Goal: Book appointment/travel/reservation

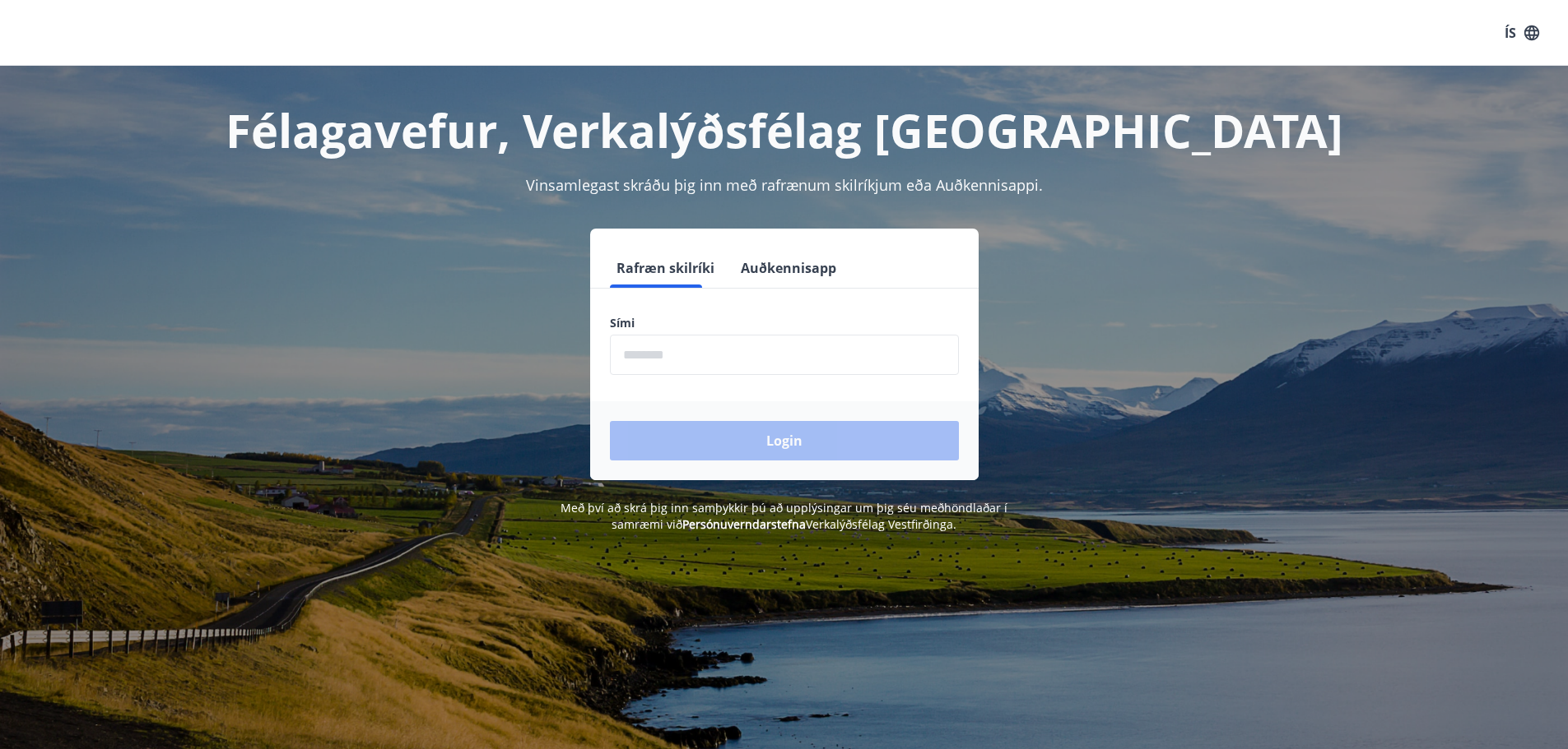
click at [770, 360] on input "phone" at bounding box center [784, 355] width 349 height 40
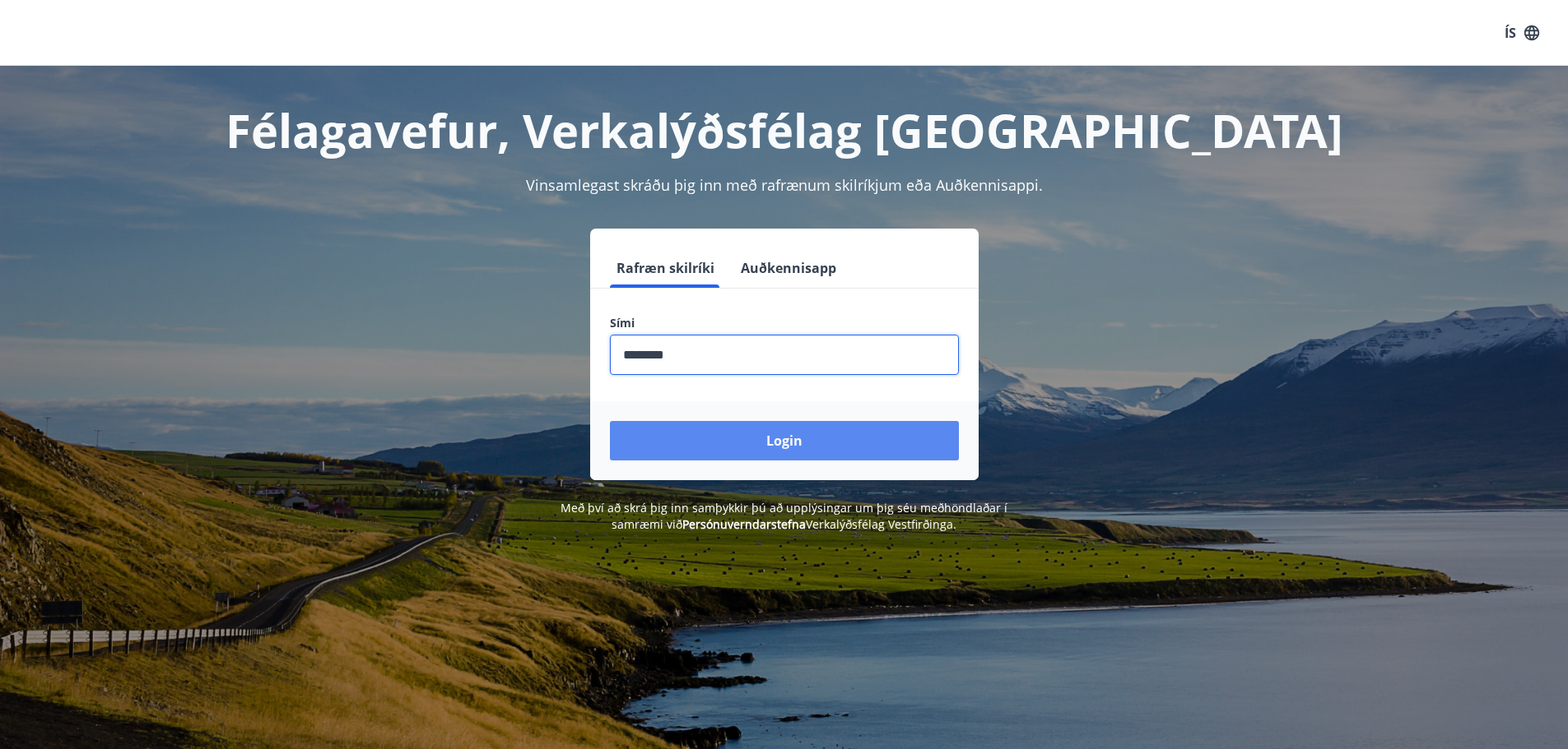
type input "********"
click at [799, 447] on button "Login" at bounding box center [784, 440] width 349 height 39
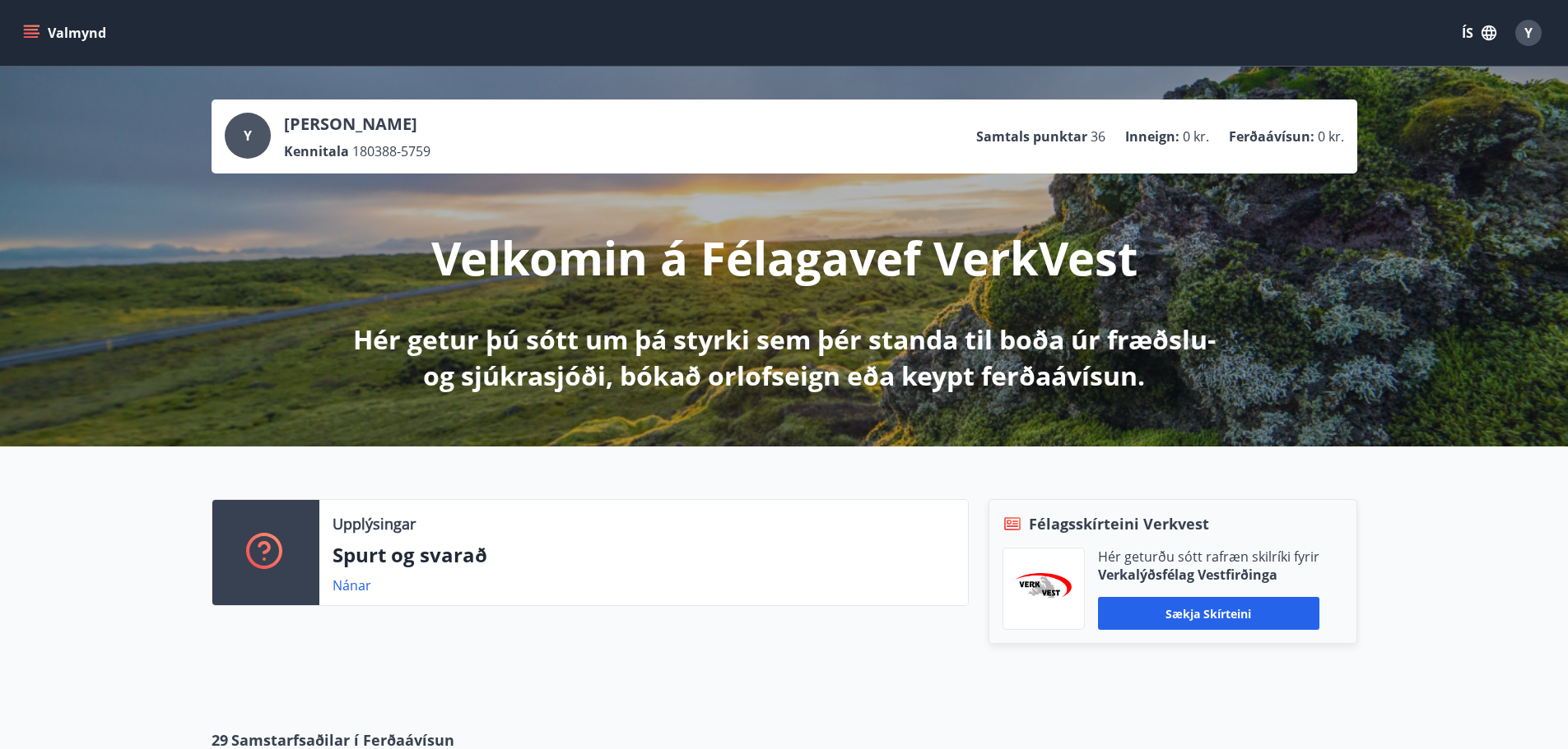
click at [31, 31] on icon "menu" at bounding box center [31, 30] width 15 height 2
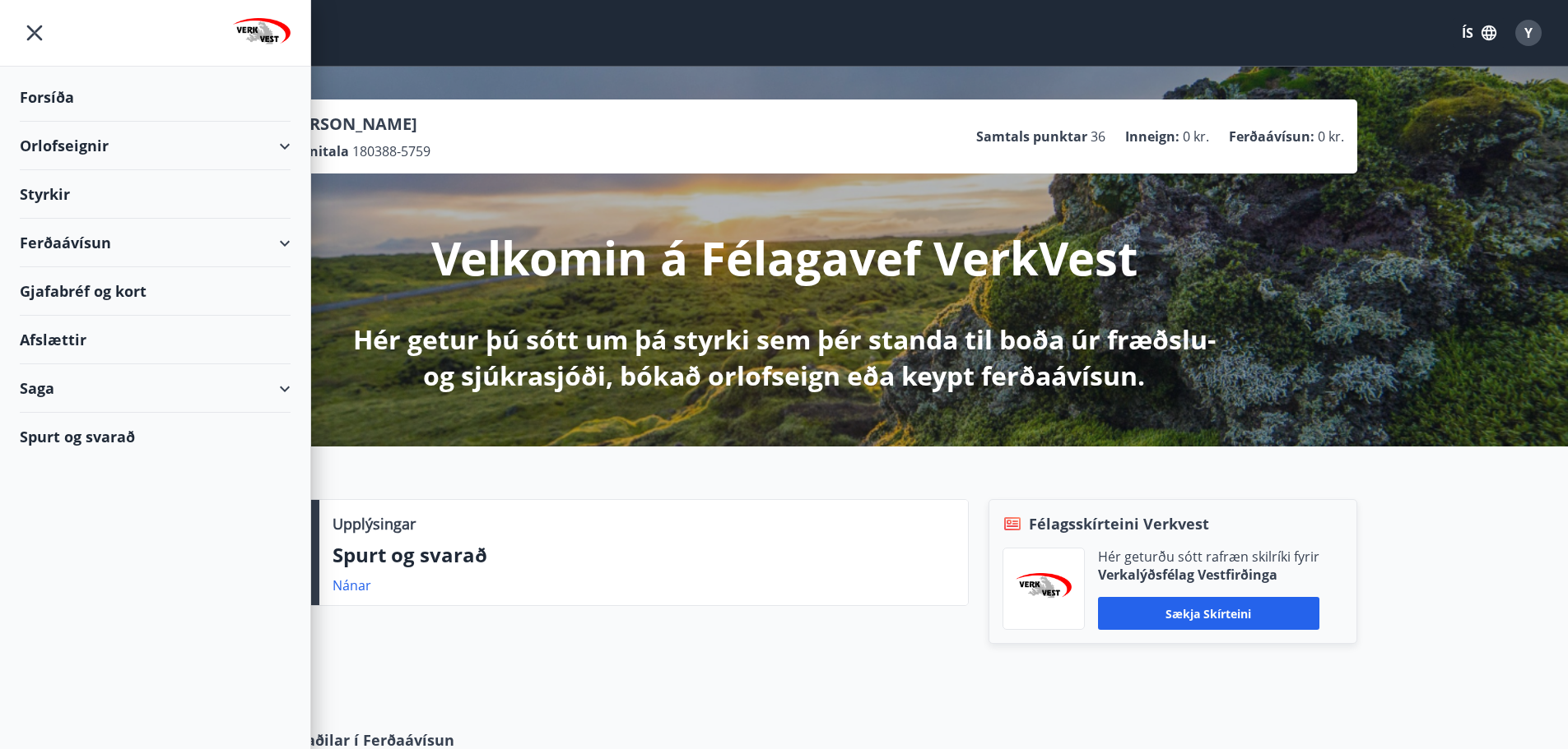
click at [75, 141] on div "Orlofseignir" at bounding box center [155, 145] width 271 height 48
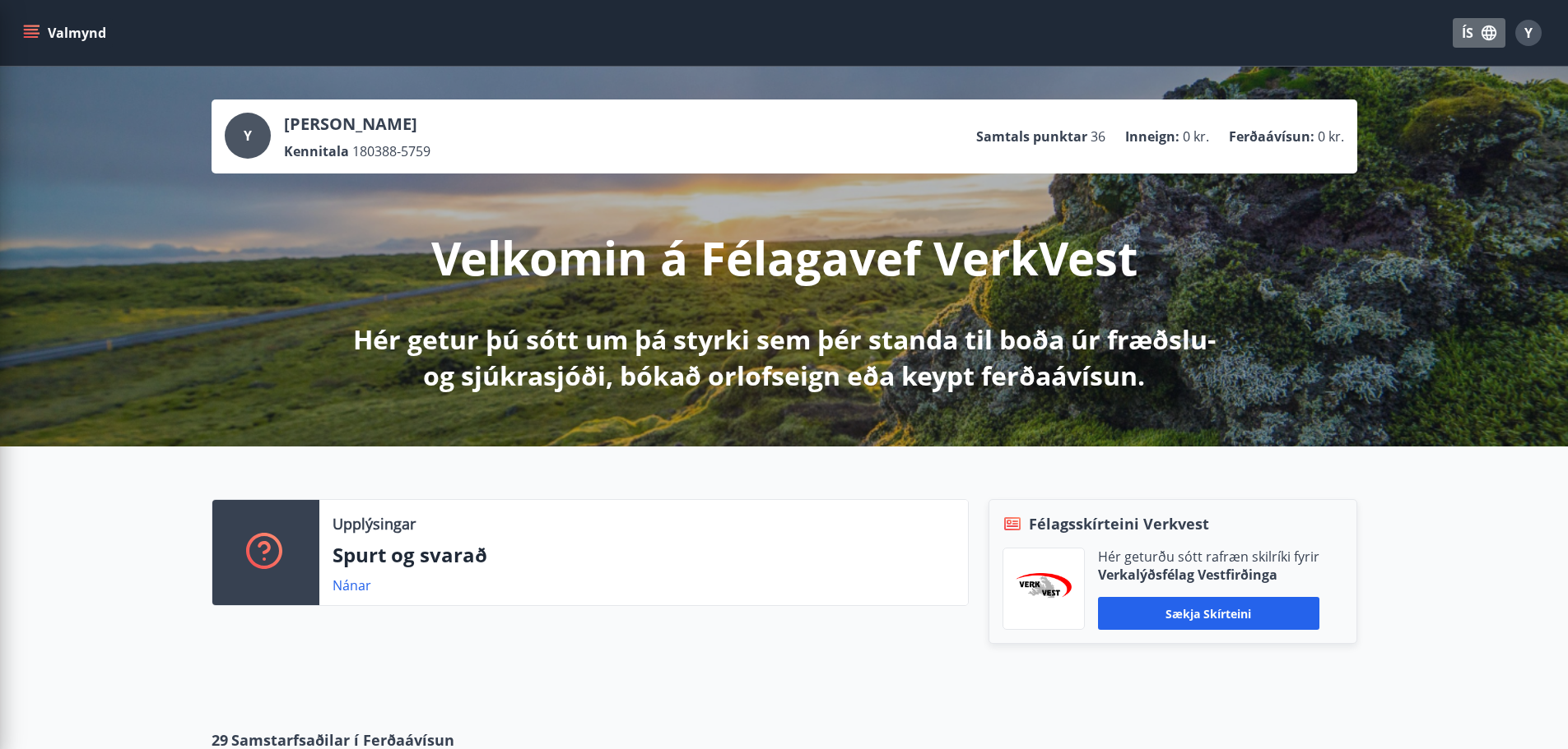
click at [1464, 25] on button "ÍS" at bounding box center [1479, 33] width 53 height 30
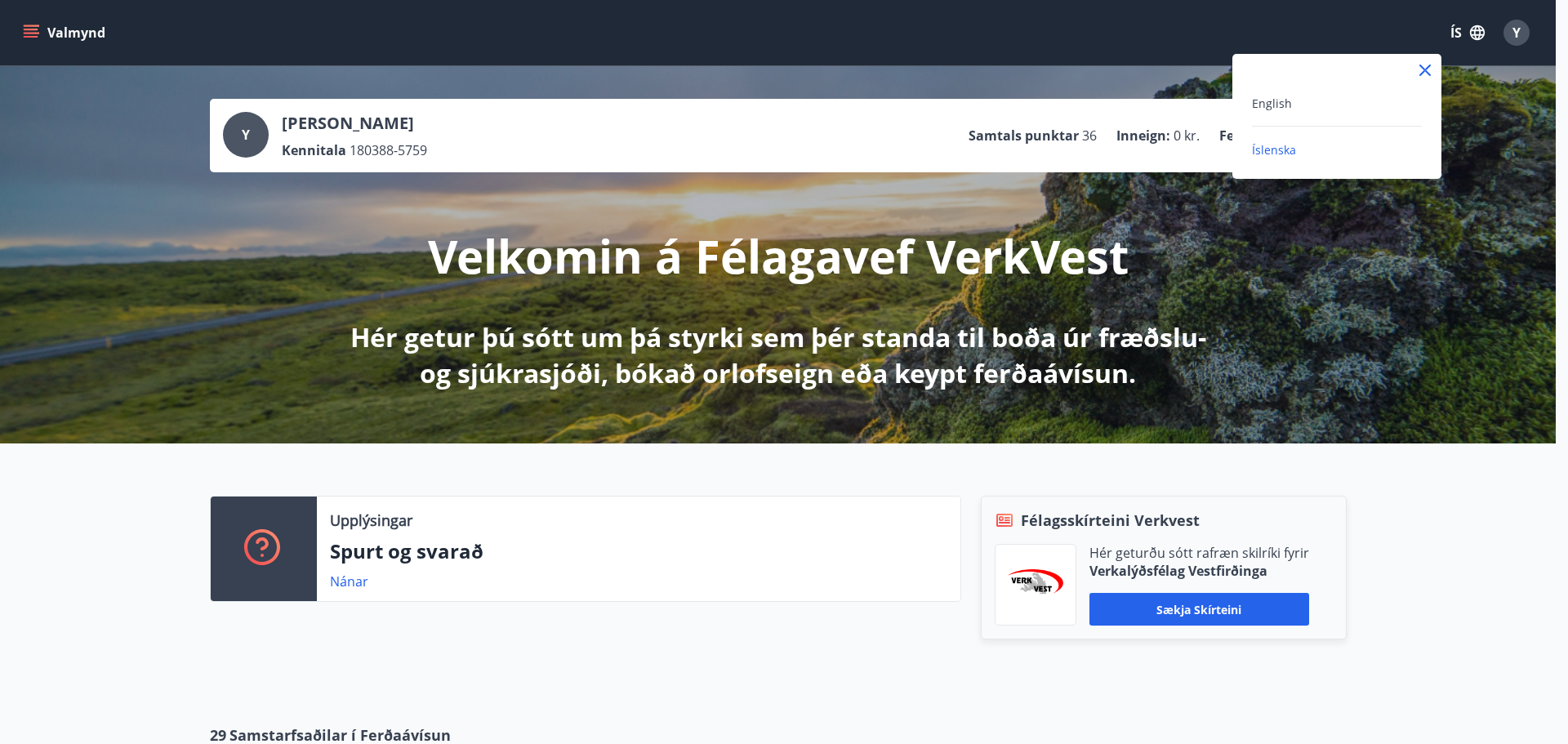
click at [1232, 96] on div at bounding box center [784, 372] width 1568 height 744
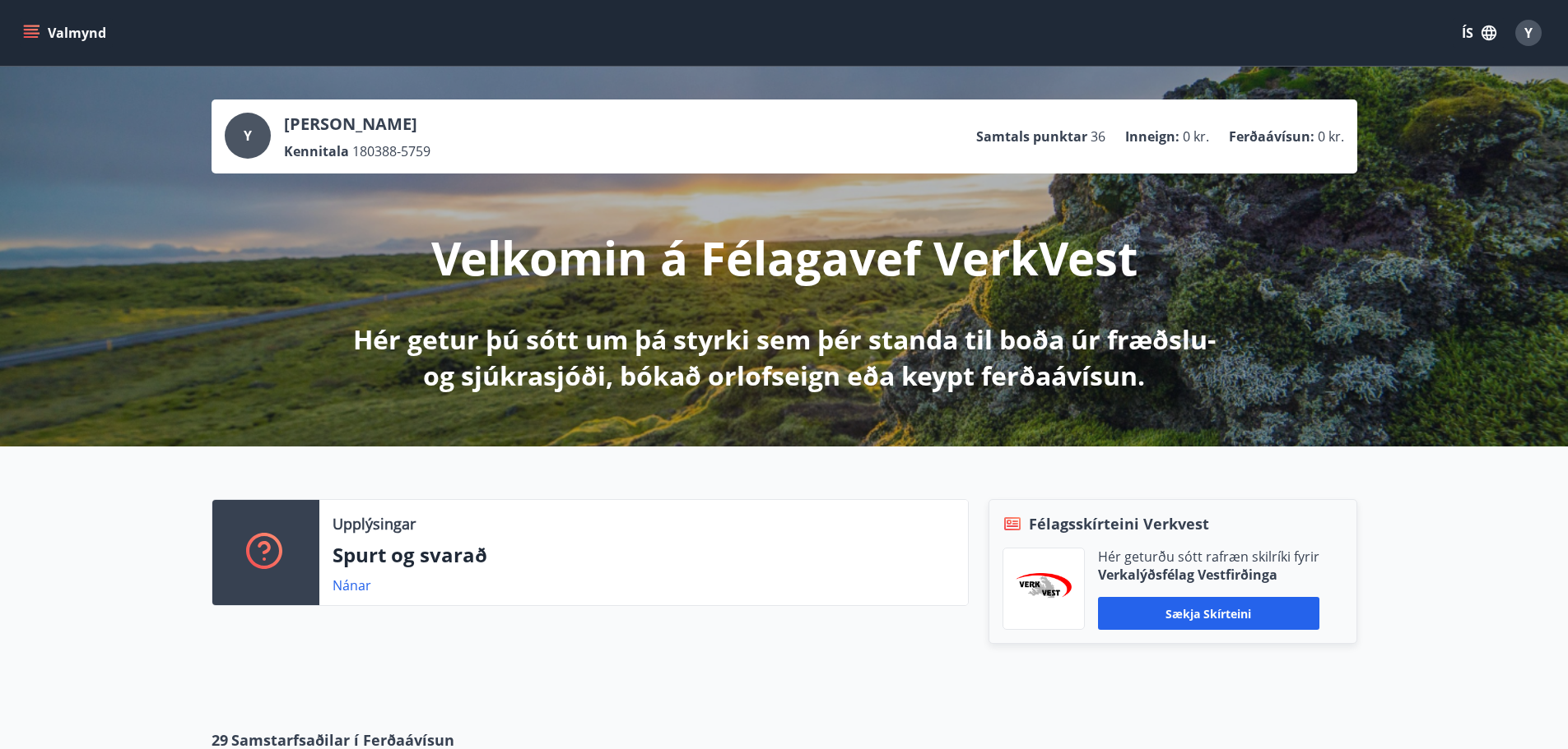
click at [1465, 30] on button "ÍS" at bounding box center [1479, 33] width 53 height 30
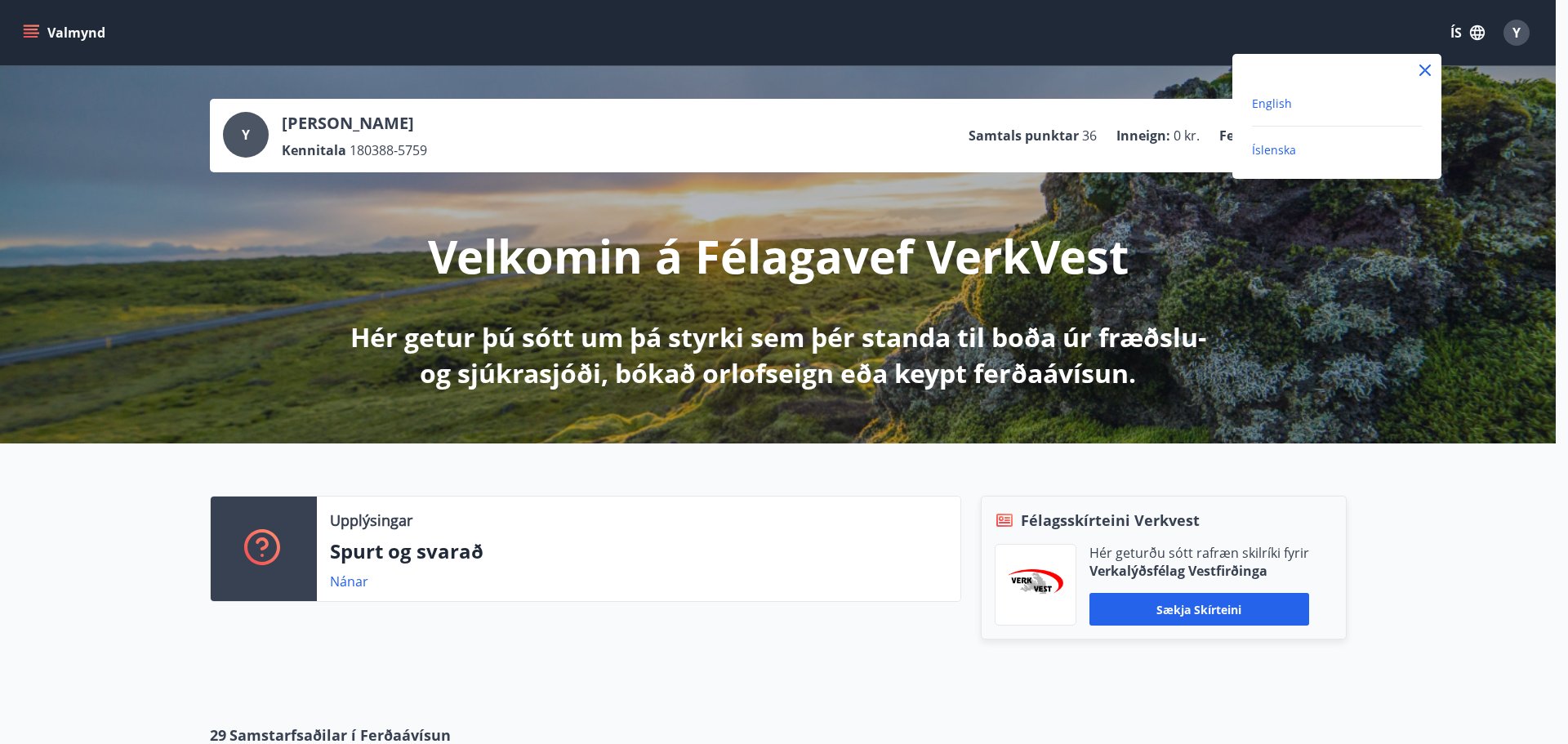
click at [1272, 105] on span "English" at bounding box center [1272, 103] width 40 height 15
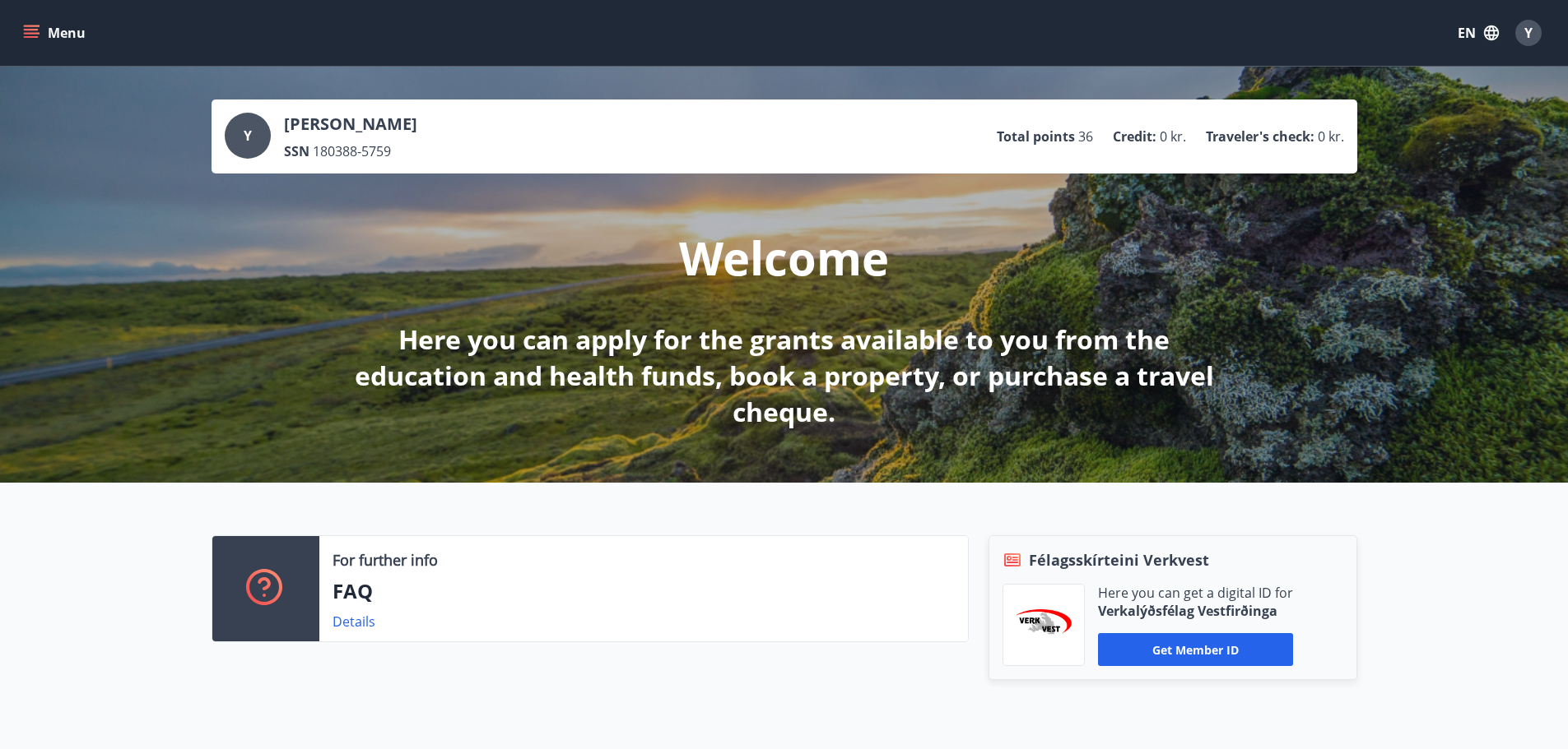
click at [65, 31] on button "Menu" at bounding box center [56, 33] width 73 height 30
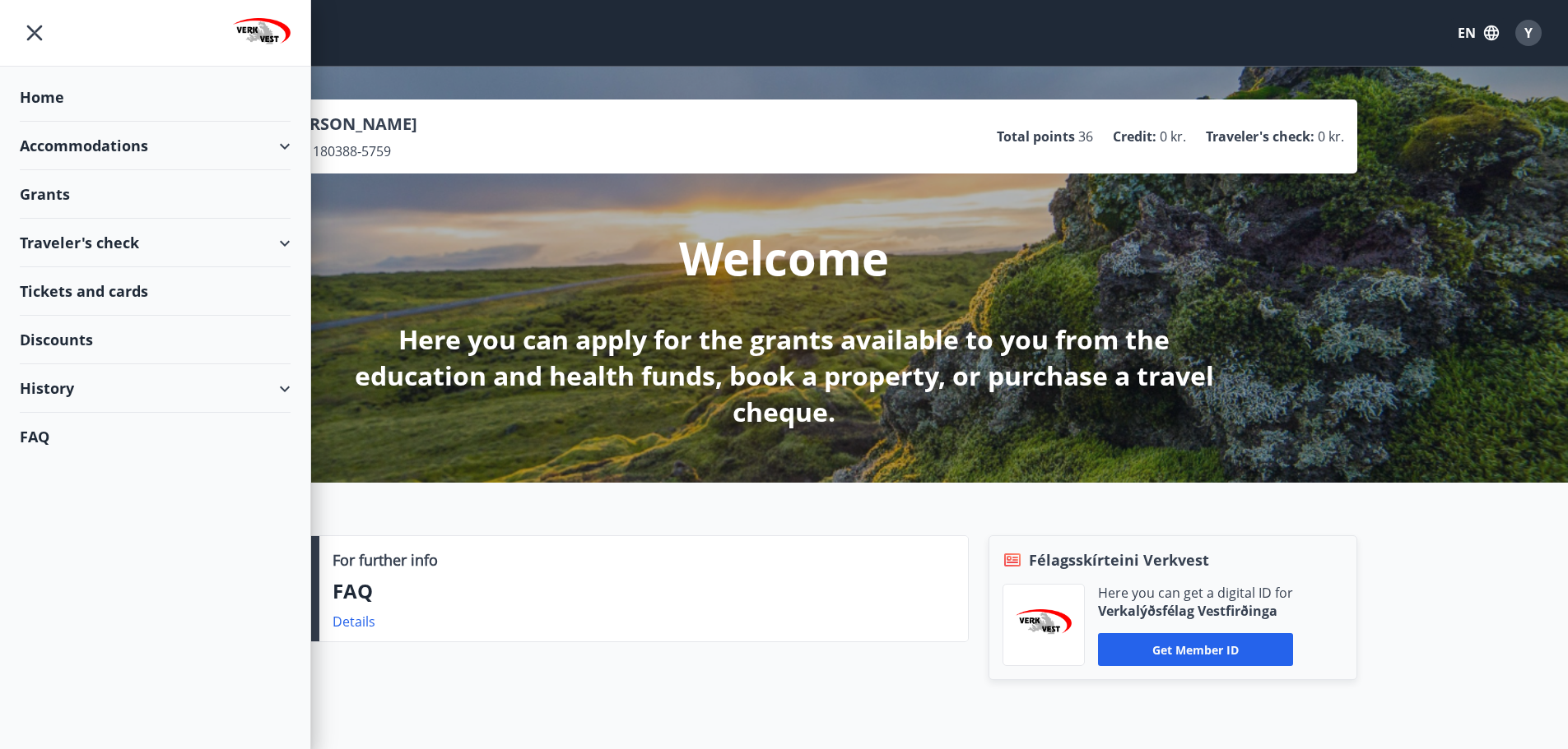
click at [93, 136] on div "Accommodations" at bounding box center [155, 145] width 271 height 48
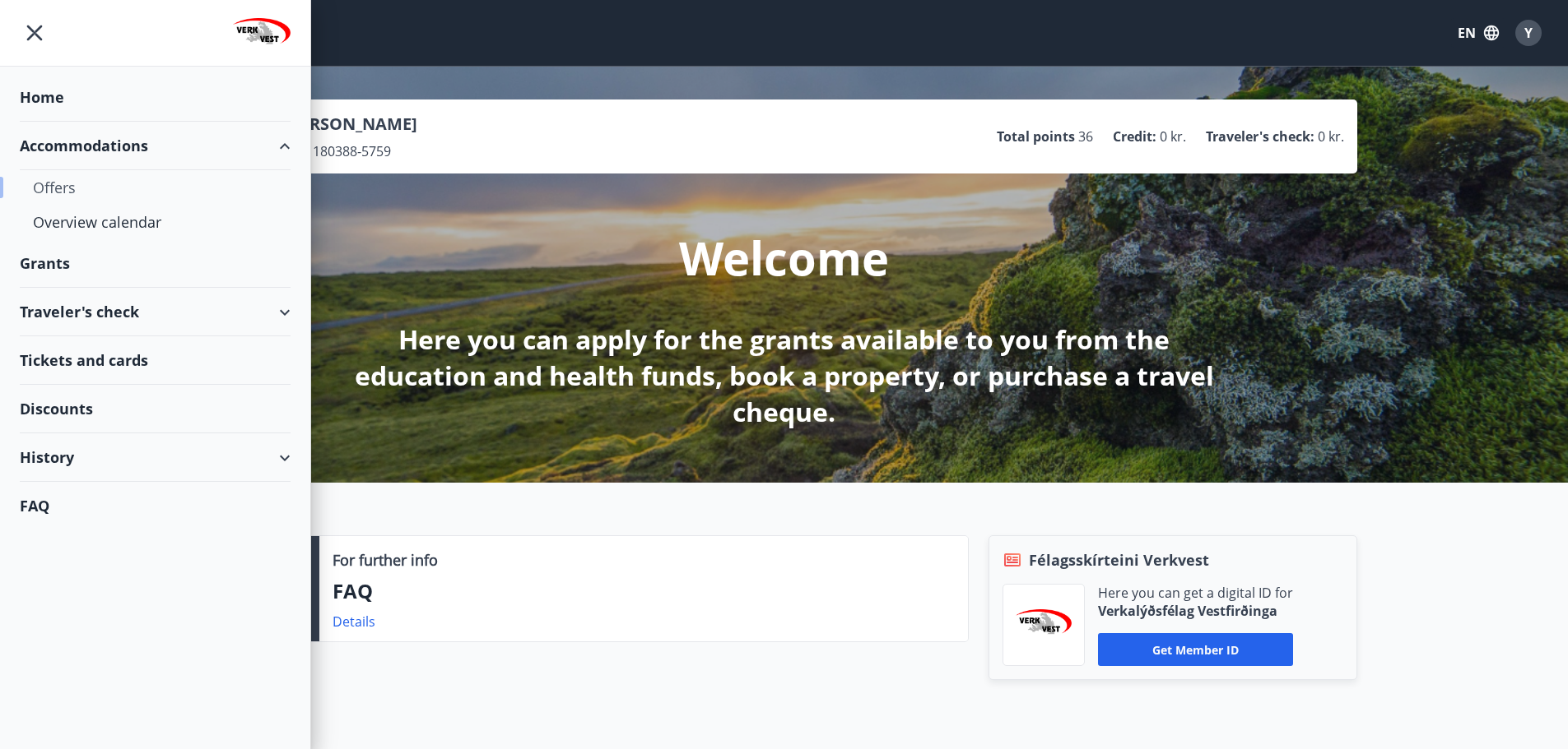
click at [74, 190] on div "Offers" at bounding box center [154, 188] width 244 height 34
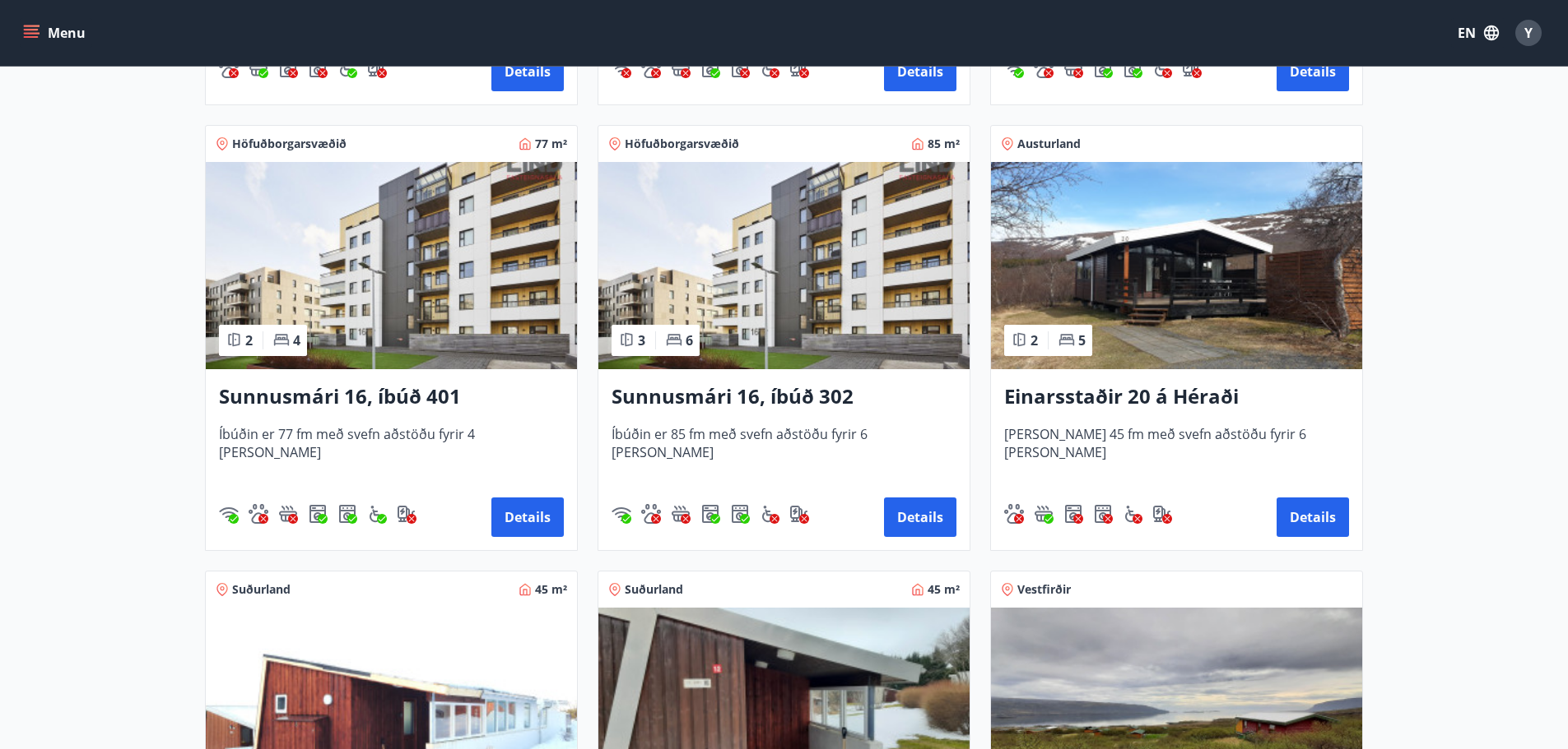
scroll to position [1481, 0]
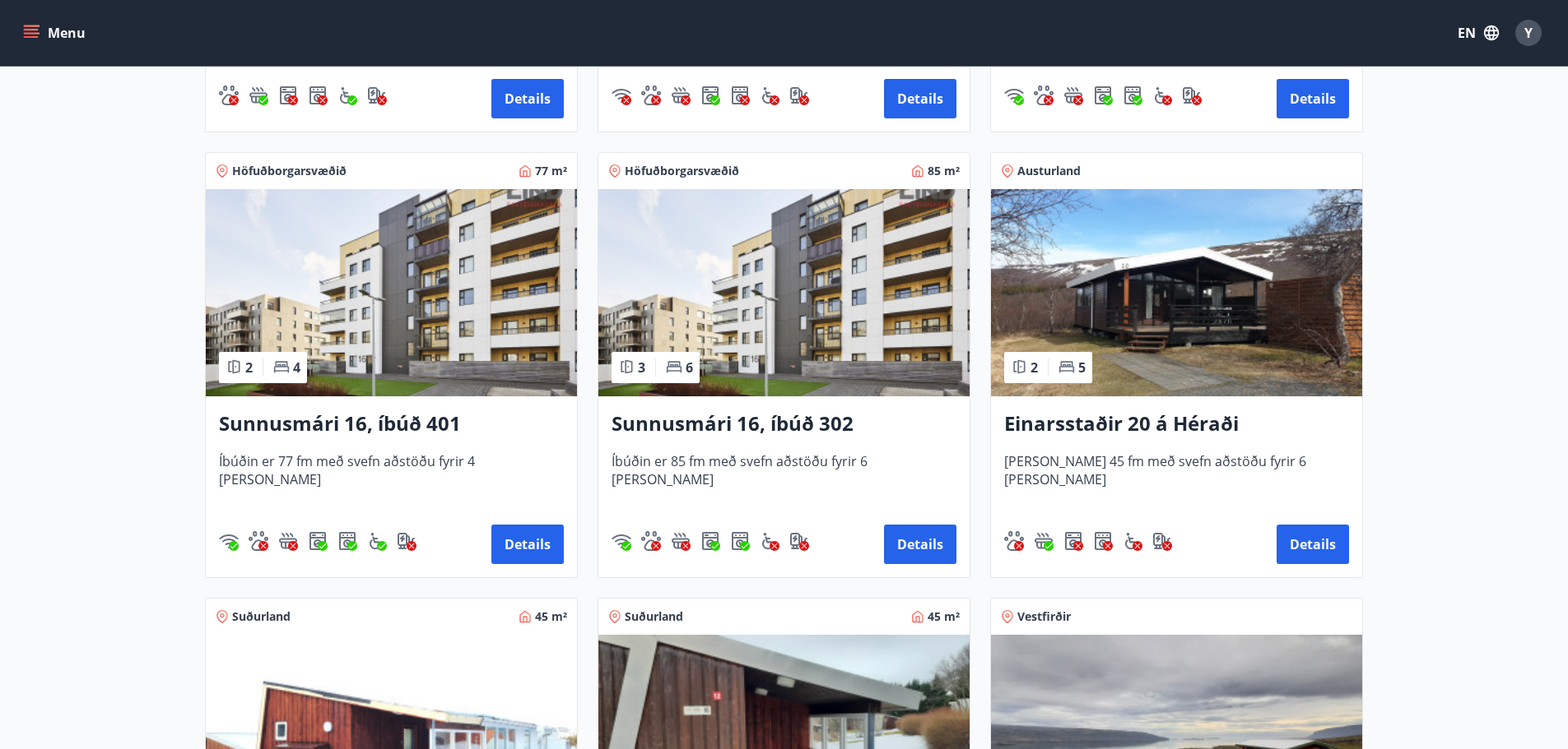
click at [774, 261] on img at bounding box center [784, 292] width 372 height 207
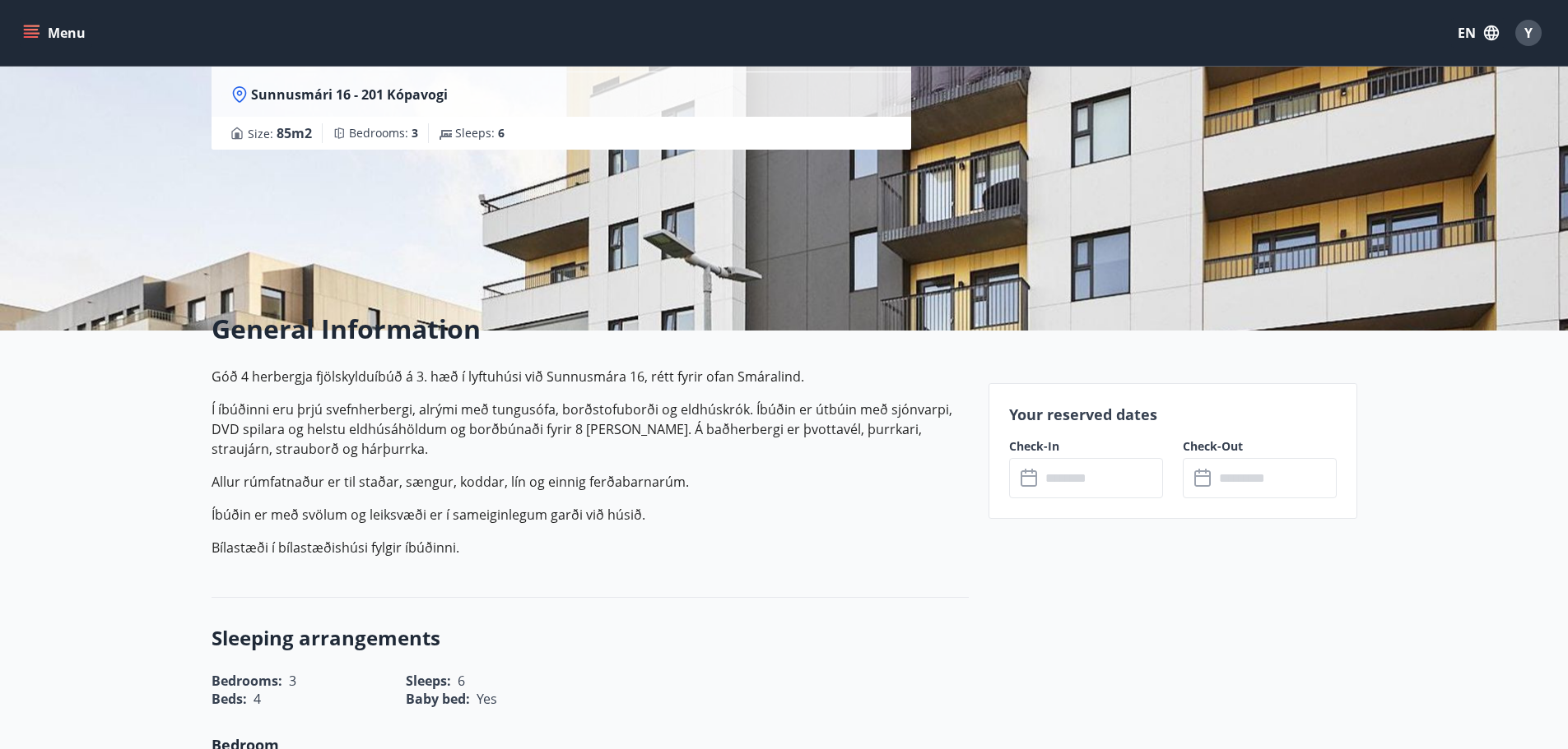
scroll to position [164, 0]
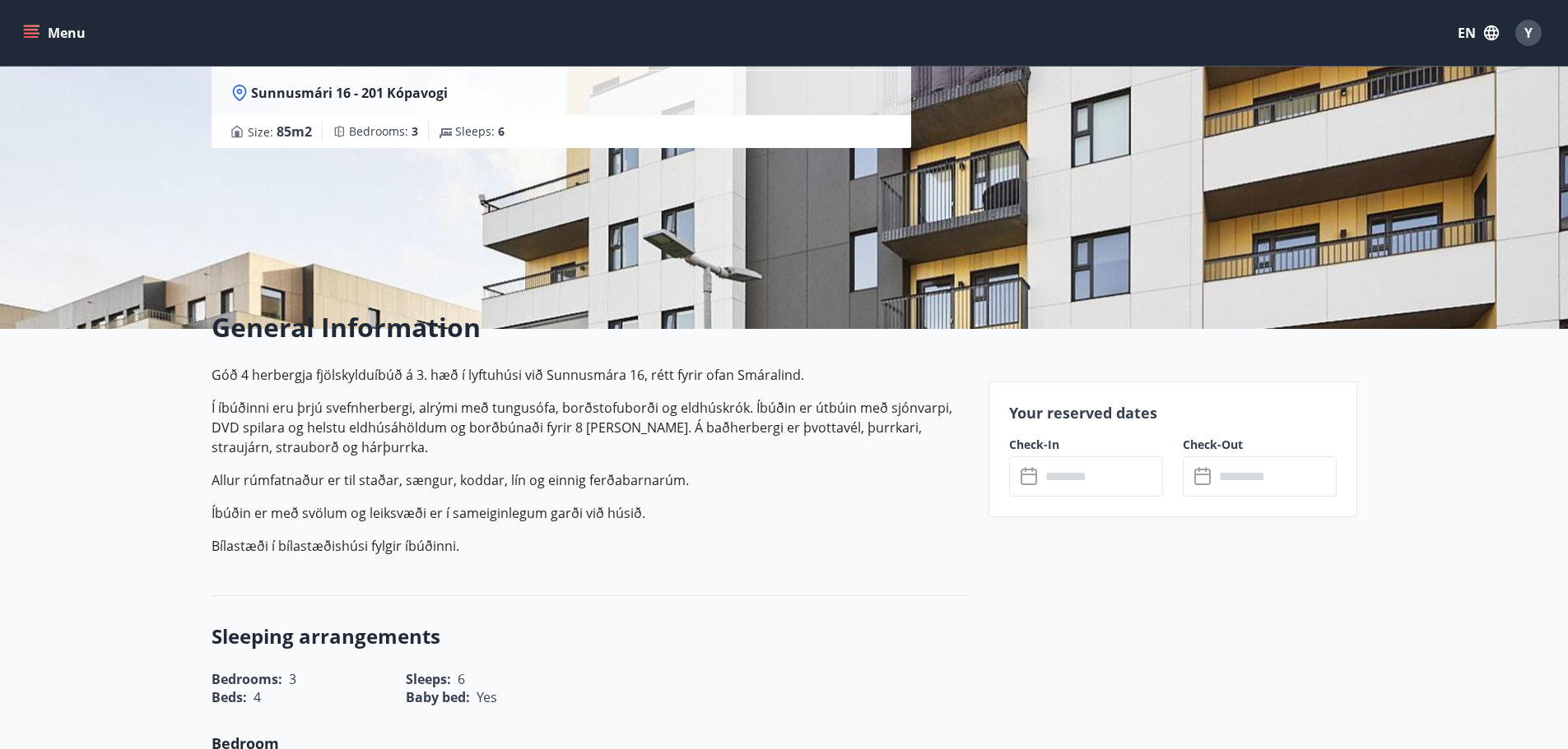
click at [1036, 475] on icon at bounding box center [1028, 475] width 16 height 2
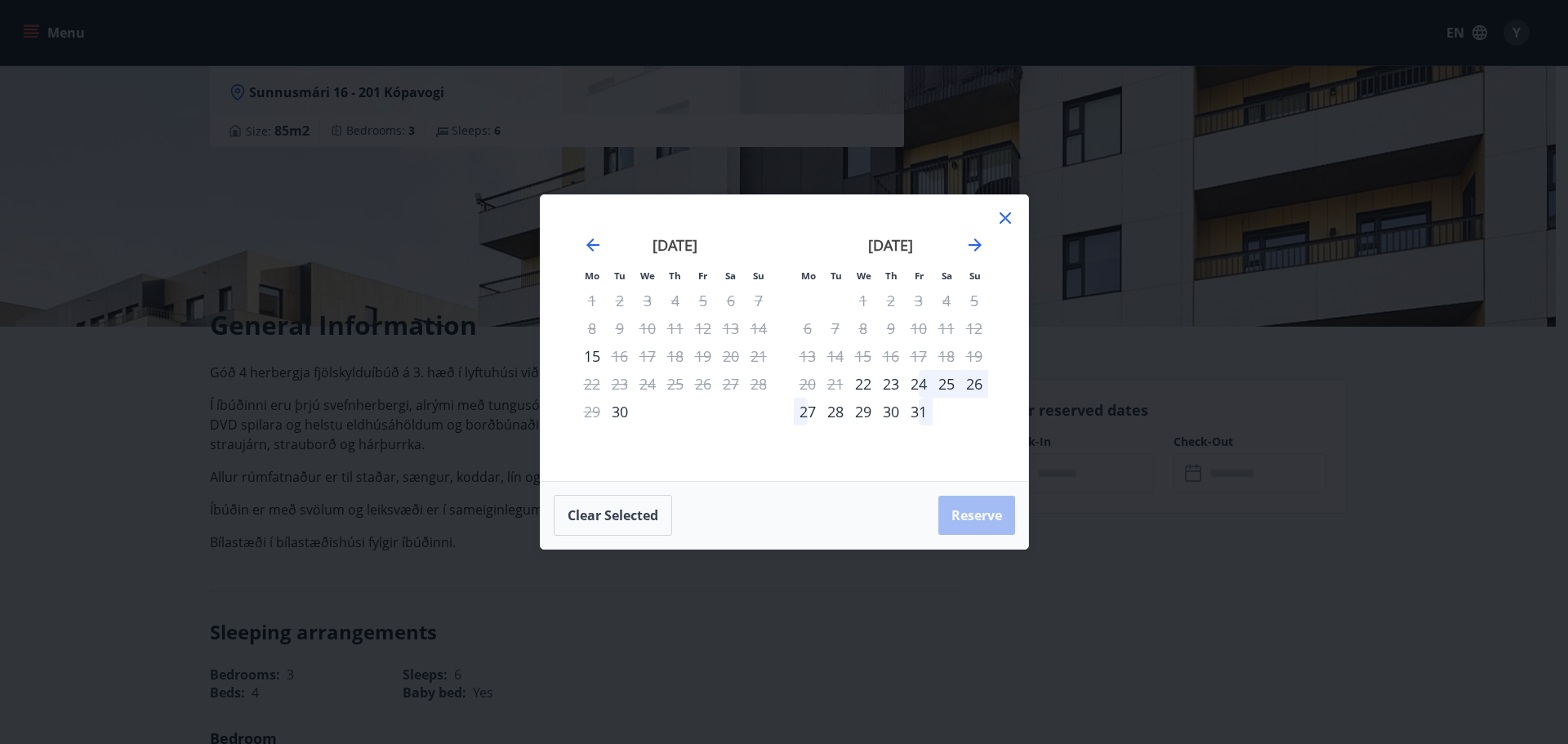
click at [1009, 216] on icon at bounding box center [1005, 218] width 20 height 20
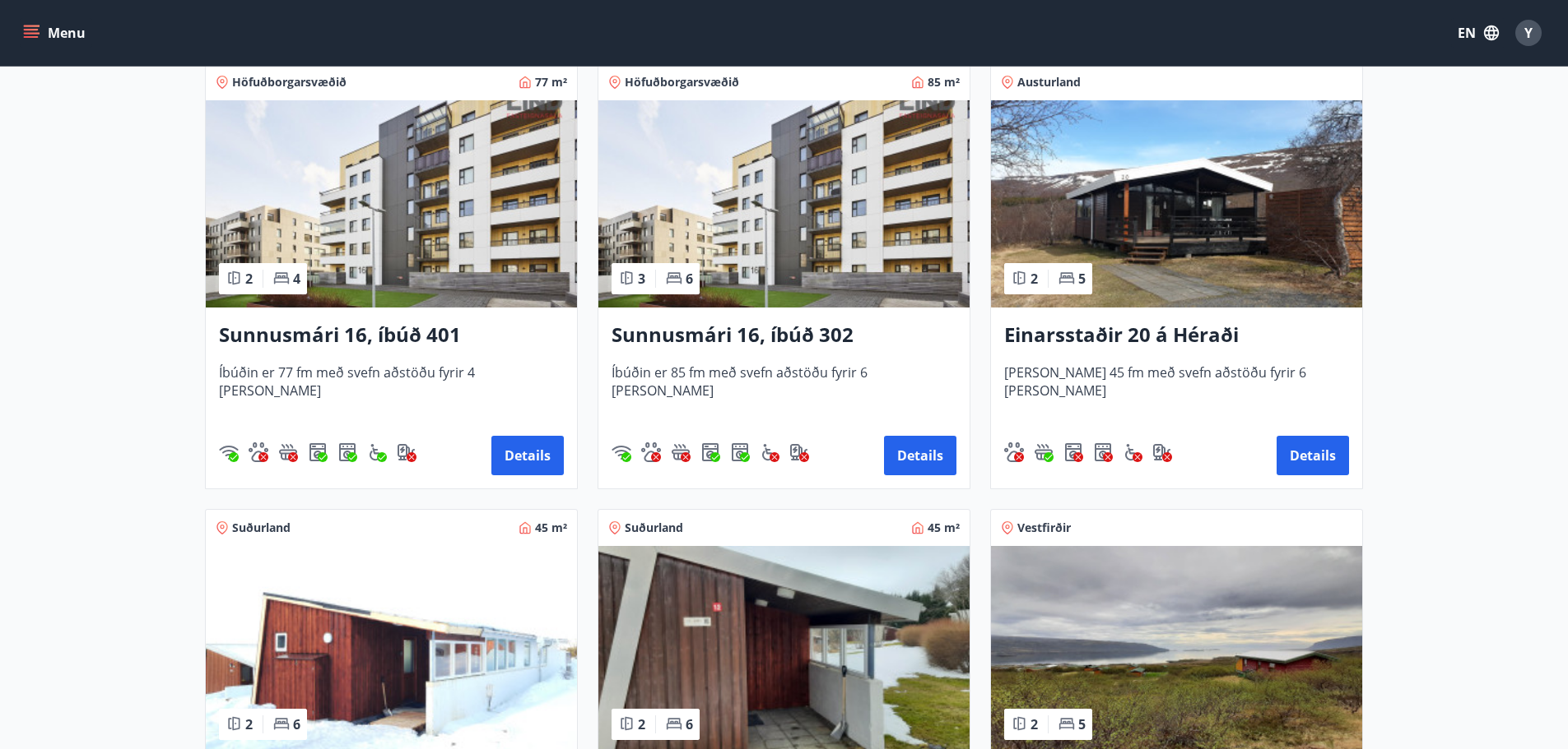
scroll to position [1809, 0]
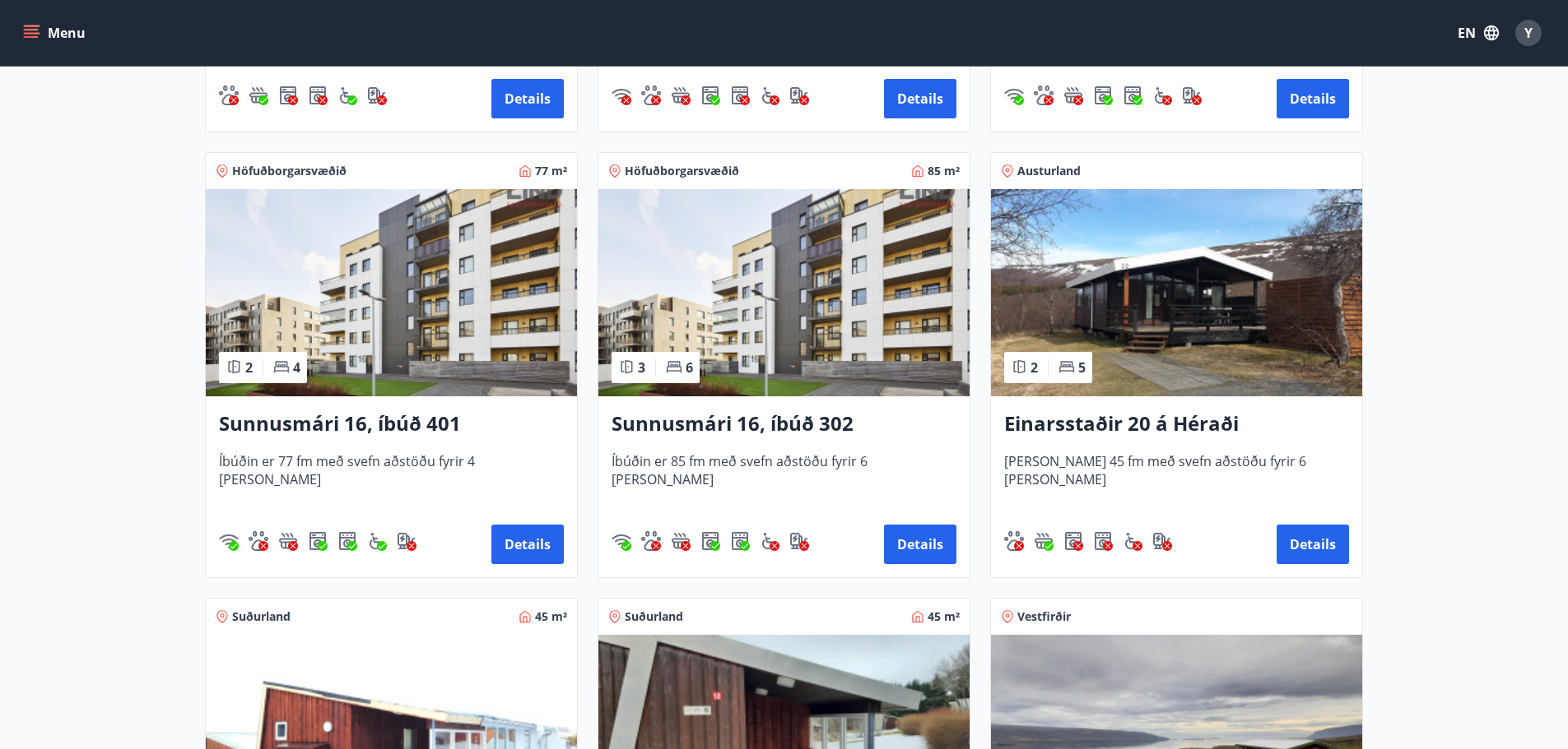
click at [406, 342] on img at bounding box center [391, 292] width 372 height 207
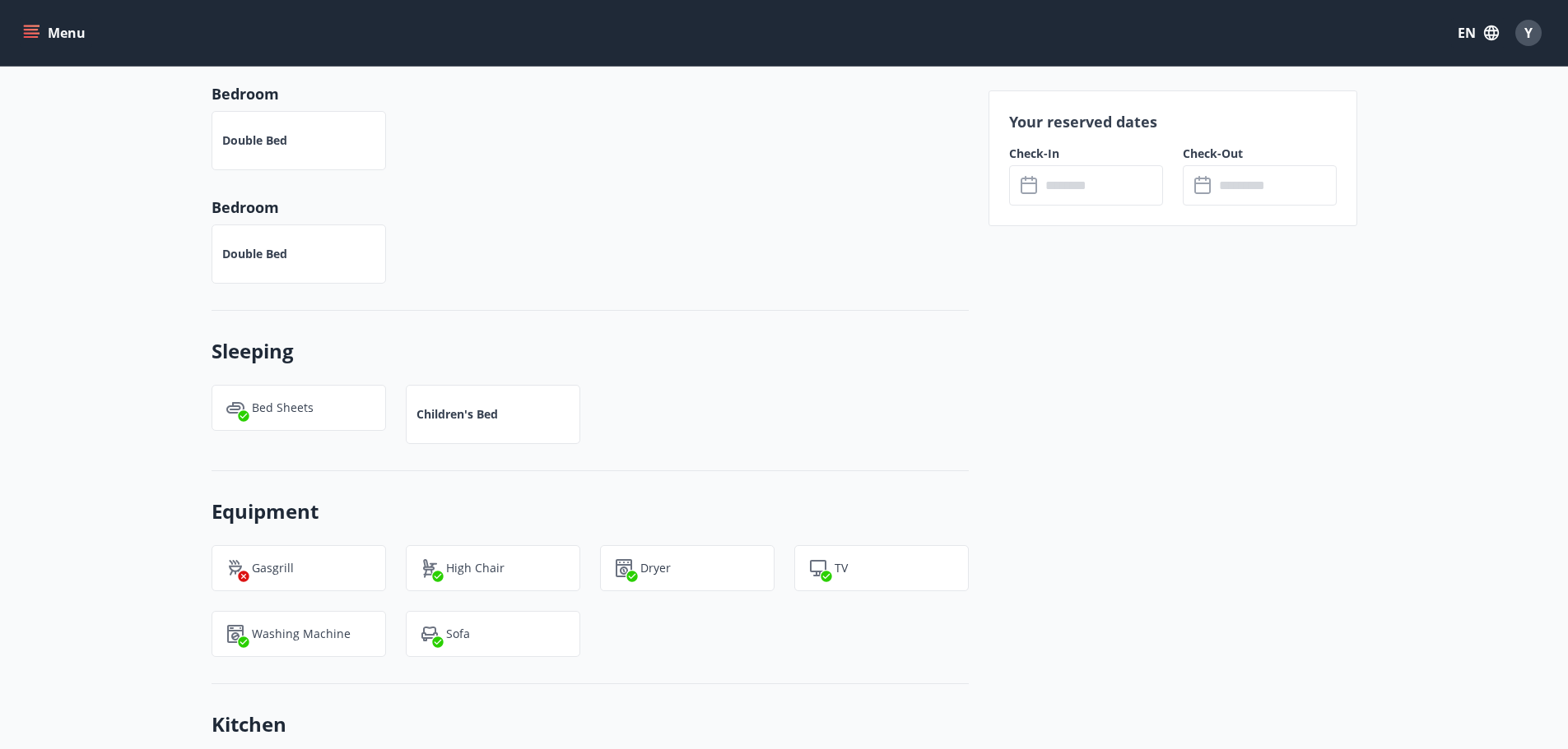
scroll to position [740, 0]
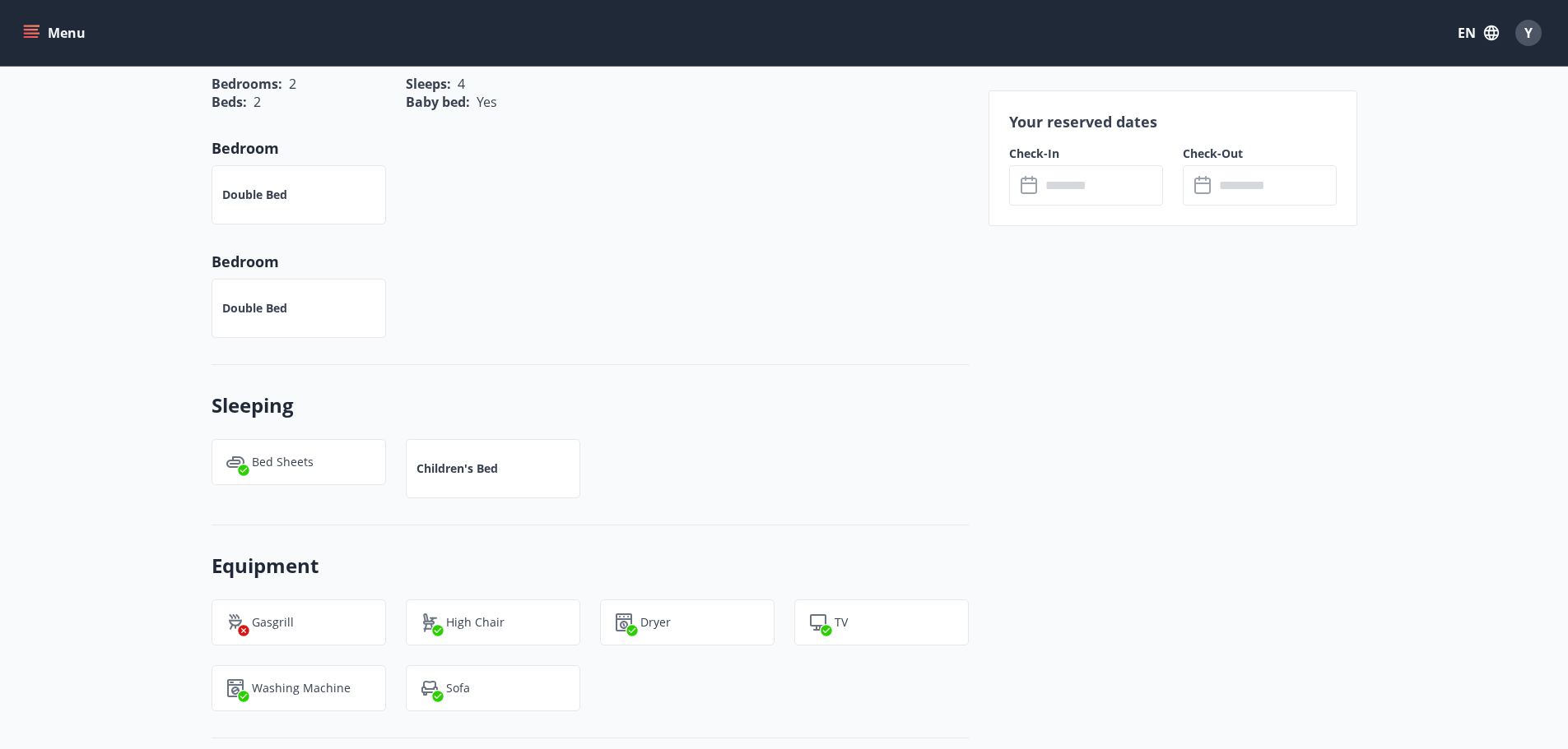
click at [1081, 195] on input "text" at bounding box center [1101, 185] width 123 height 40
click at [1077, 192] on input "text" at bounding box center [1101, 185] width 123 height 40
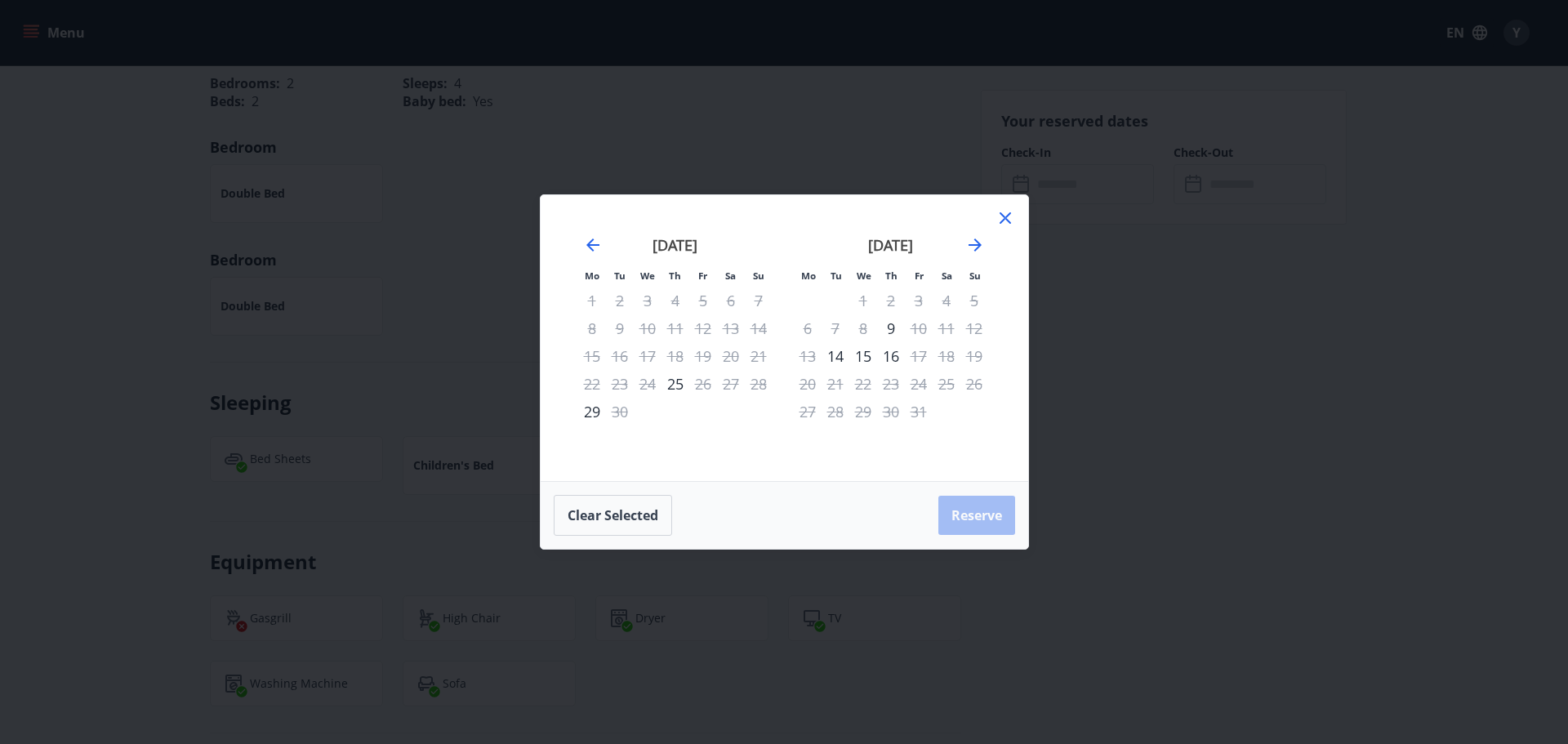
click at [1010, 221] on icon at bounding box center [1005, 218] width 20 height 20
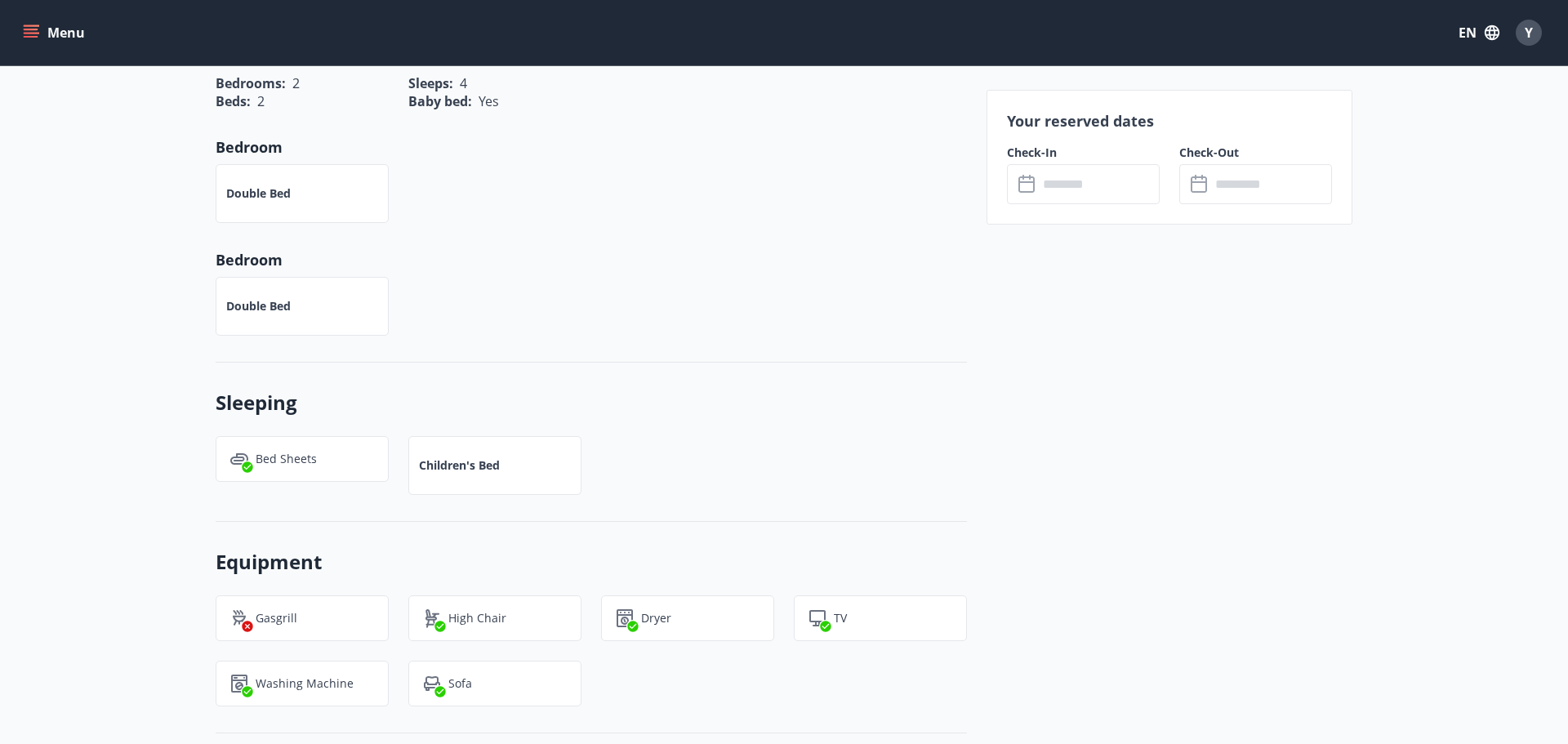
click at [1005, 214] on div "Your reserved dates Check-In ​ ​ Check-Out ​ ​" at bounding box center [1169, 157] width 366 height 134
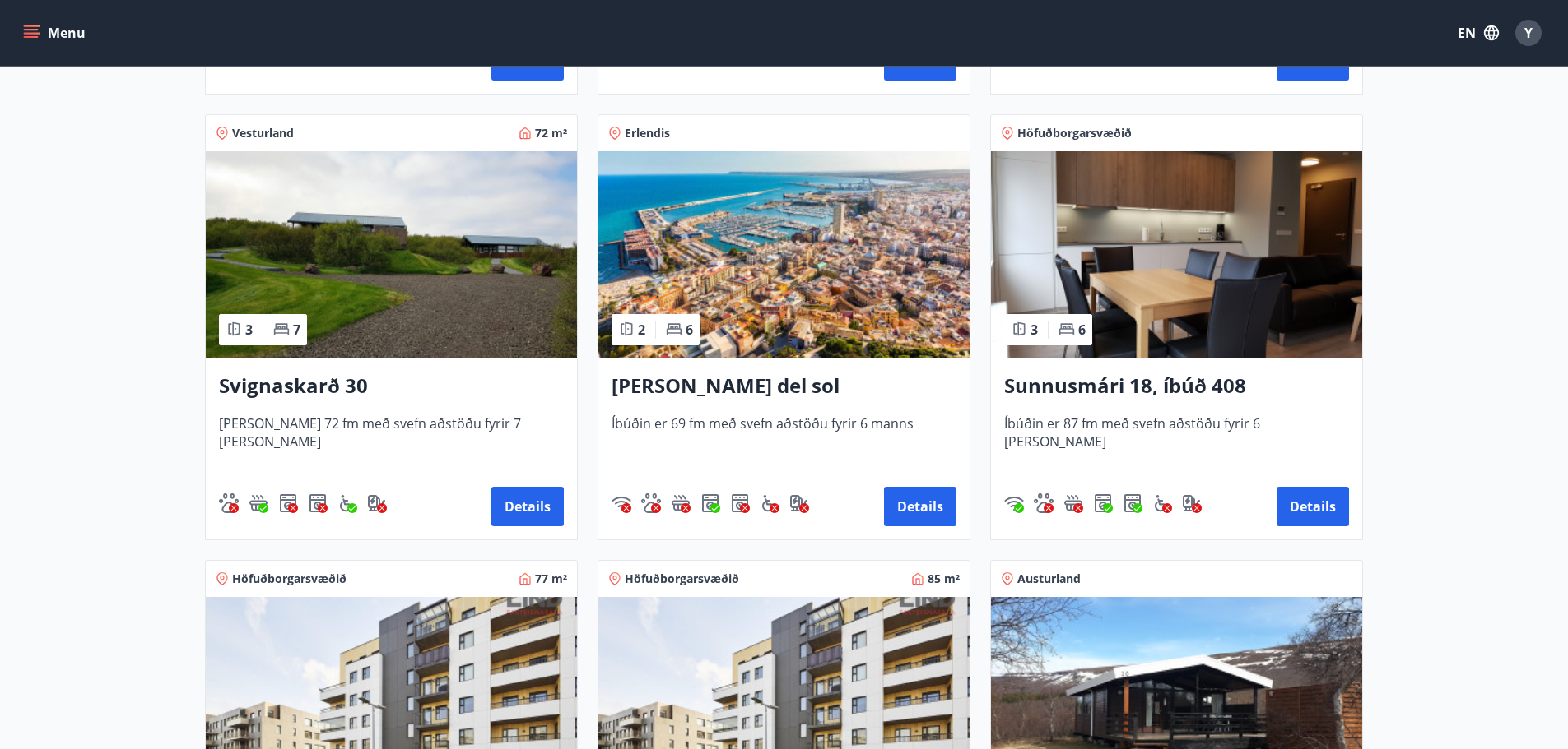
scroll to position [1151, 0]
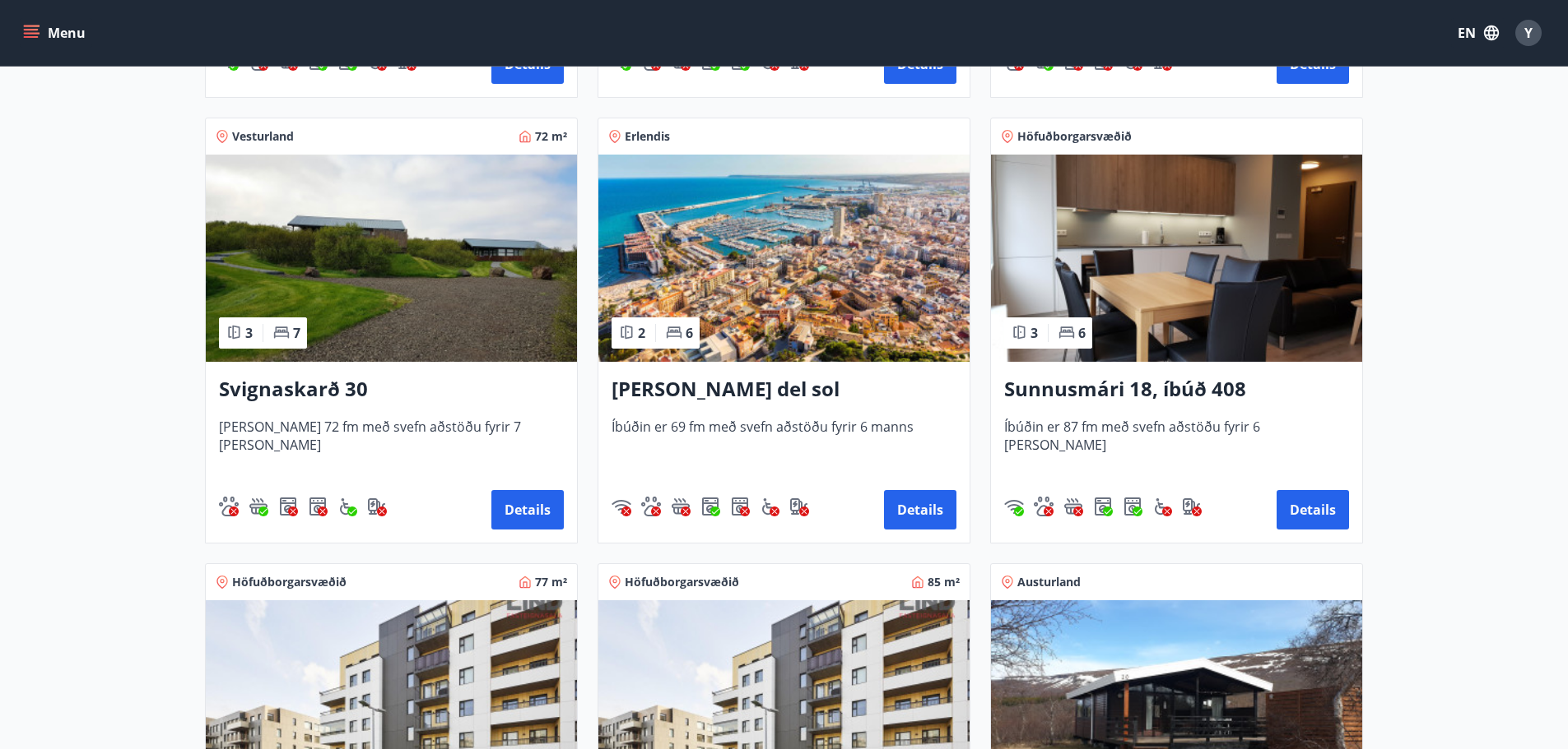
click at [1118, 386] on h3 "Sunnusmári 18, íbúð 408" at bounding box center [1176, 389] width 345 height 30
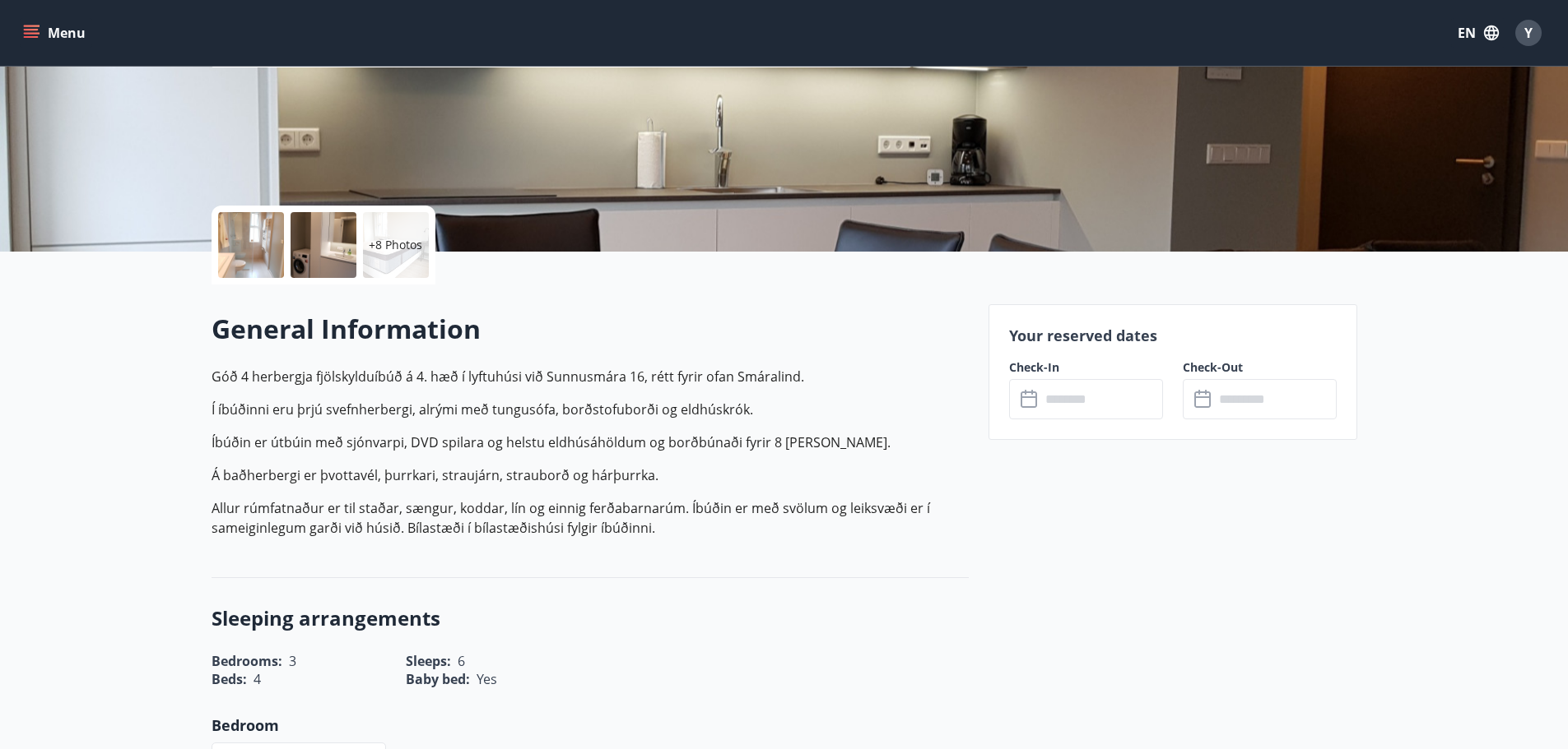
scroll to position [329, 0]
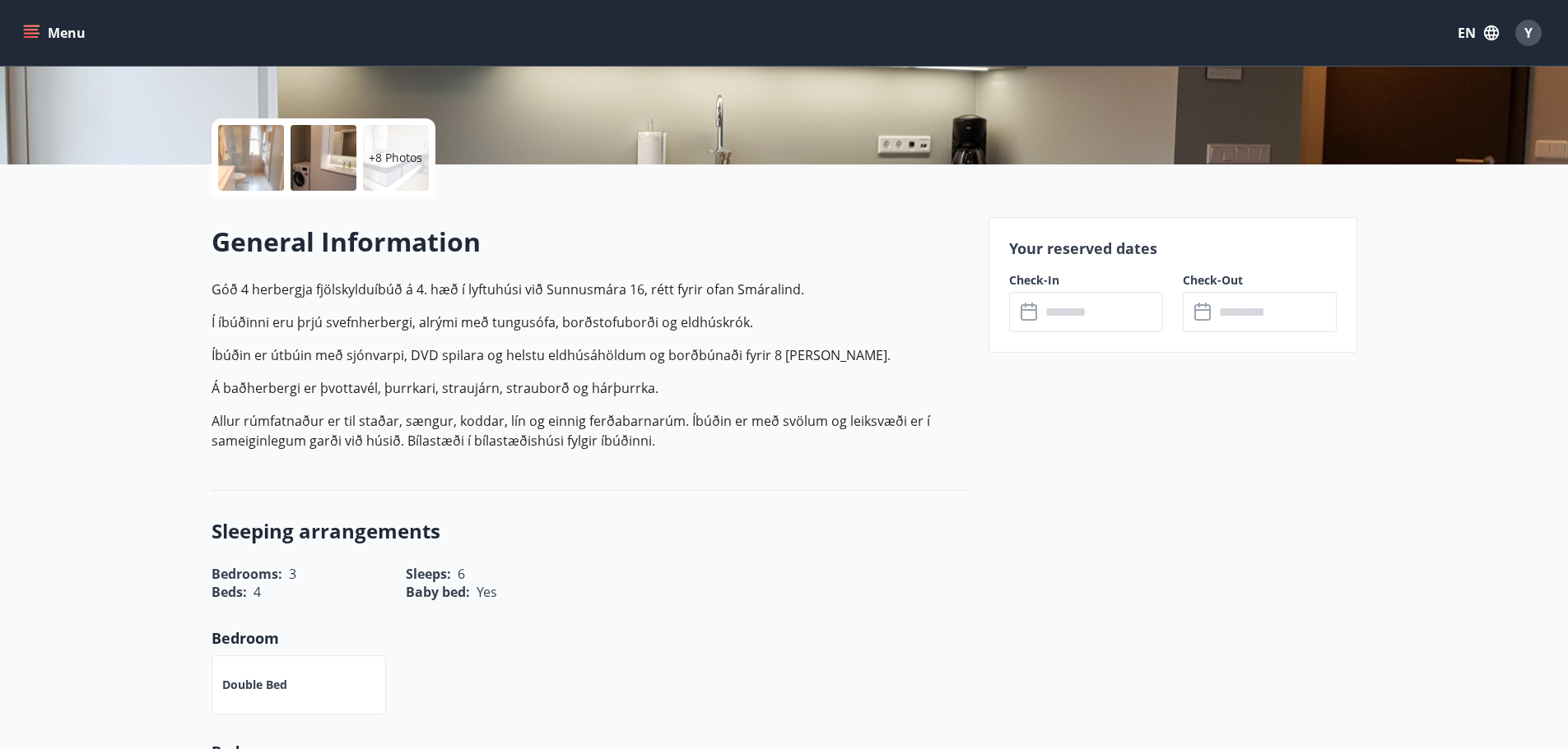
click at [1104, 310] on input "text" at bounding box center [1101, 312] width 123 height 40
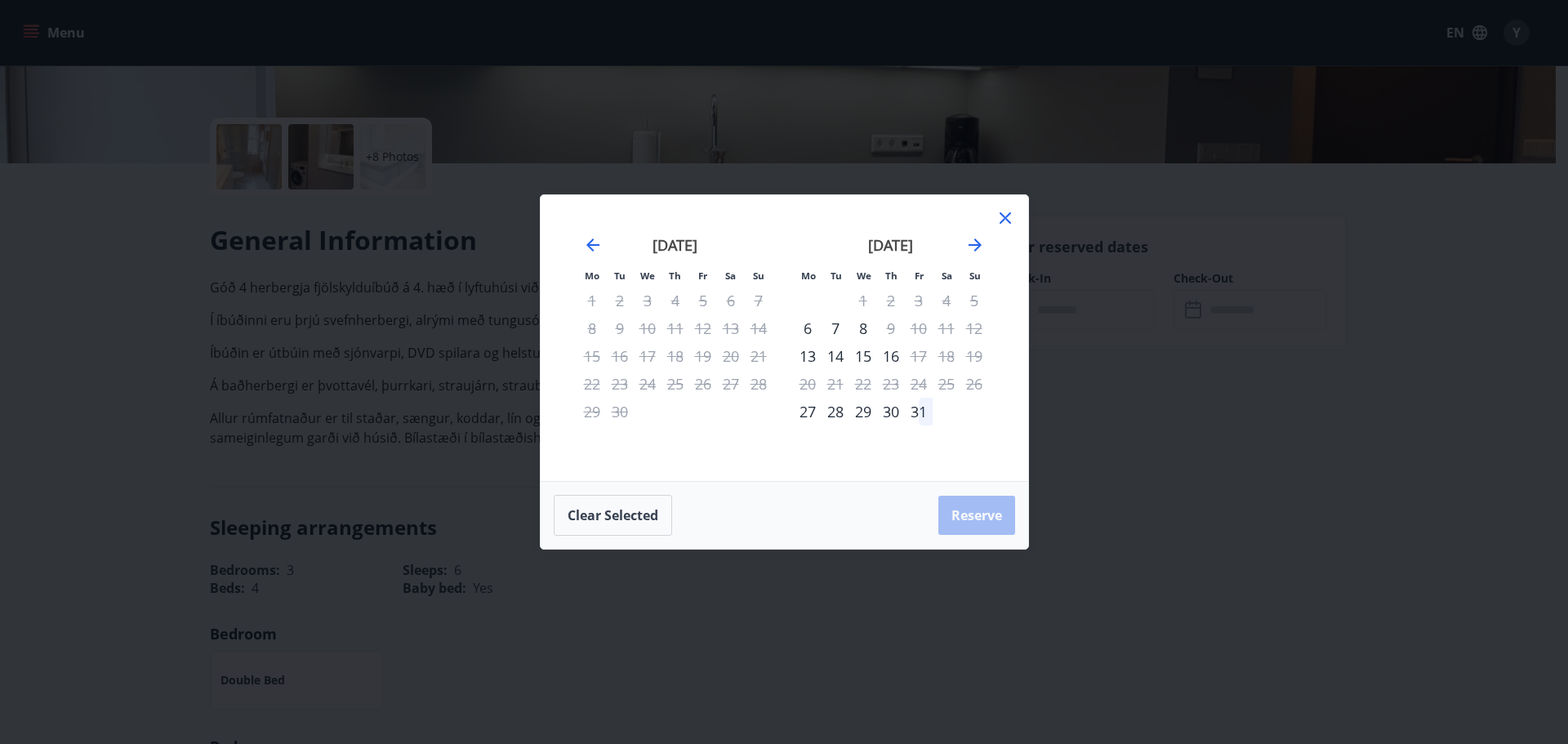
click at [841, 329] on div "7" at bounding box center [835, 328] width 28 height 28
click at [839, 326] on div "7" at bounding box center [835, 328] width 28 height 28
click at [864, 332] on div "8" at bounding box center [863, 328] width 28 height 28
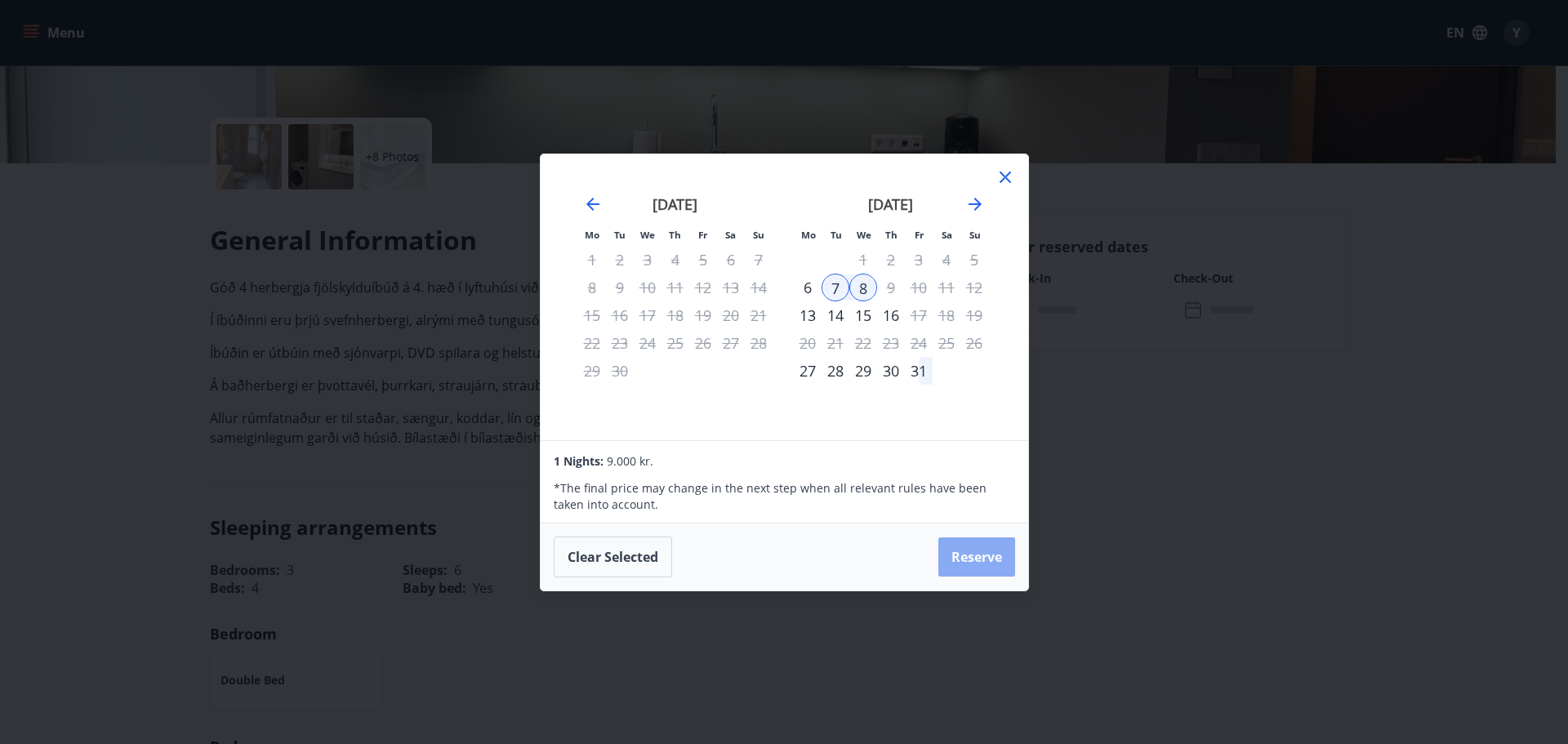
click at [966, 554] on button "Reserve" at bounding box center [977, 556] width 77 height 39
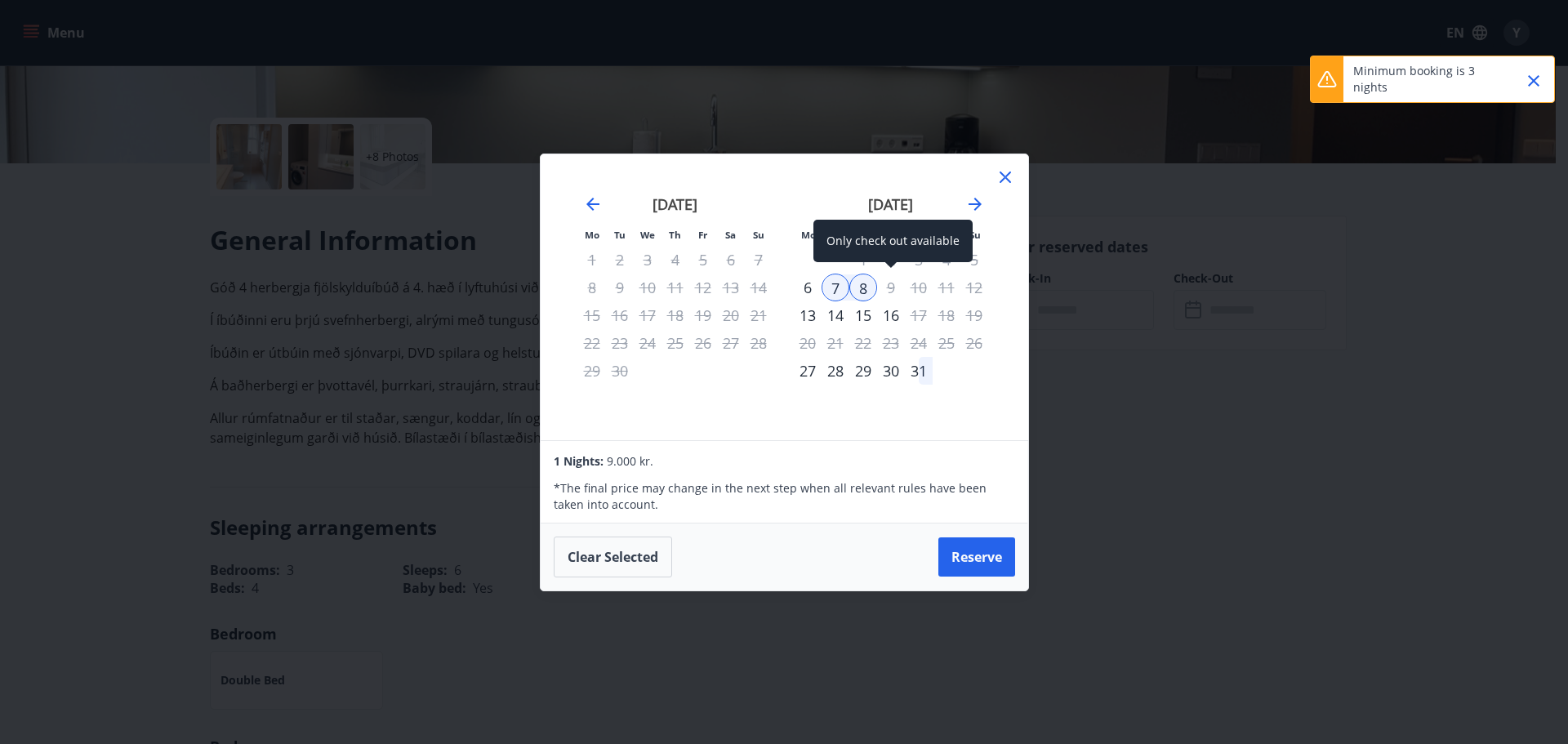
click at [894, 288] on div "9" at bounding box center [891, 287] width 28 height 28
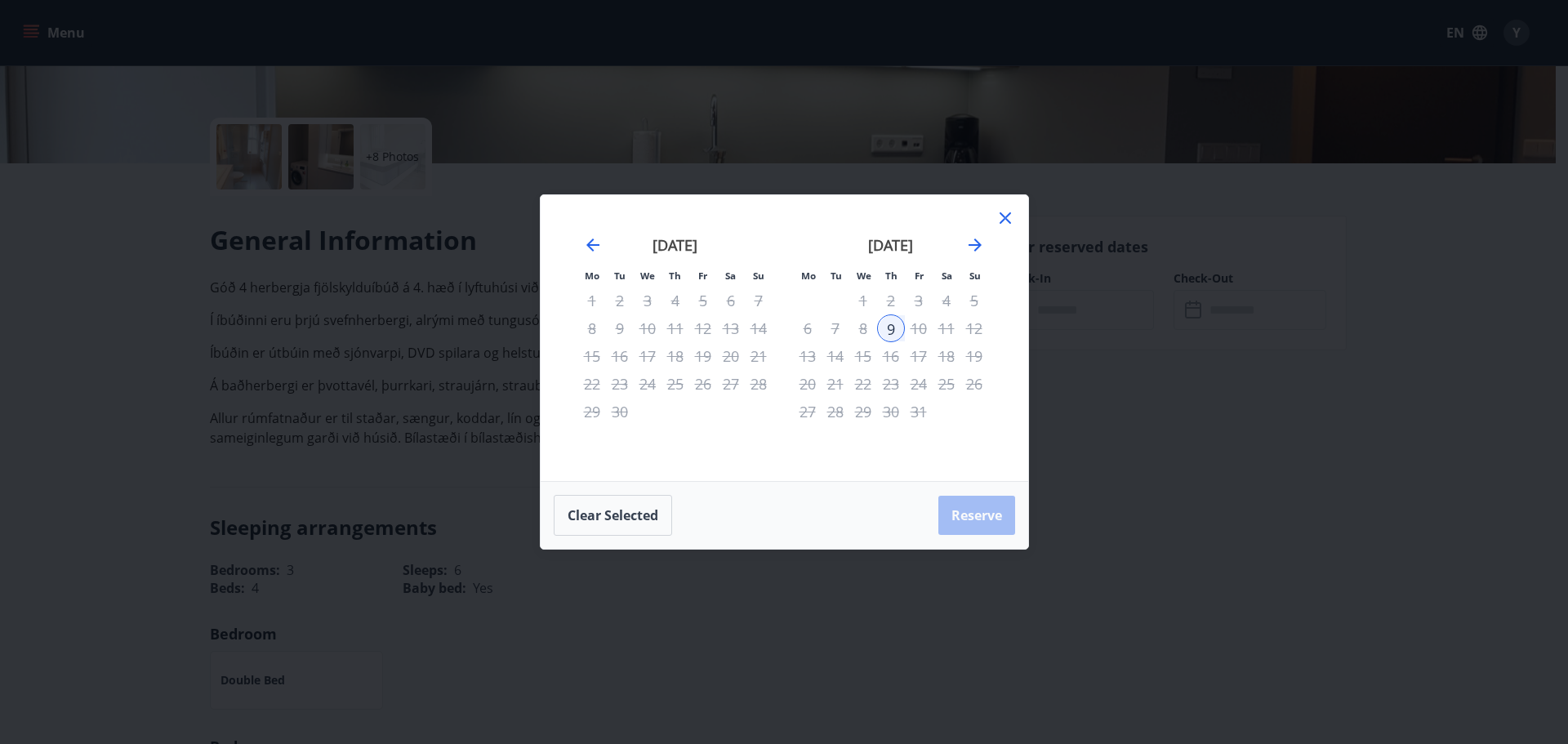
click at [808, 327] on div "6" at bounding box center [808, 328] width 28 height 28
click at [1004, 215] on icon at bounding box center [1005, 218] width 20 height 20
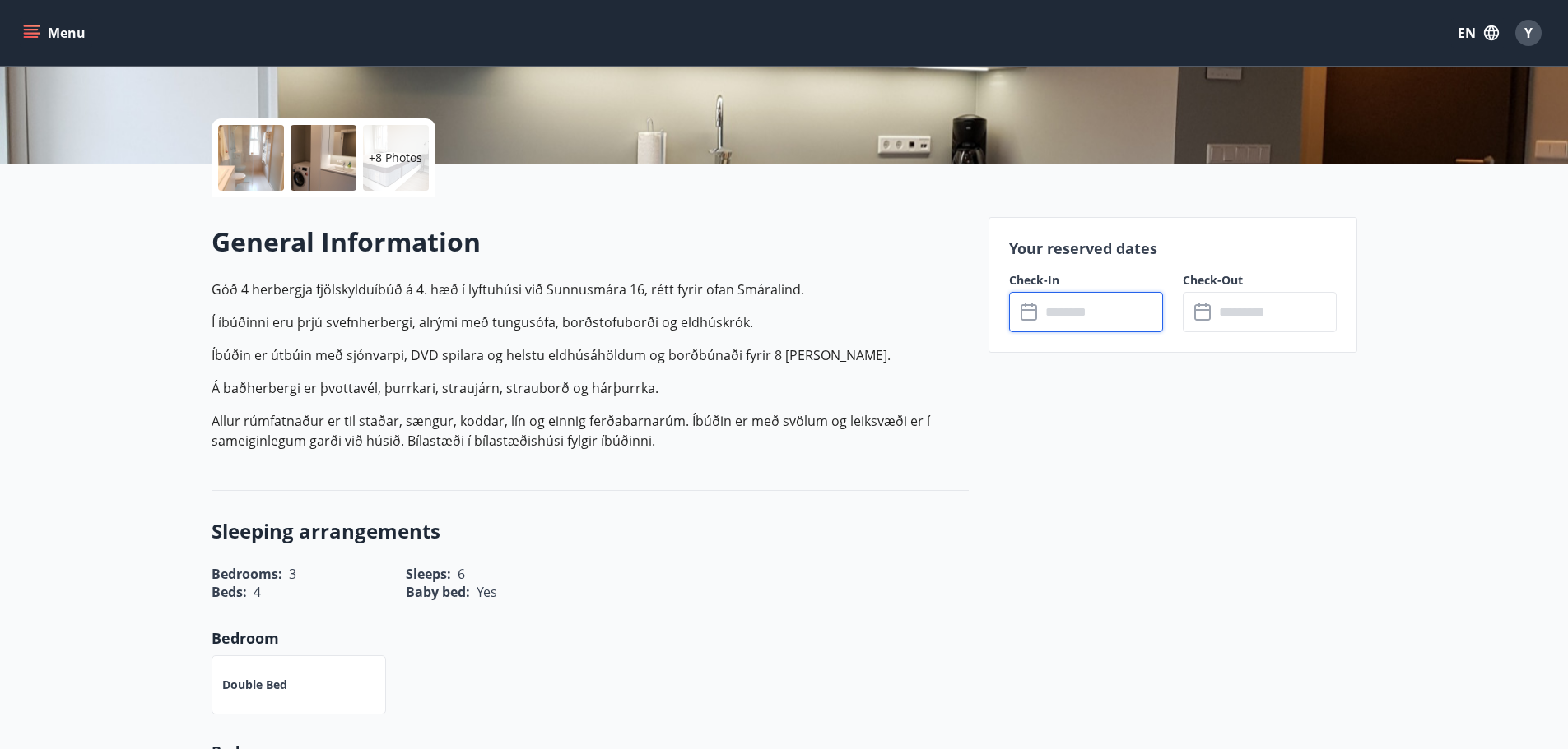
click at [1037, 302] on icon at bounding box center [1030, 312] width 20 height 20
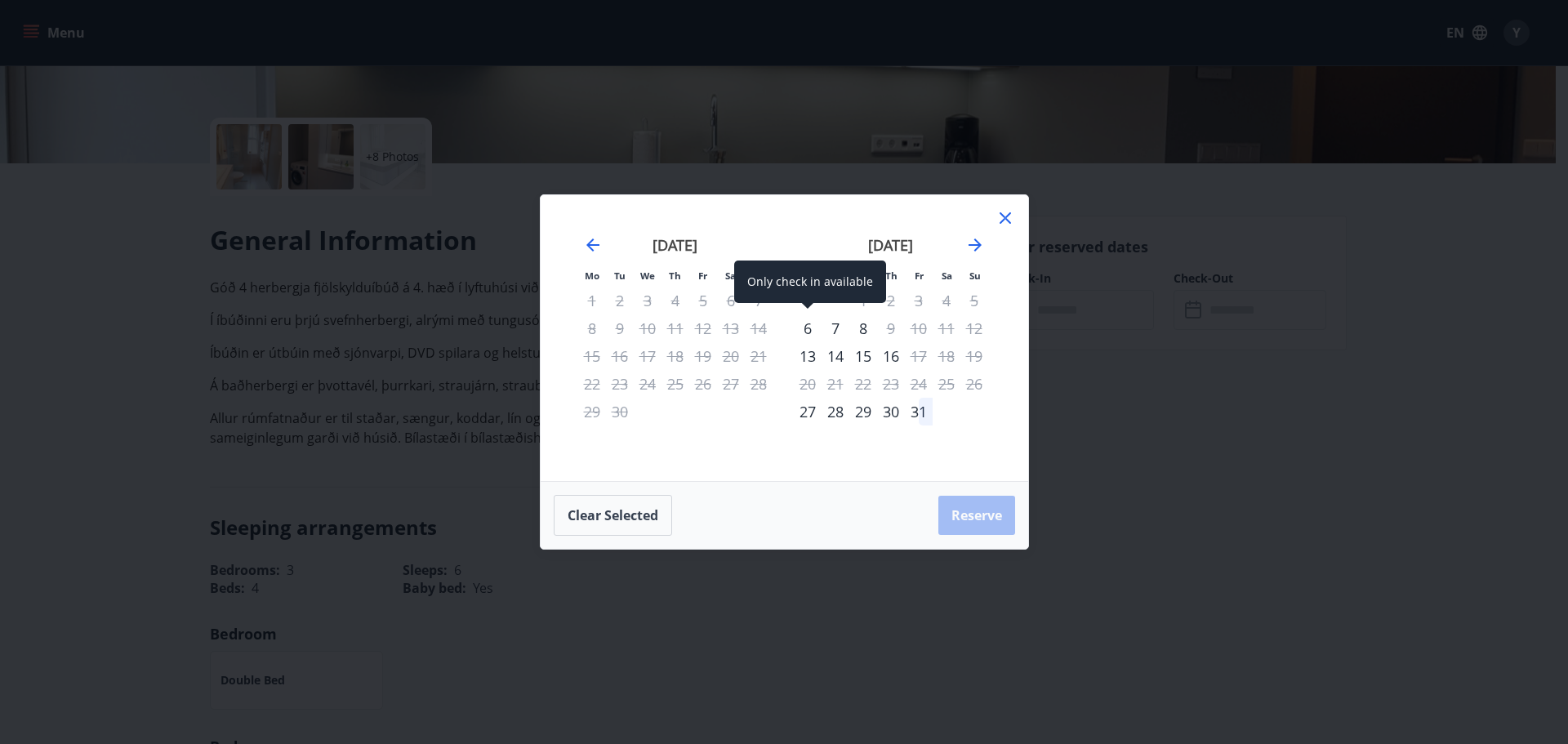
click at [806, 331] on div "6" at bounding box center [808, 328] width 28 height 28
click at [809, 328] on div "6" at bounding box center [808, 328] width 28 height 28
click at [808, 328] on div "Only check in available" at bounding box center [810, 309] width 152 height 42
click at [807, 328] on div "Only check in available" at bounding box center [810, 309] width 152 height 42
click at [866, 327] on div "Only check in available" at bounding box center [810, 309] width 152 height 42
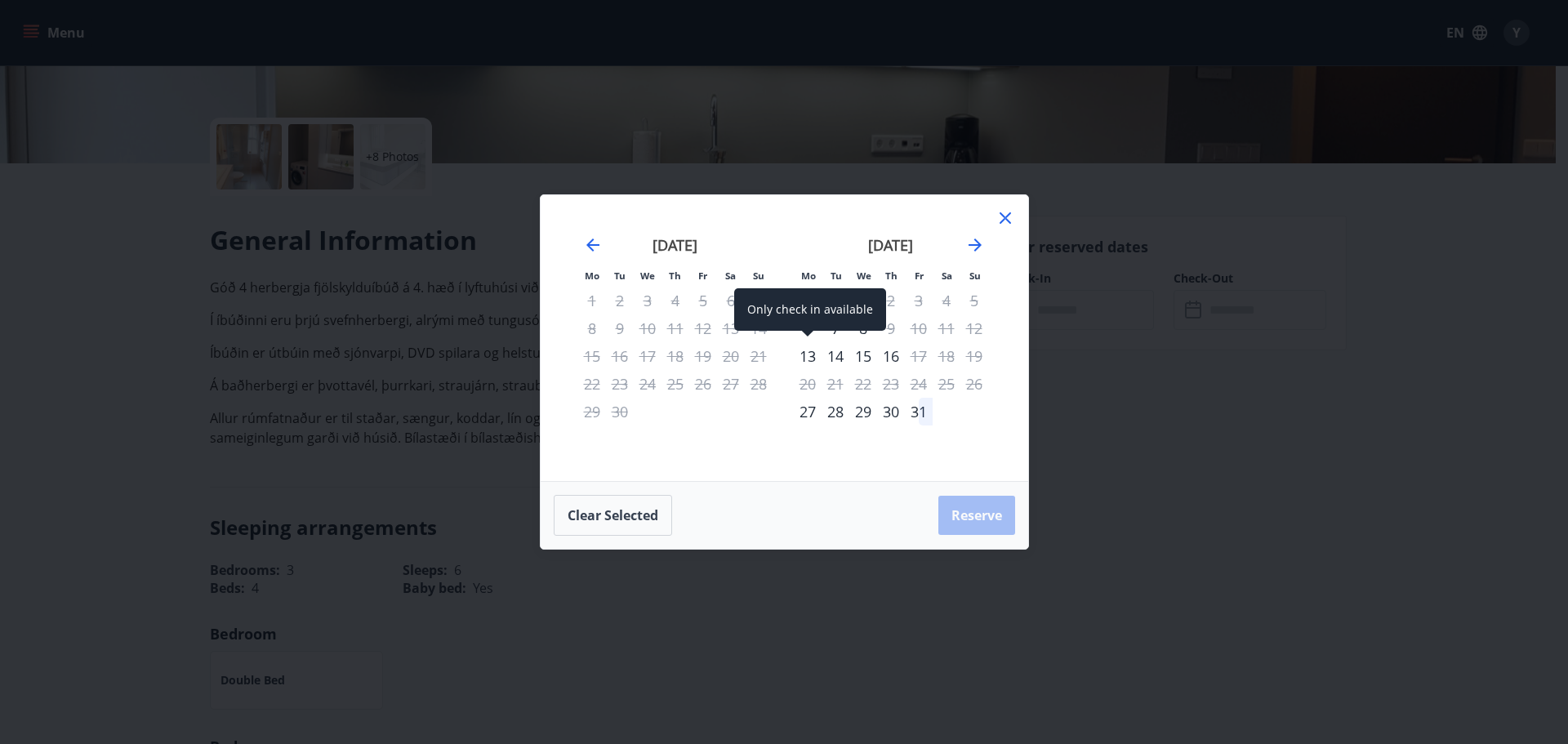
click at [832, 310] on div "Only check in available" at bounding box center [810, 309] width 152 height 42
click at [821, 320] on div "Only check in available" at bounding box center [810, 309] width 152 height 42
click at [810, 324] on div "6" at bounding box center [808, 328] width 28 height 28
click at [837, 325] on div "7" at bounding box center [835, 328] width 28 height 28
click at [808, 326] on div "6" at bounding box center [808, 328] width 28 height 28
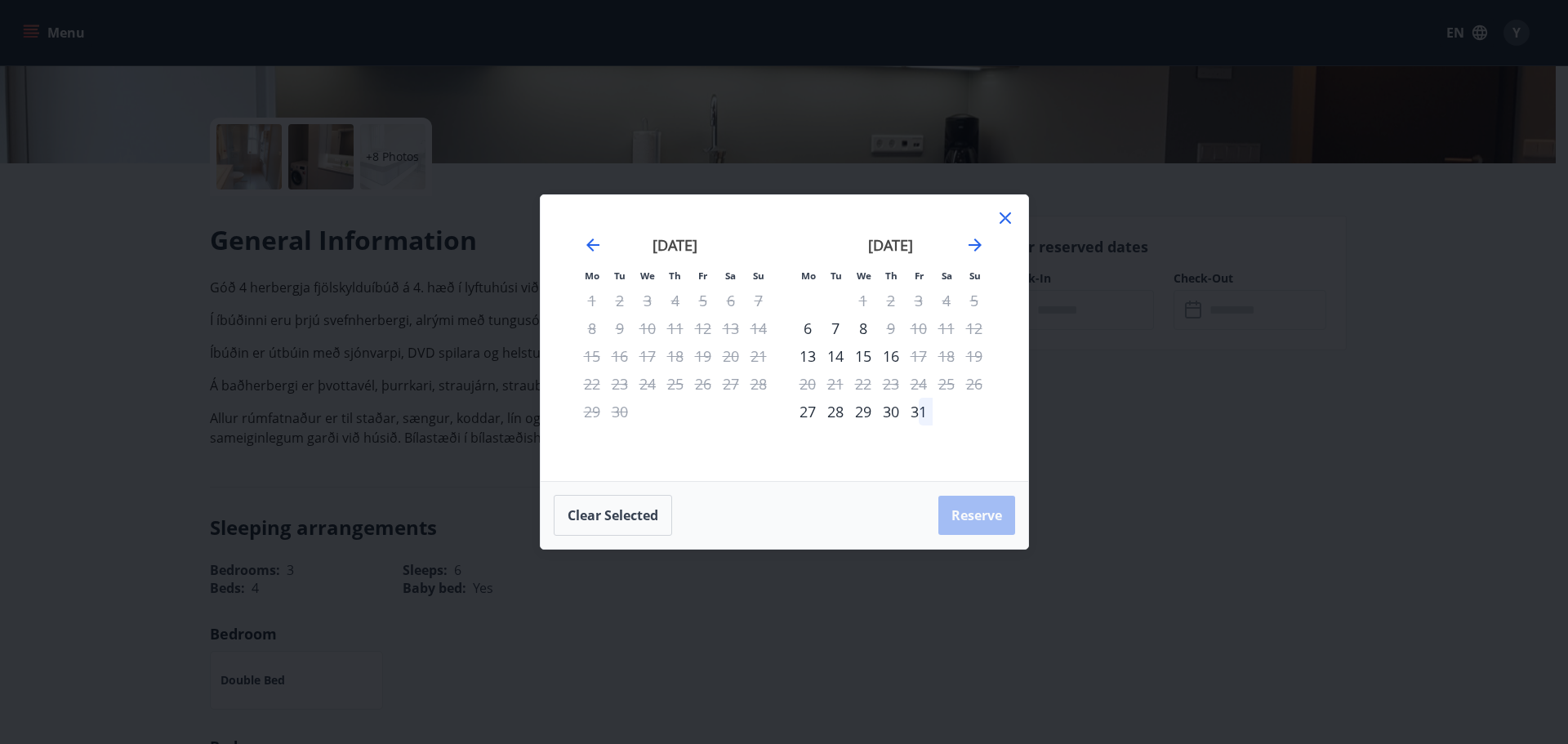
click at [834, 326] on div "7" at bounding box center [835, 328] width 28 height 28
click at [871, 335] on div "8" at bounding box center [863, 328] width 28 height 28
click at [1006, 217] on icon at bounding box center [1005, 218] width 12 height 12
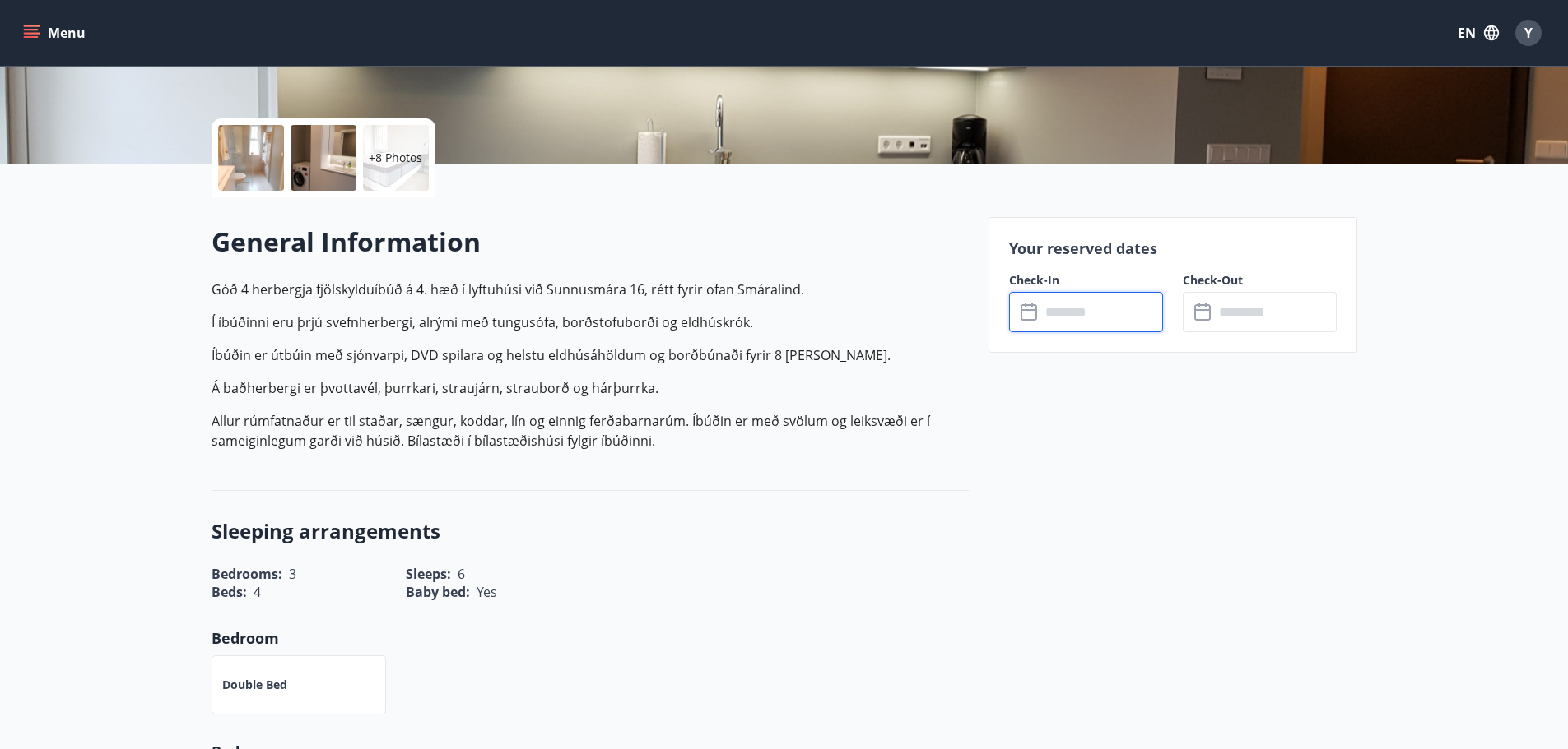
click at [1063, 316] on input "text" at bounding box center [1101, 312] width 123 height 40
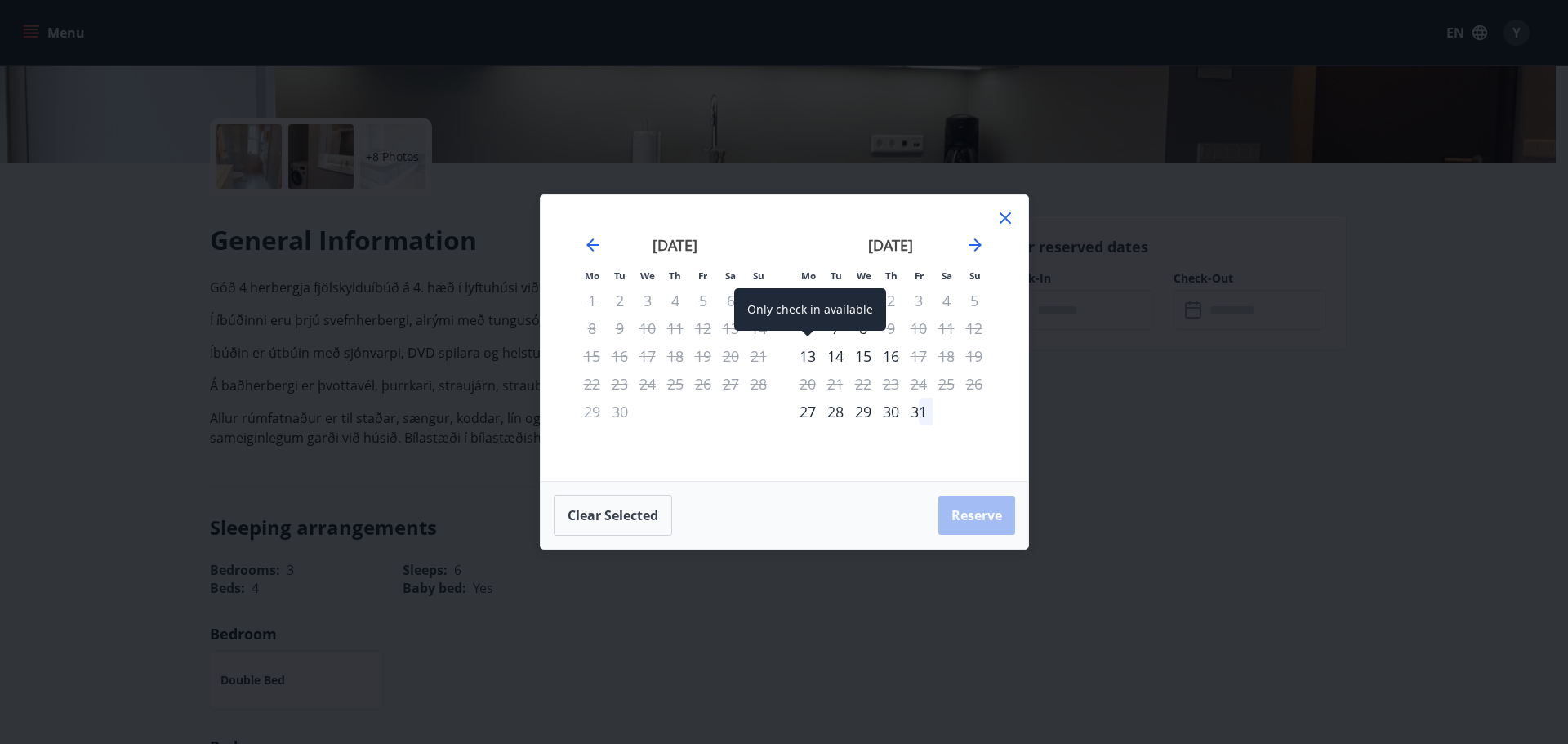
click at [813, 329] on div "Only check in available" at bounding box center [810, 309] width 152 height 42
click at [808, 329] on div "Only check in available" at bounding box center [810, 309] width 152 height 42
click at [807, 326] on div "Only check in available" at bounding box center [810, 309] width 152 height 42
click at [822, 320] on div "Only check in available" at bounding box center [810, 309] width 152 height 42
click at [849, 308] on div "Only check in available" at bounding box center [810, 309] width 152 height 42
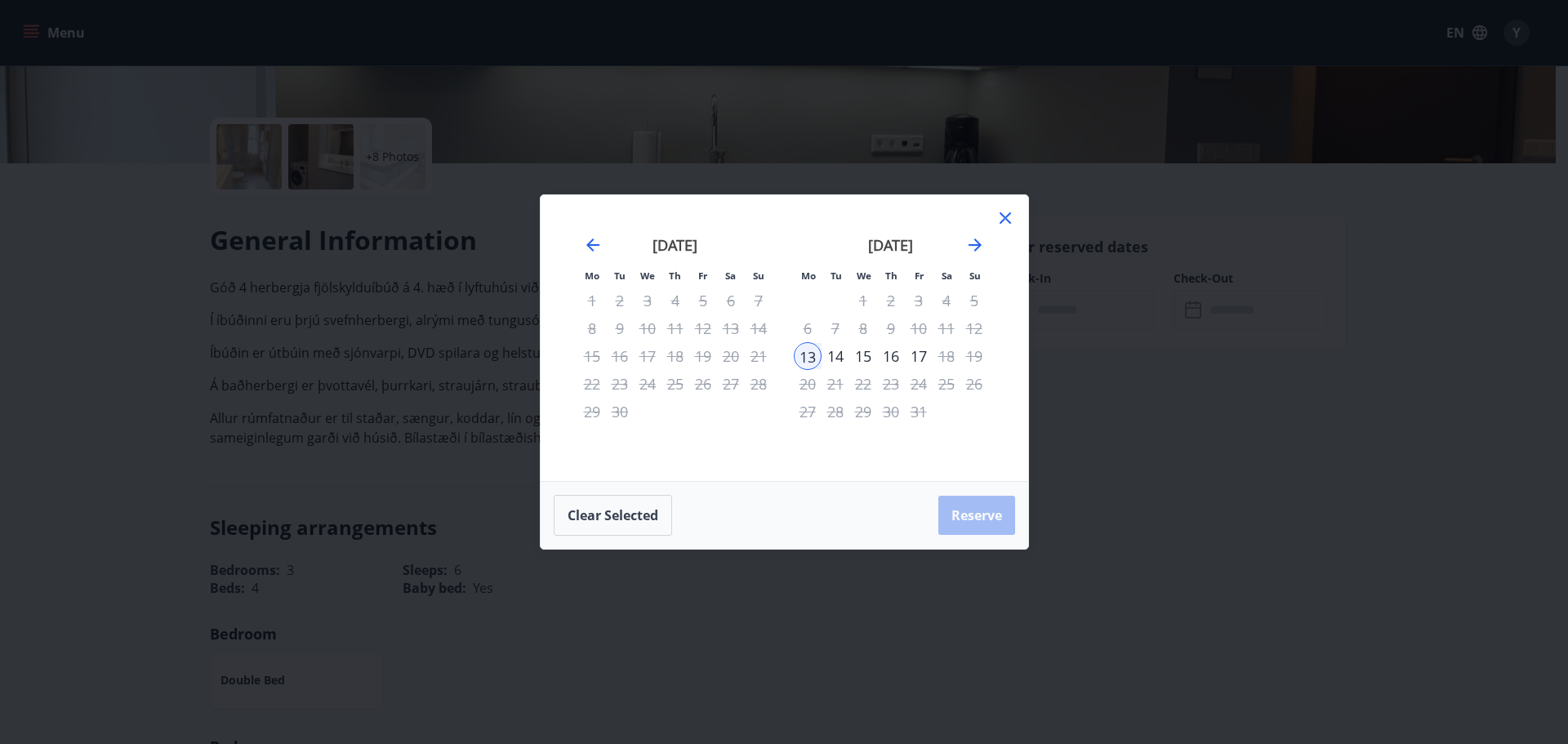
click at [1008, 218] on icon at bounding box center [1005, 218] width 20 height 20
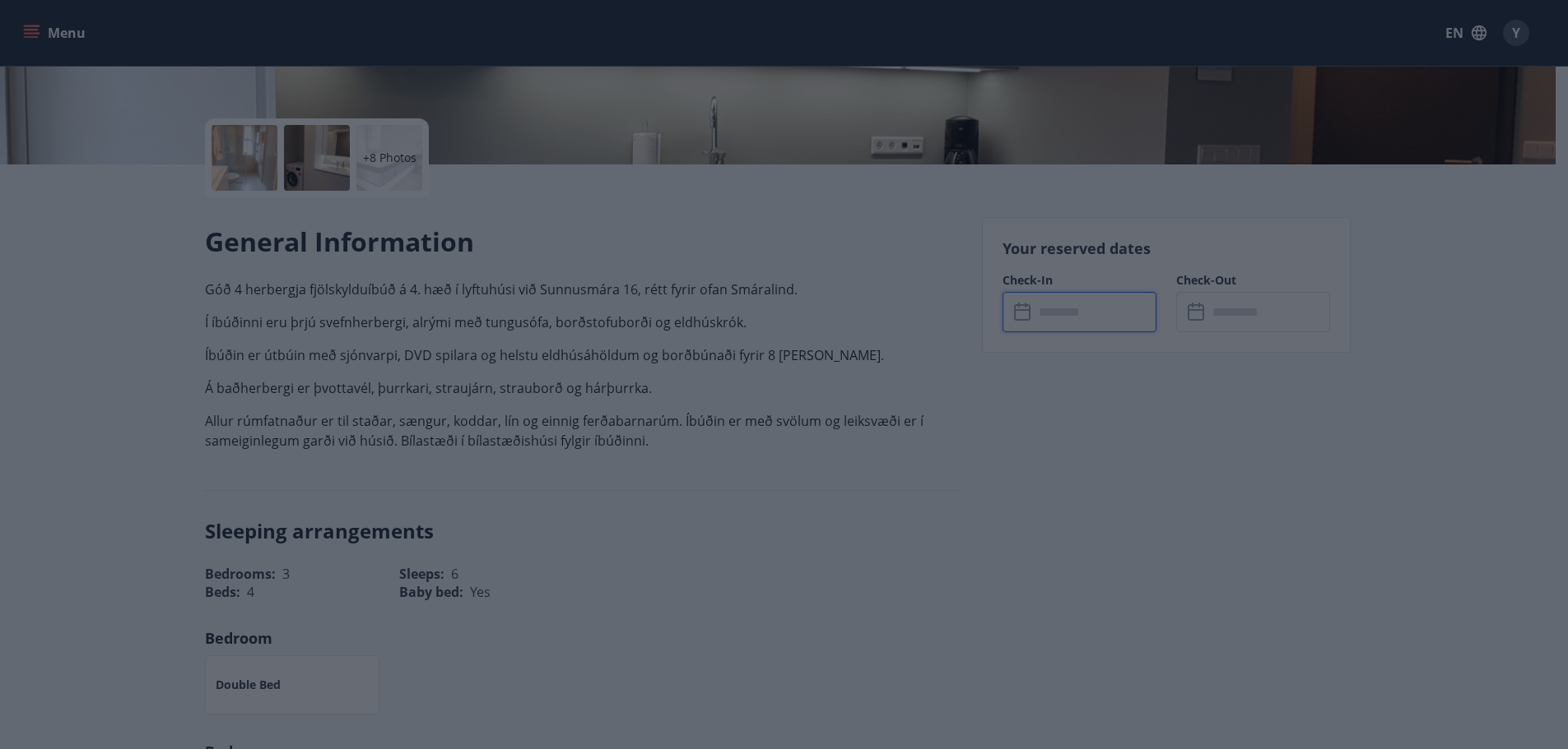
click at [1016, 220] on div "Your reserved dates Check-In ​ ​ Check-Out ​ ​" at bounding box center [1166, 284] width 369 height 135
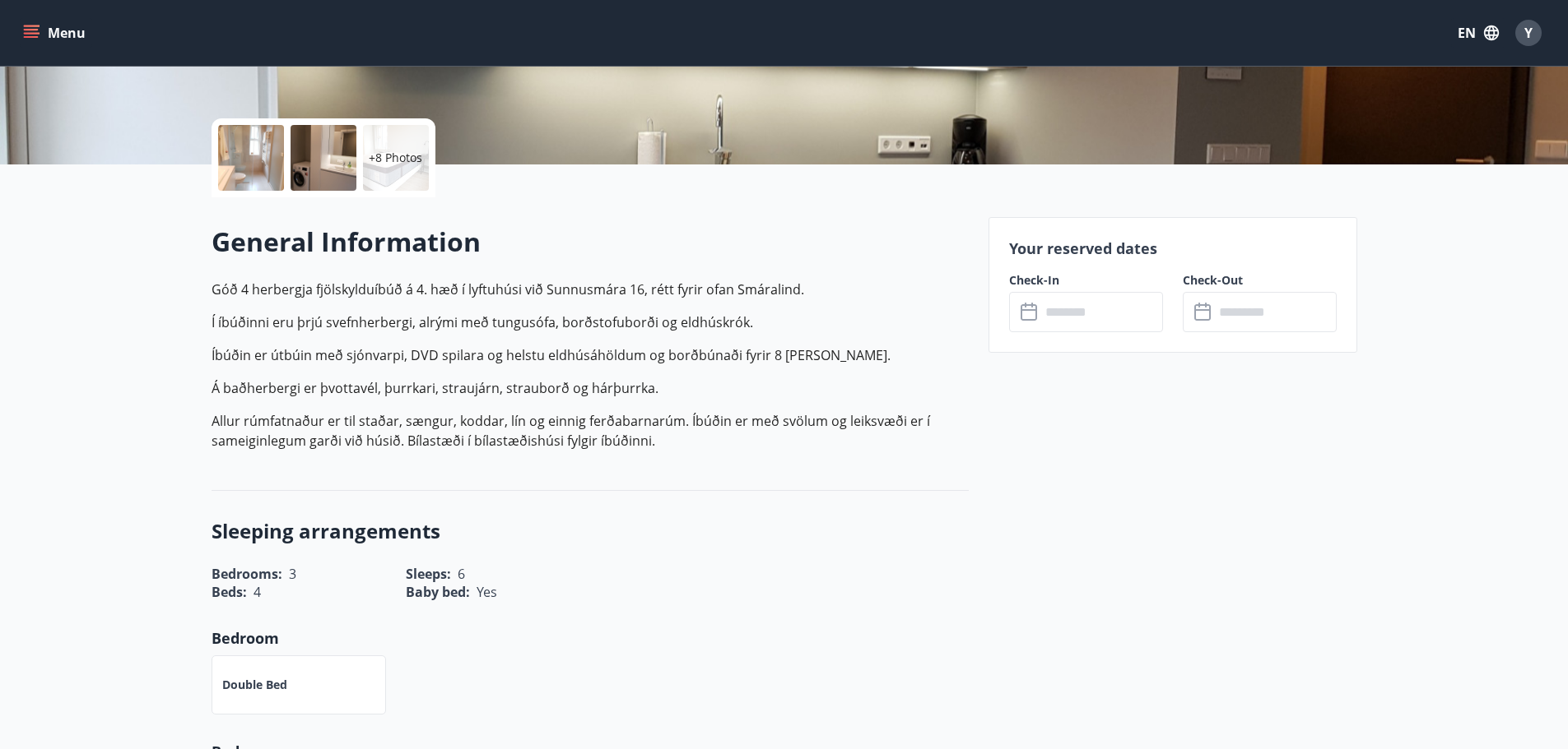
click at [1055, 312] on input "text" at bounding box center [1101, 312] width 123 height 40
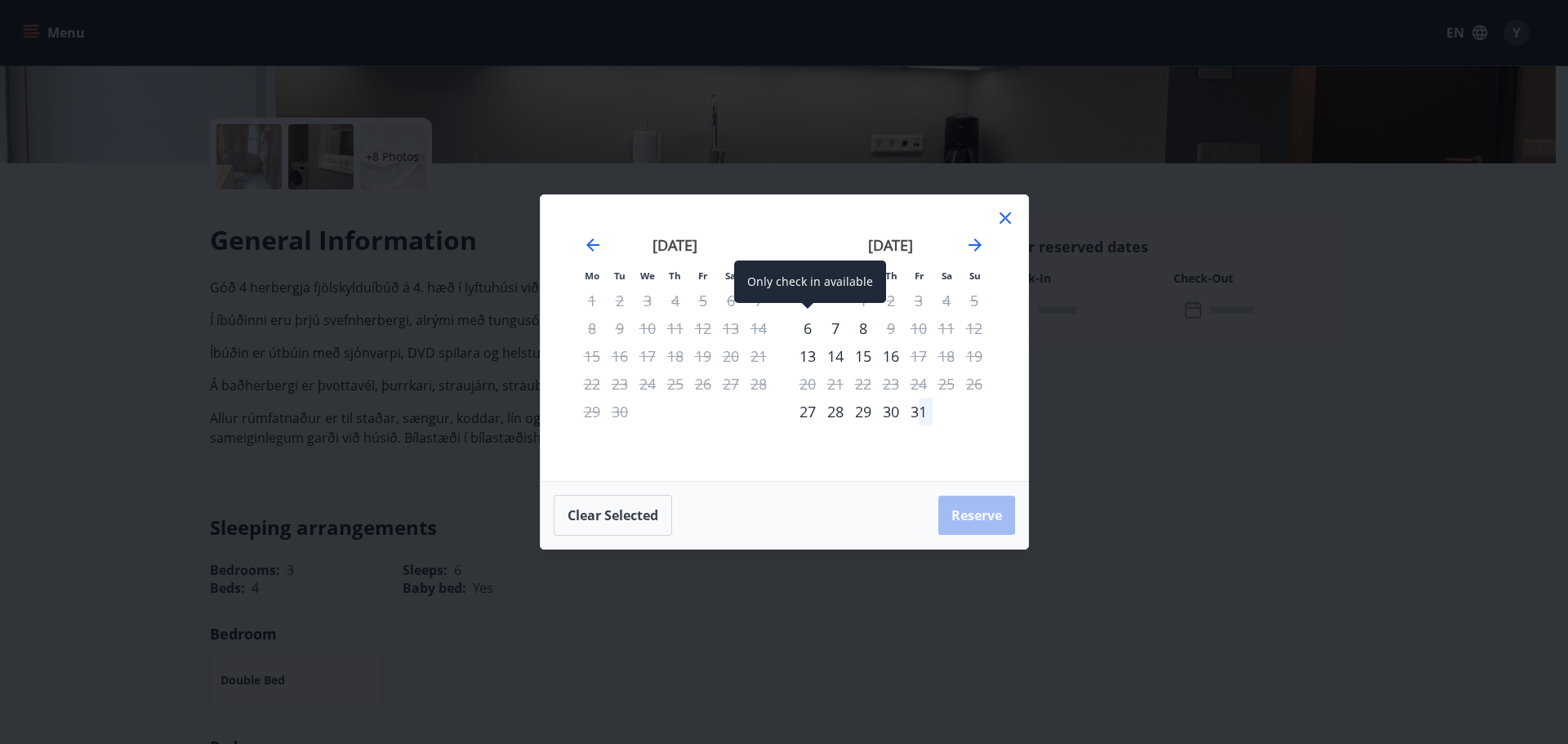
click at [810, 328] on div "6" at bounding box center [808, 328] width 28 height 28
click at [868, 326] on div "8" at bounding box center [863, 328] width 28 height 28
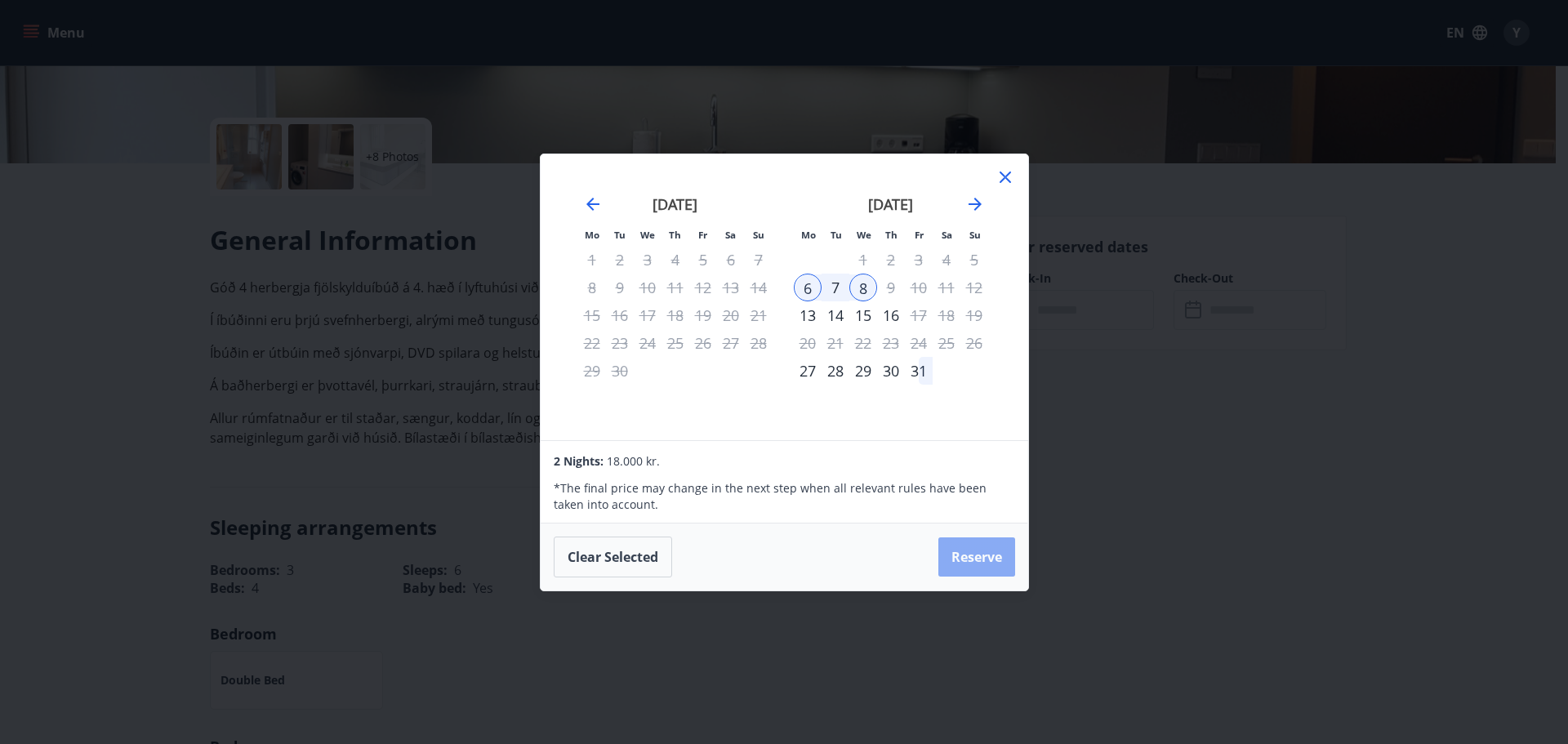
click at [962, 552] on button "Reserve" at bounding box center [977, 556] width 77 height 39
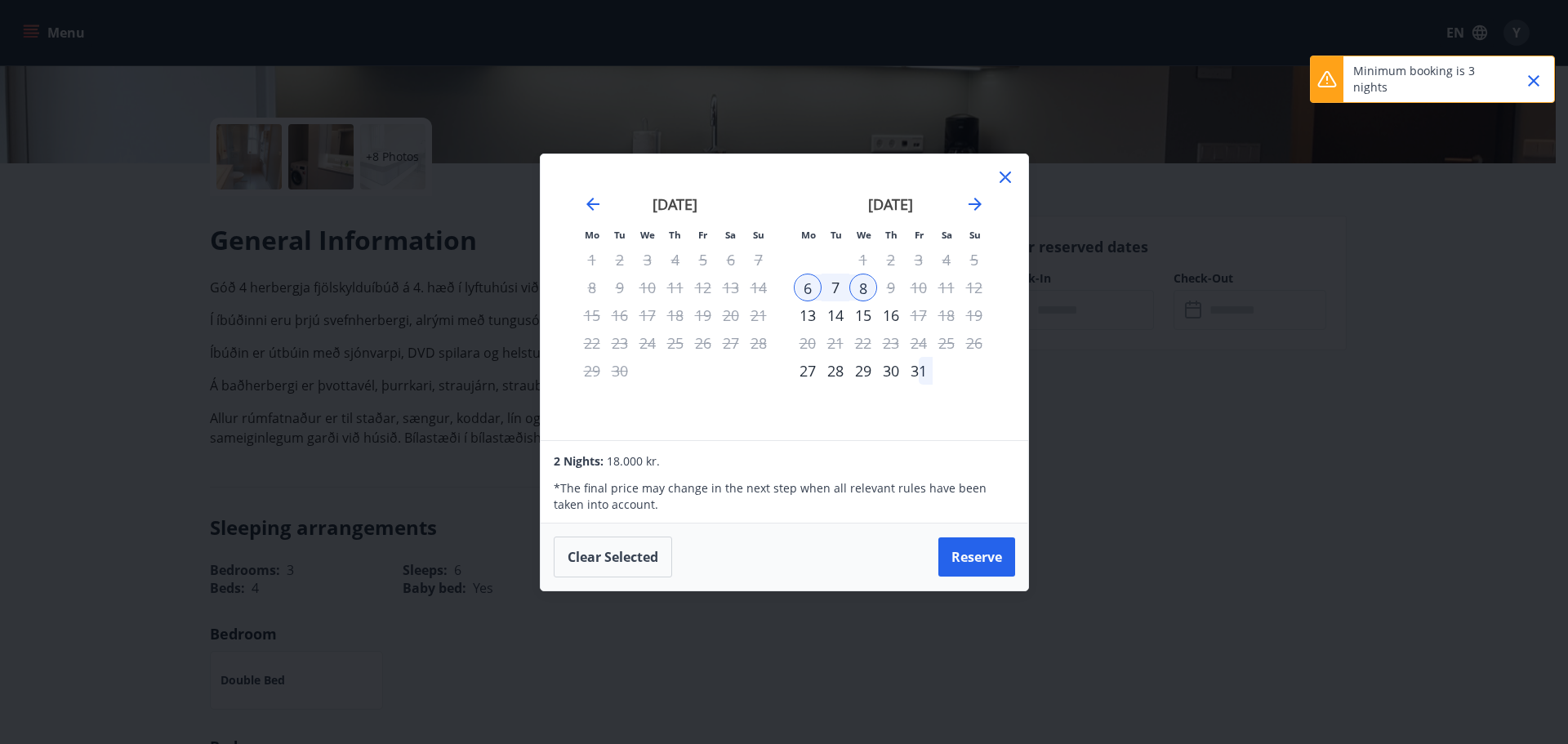
click at [967, 549] on button "Reserve" at bounding box center [977, 556] width 77 height 39
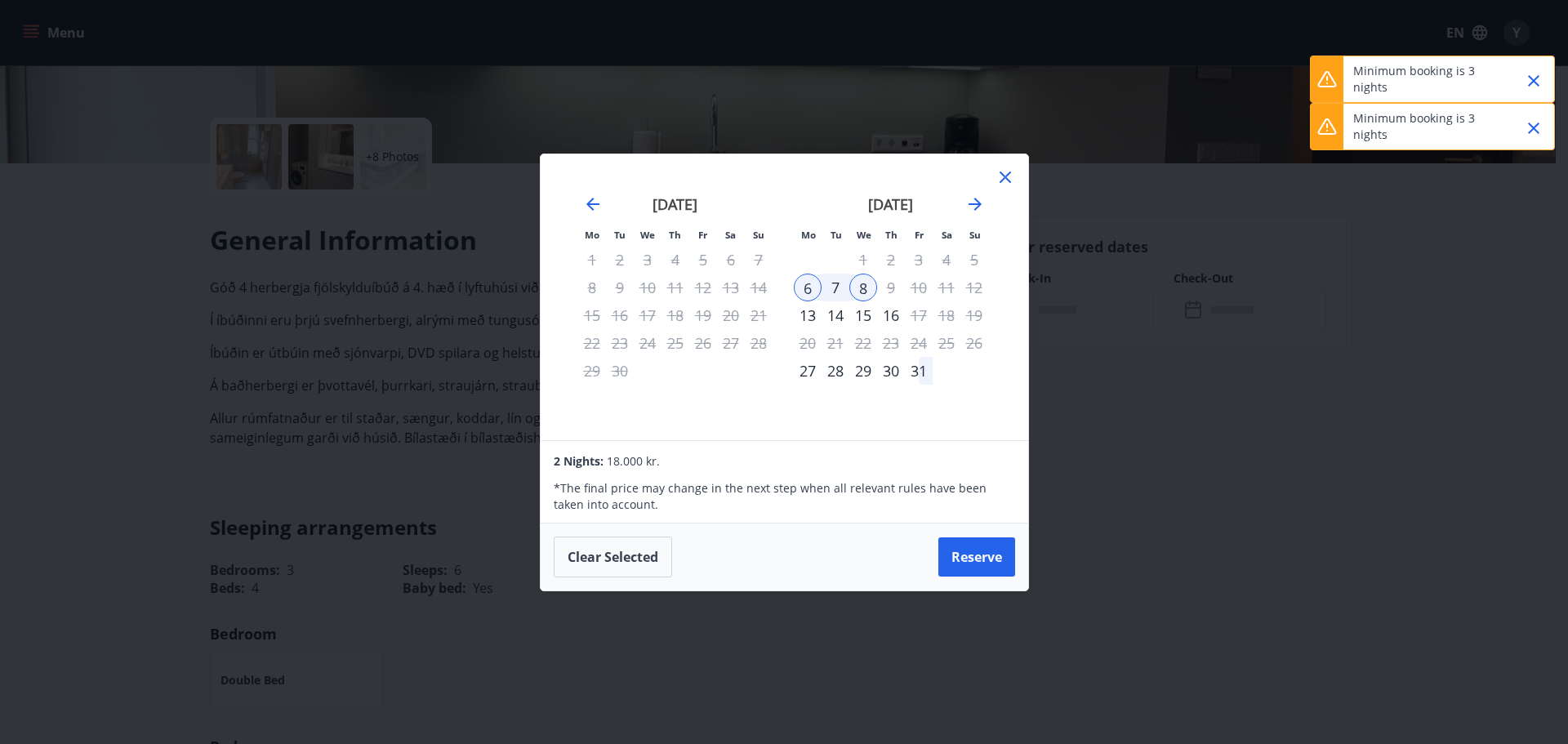
click at [839, 291] on div "7" at bounding box center [835, 287] width 28 height 28
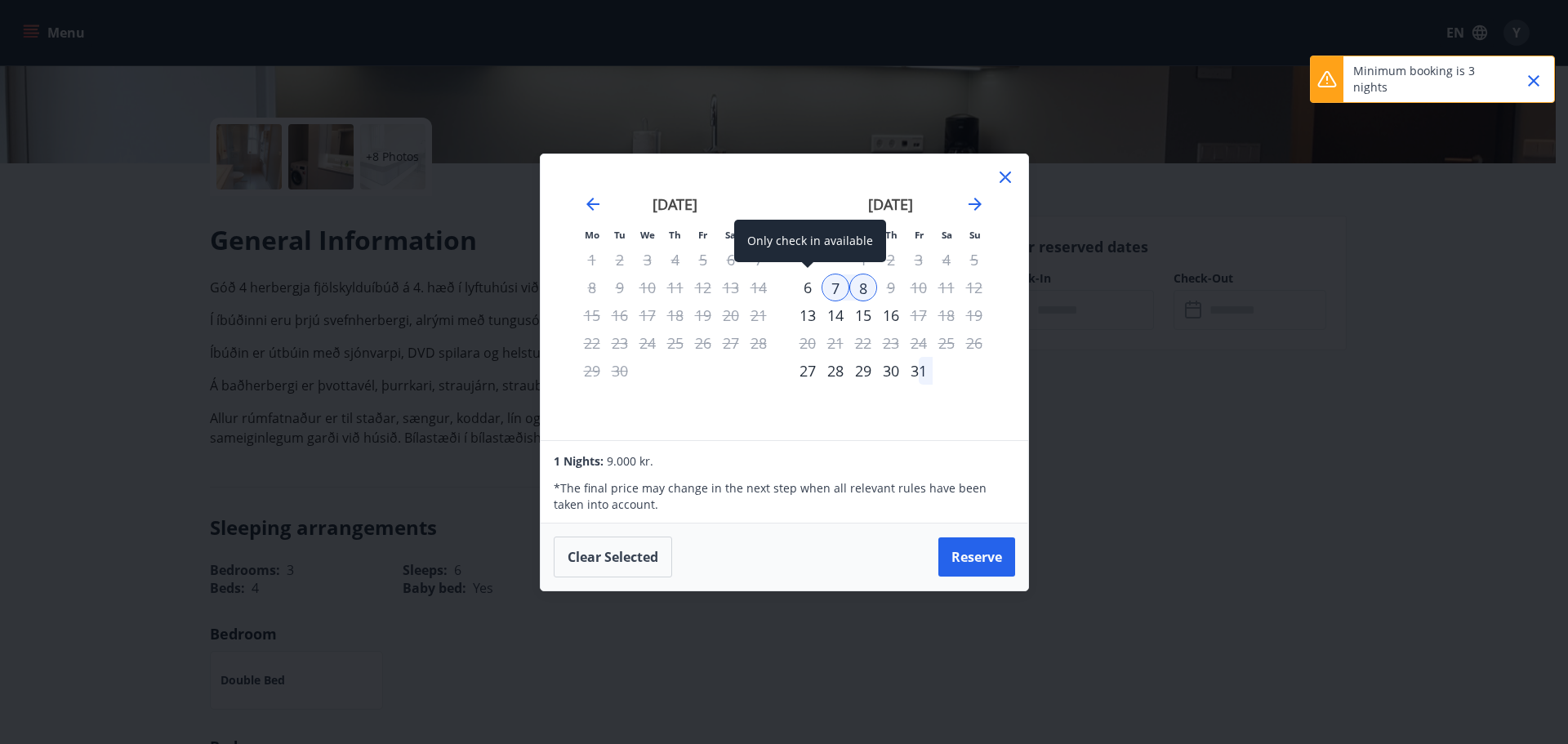
click at [812, 291] on div "6" at bounding box center [808, 287] width 28 height 28
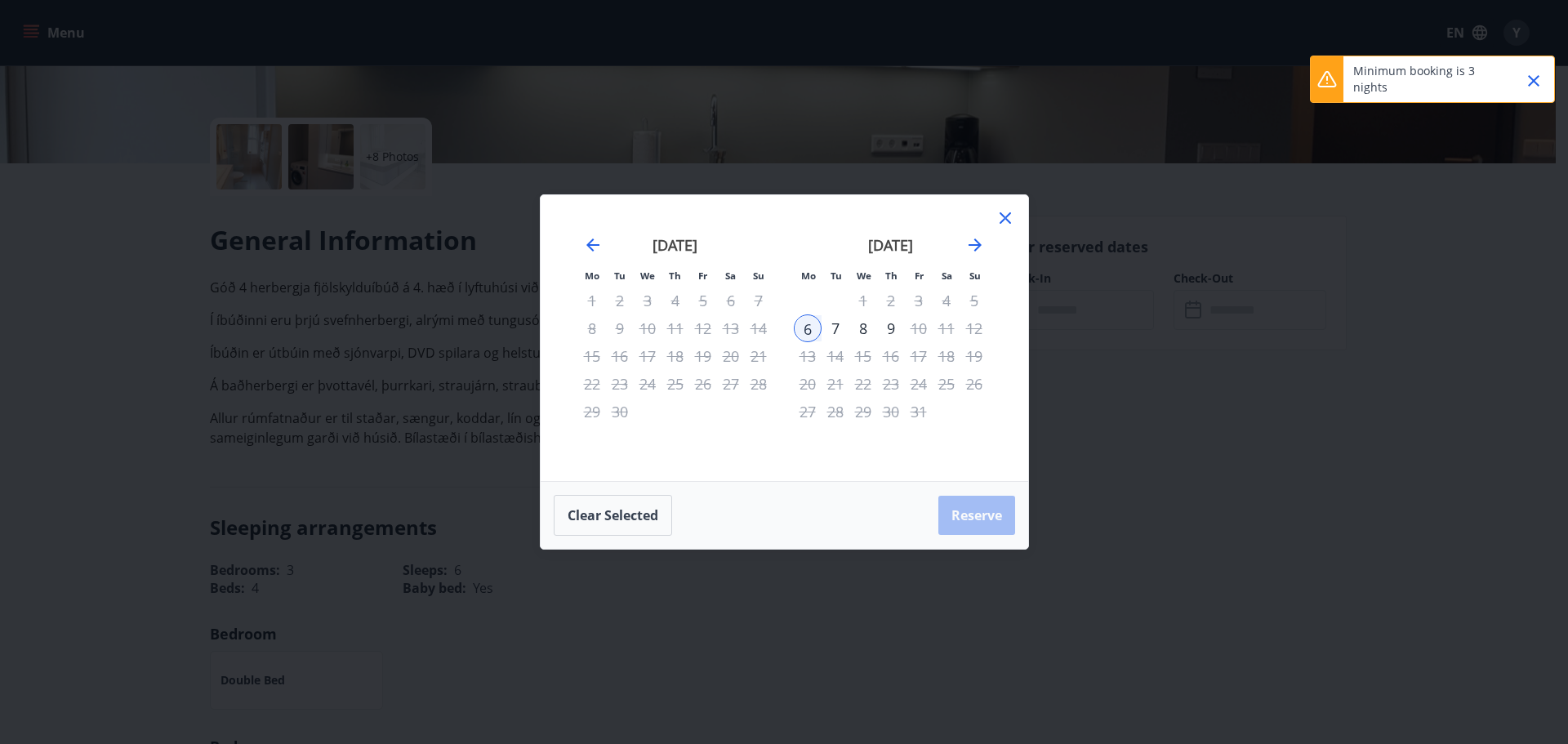
click at [826, 326] on div "7" at bounding box center [835, 328] width 28 height 28
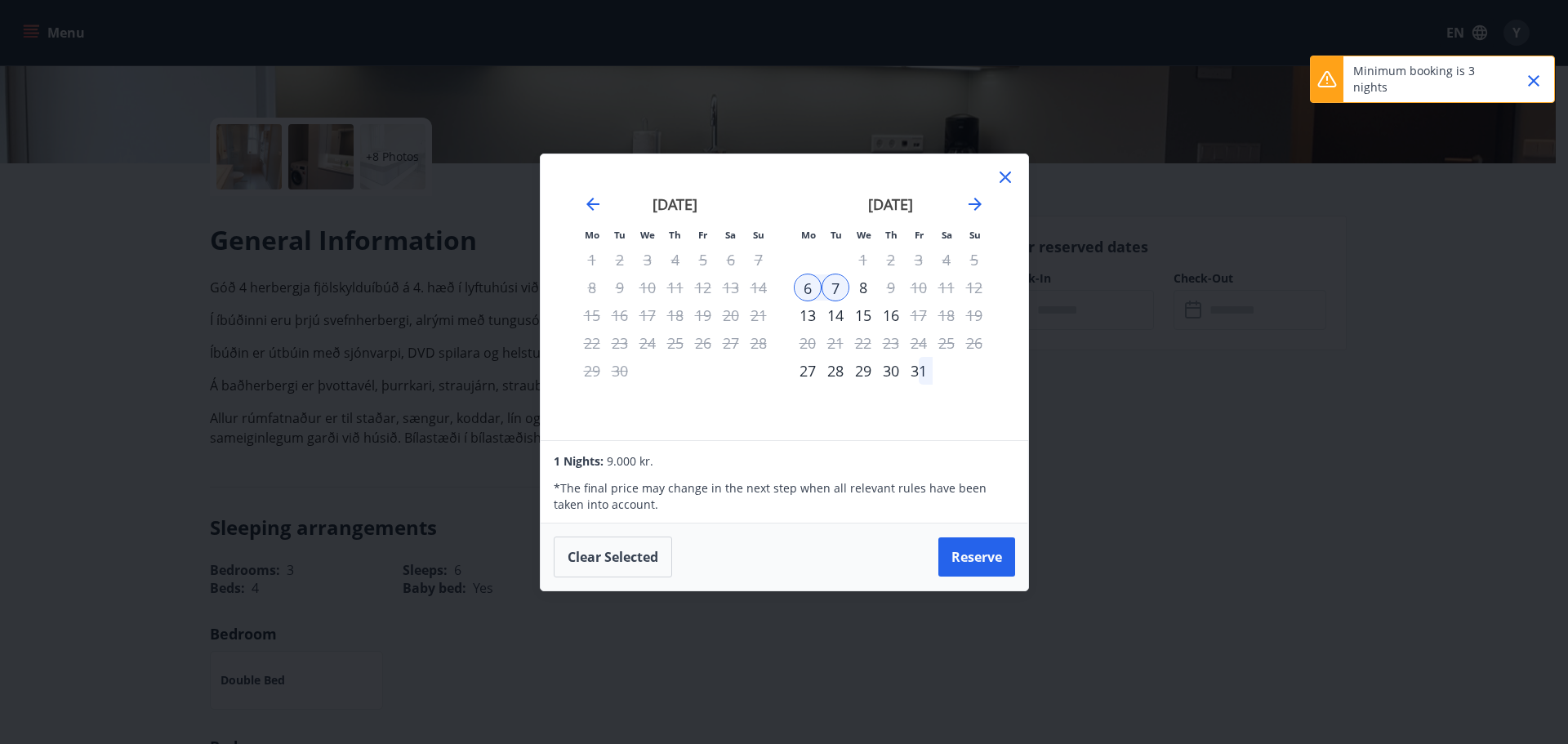
click at [860, 291] on div "8" at bounding box center [863, 287] width 28 height 28
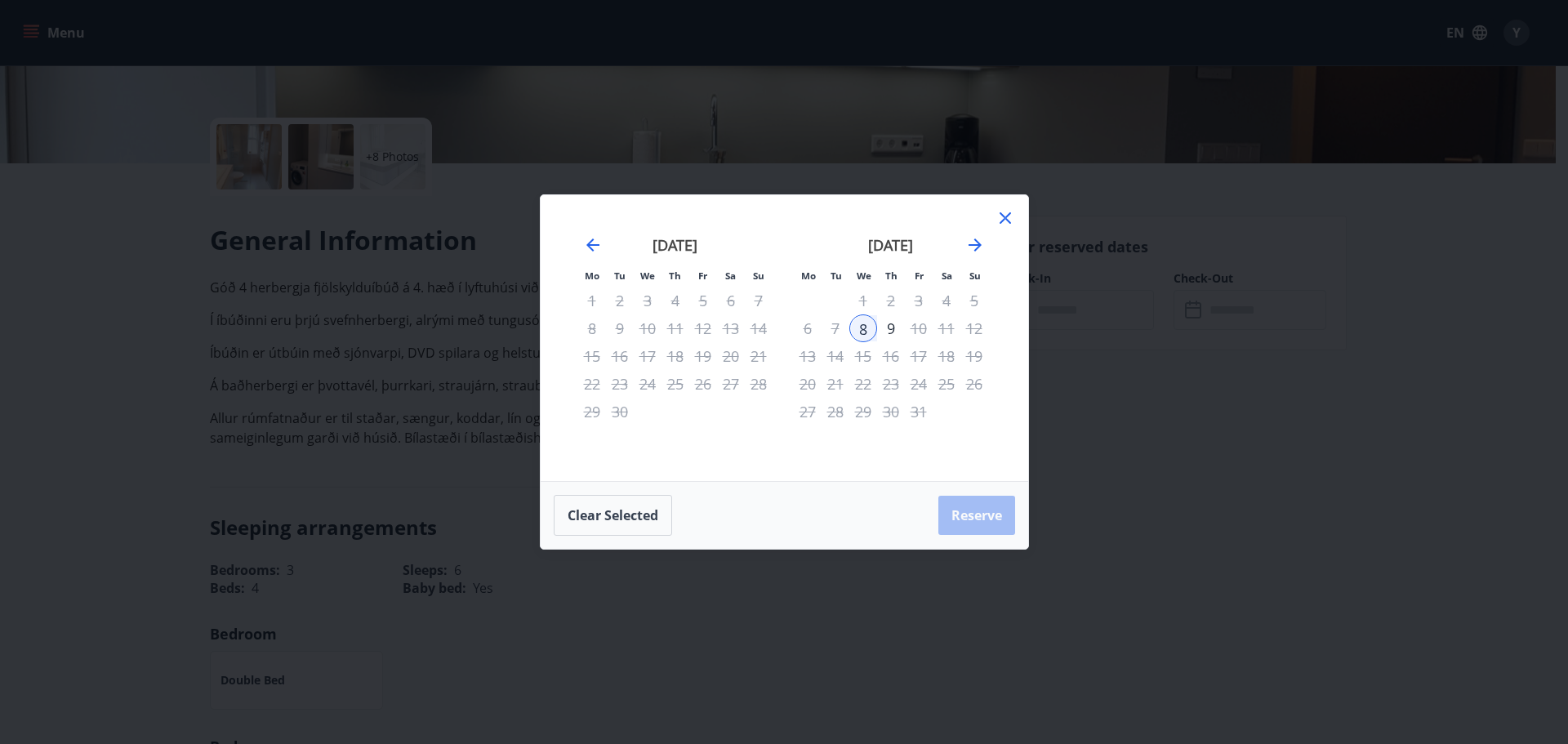
drag, startPoint x: 814, startPoint y: 328, endPoint x: 905, endPoint y: 339, distance: 91.7
click at [905, 339] on tr "6 7 8 9 10 11 12" at bounding box center [892, 328] width 195 height 28
drag, startPoint x: 803, startPoint y: 326, endPoint x: 868, endPoint y: 323, distance: 65.1
click at [868, 323] on tr "6 7 8 9 10 11 12" at bounding box center [892, 328] width 195 height 28
drag, startPoint x: 805, startPoint y: 330, endPoint x: 835, endPoint y: 326, distance: 30.3
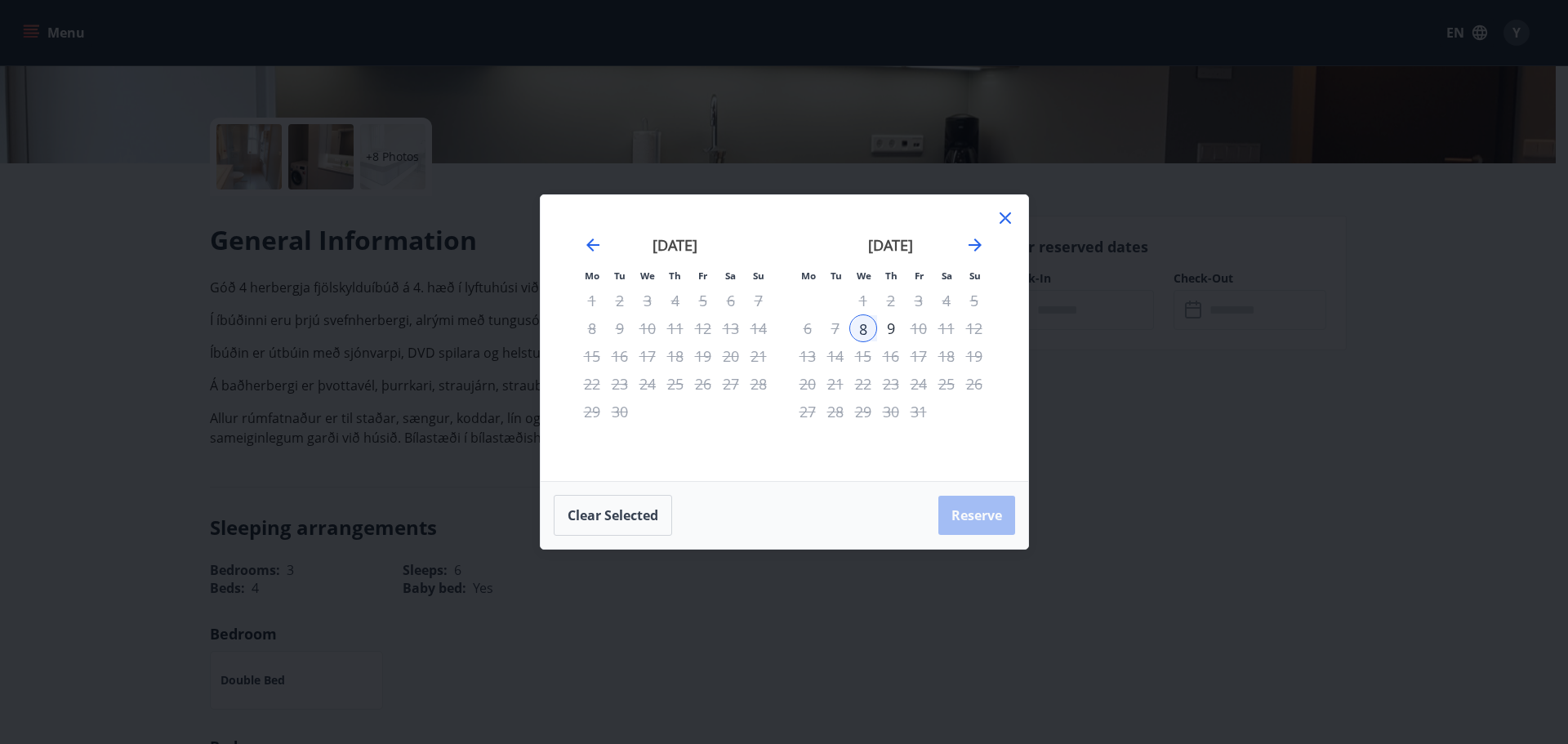
click at [835, 326] on tr "6 7 8 9 10 11 12" at bounding box center [892, 328] width 195 height 28
click at [862, 327] on div "8" at bounding box center [863, 328] width 28 height 28
click at [845, 327] on div "7" at bounding box center [835, 328] width 28 height 28
drag, startPoint x: 845, startPoint y: 327, endPoint x: 823, endPoint y: 327, distance: 22.0
click at [839, 327] on div "7" at bounding box center [835, 328] width 28 height 28
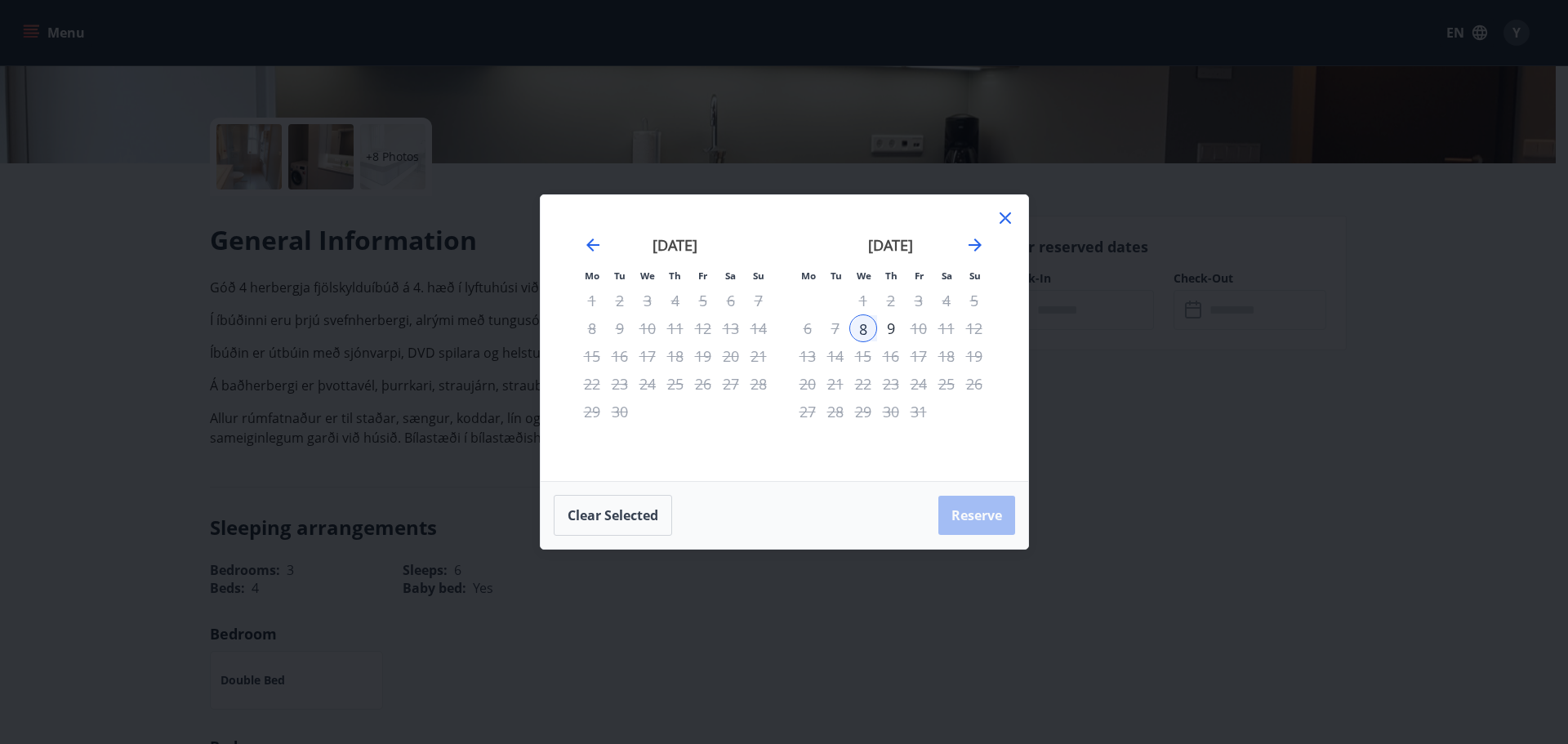
drag, startPoint x: 812, startPoint y: 327, endPoint x: 864, endPoint y: 327, distance: 52.0
click at [864, 327] on tr "6 7 8 9 10 11 12" at bounding box center [892, 328] width 195 height 28
drag, startPoint x: 835, startPoint y: 335, endPoint x: 909, endPoint y: 330, distance: 74.2
click at [908, 331] on tr "6 7 8 9 10 11 12" at bounding box center [892, 328] width 195 height 28
click at [1004, 216] on icon at bounding box center [1005, 218] width 20 height 20
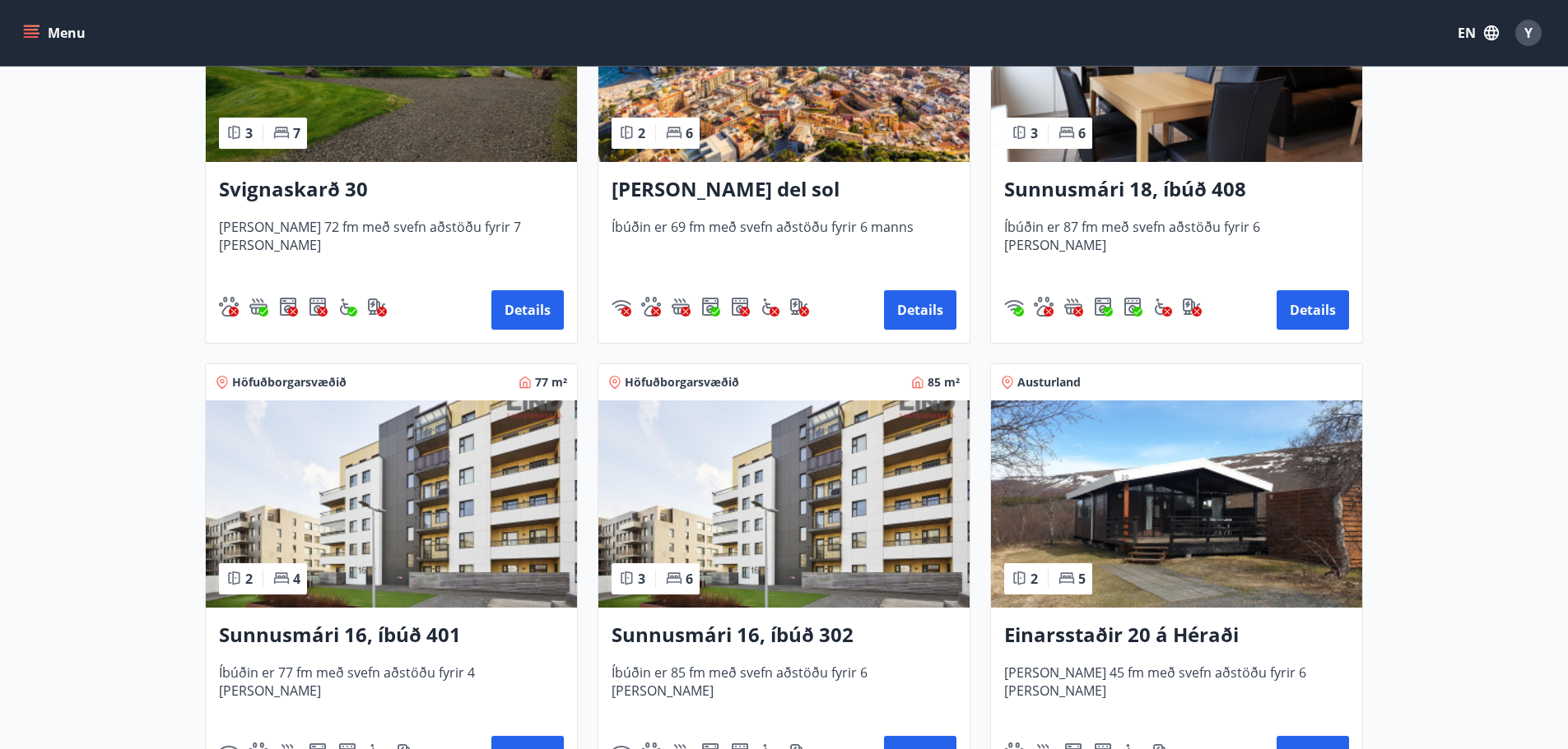
scroll to position [1069, 0]
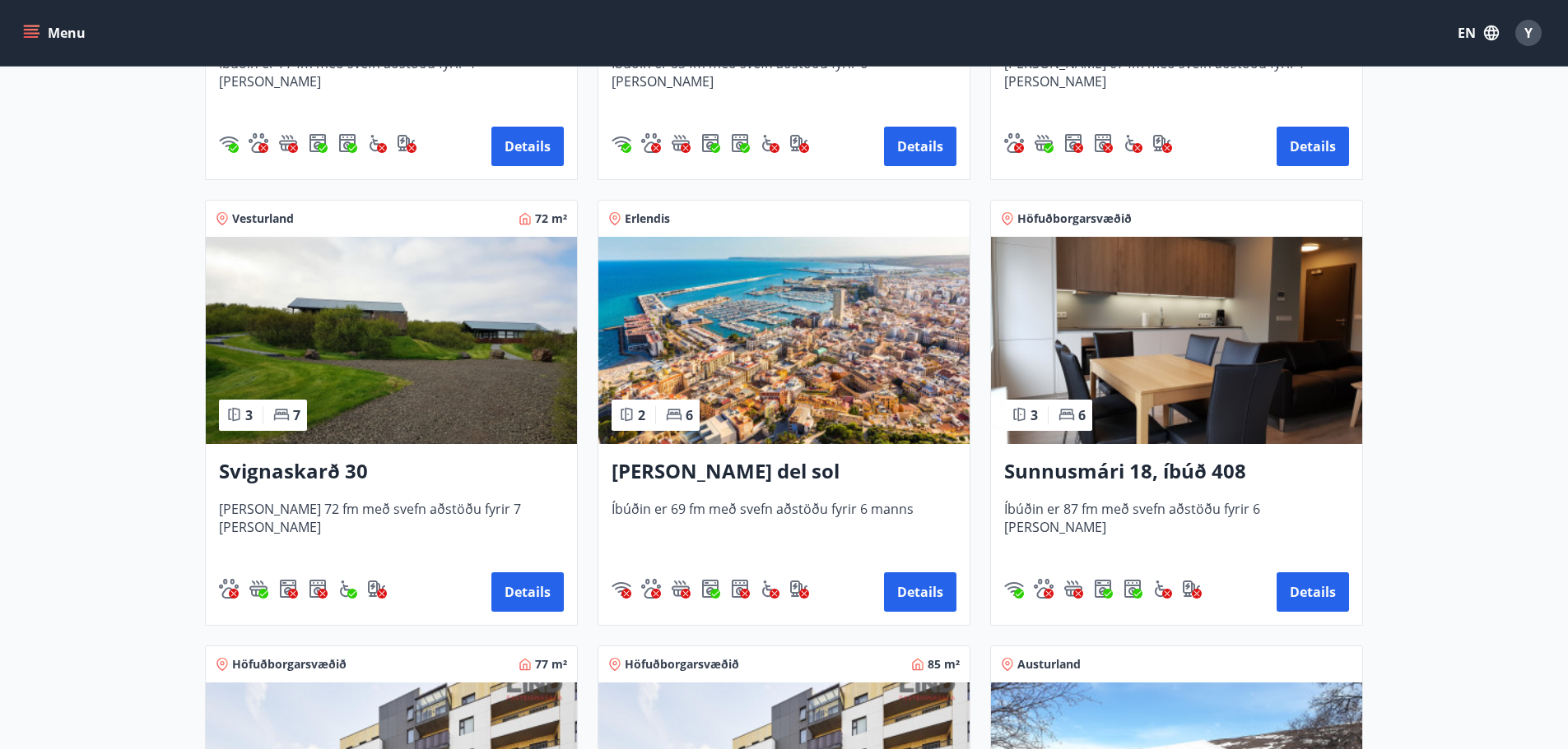
click at [1097, 468] on h3 "Sunnusmári 18, íbúð 408" at bounding box center [1176, 472] width 345 height 30
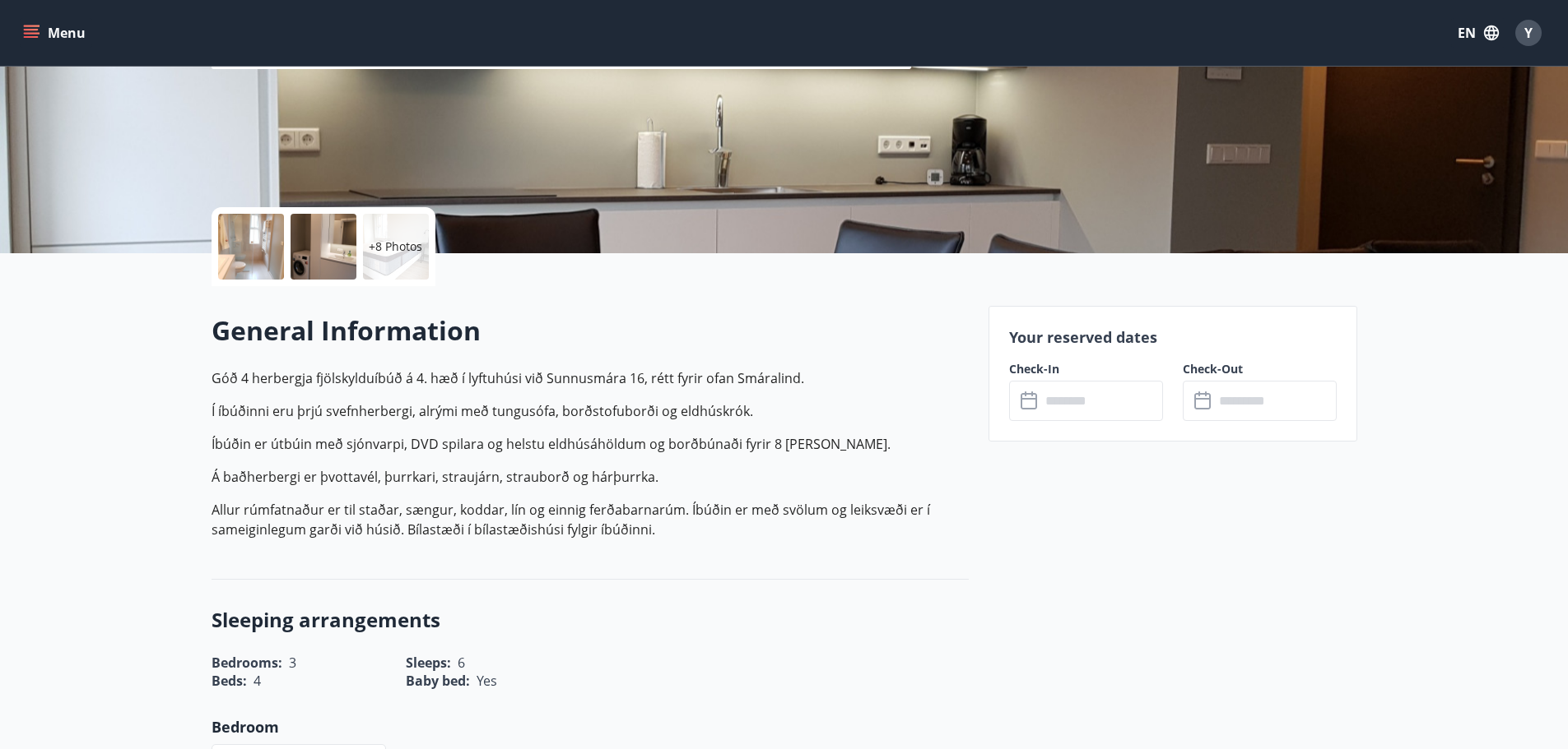
scroll to position [247, 0]
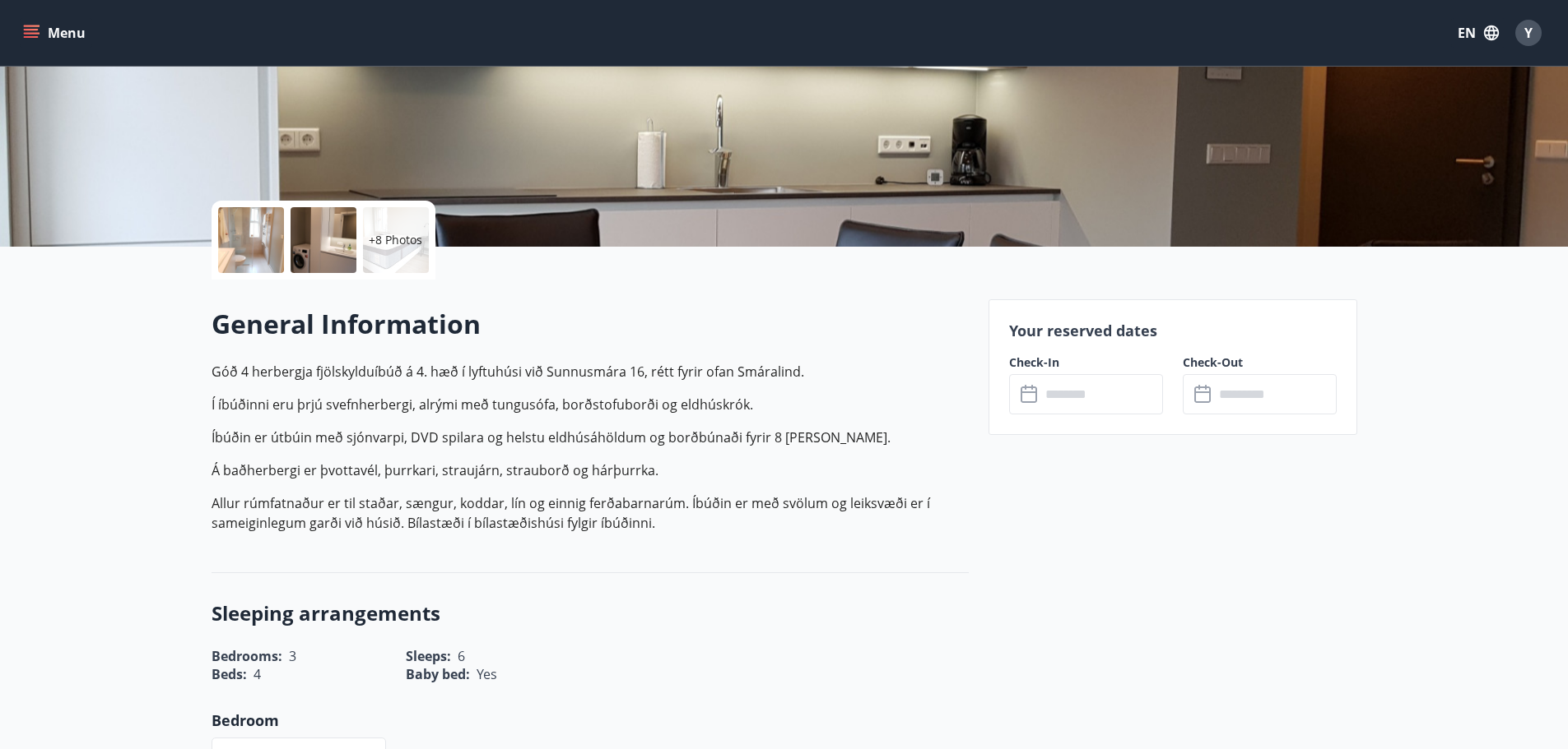
click at [1093, 391] on input "text" at bounding box center [1101, 394] width 123 height 40
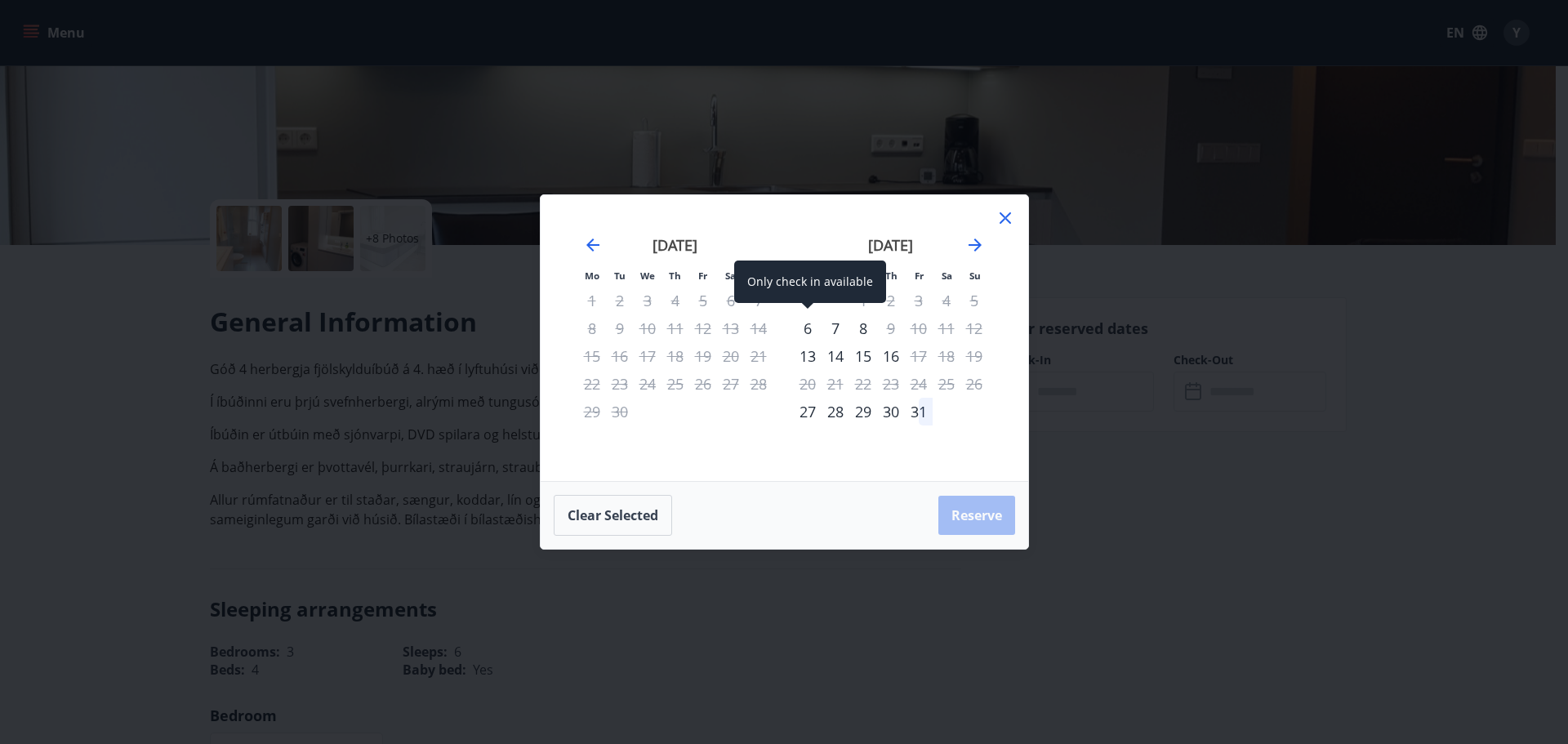
click at [812, 329] on div "6" at bounding box center [808, 328] width 28 height 28
click at [842, 330] on div "7" at bounding box center [835, 328] width 28 height 28
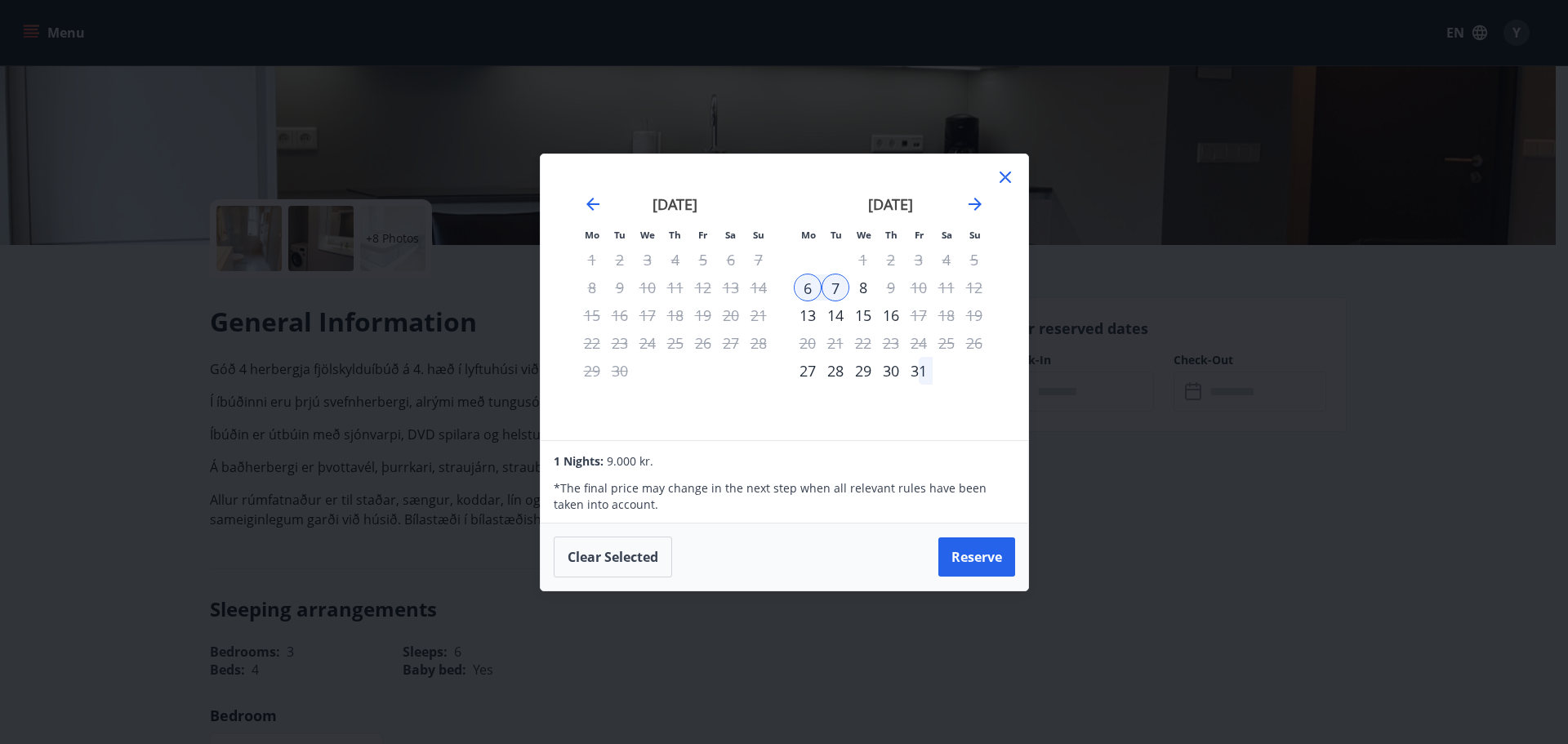
click at [868, 289] on div "8" at bounding box center [863, 287] width 28 height 28
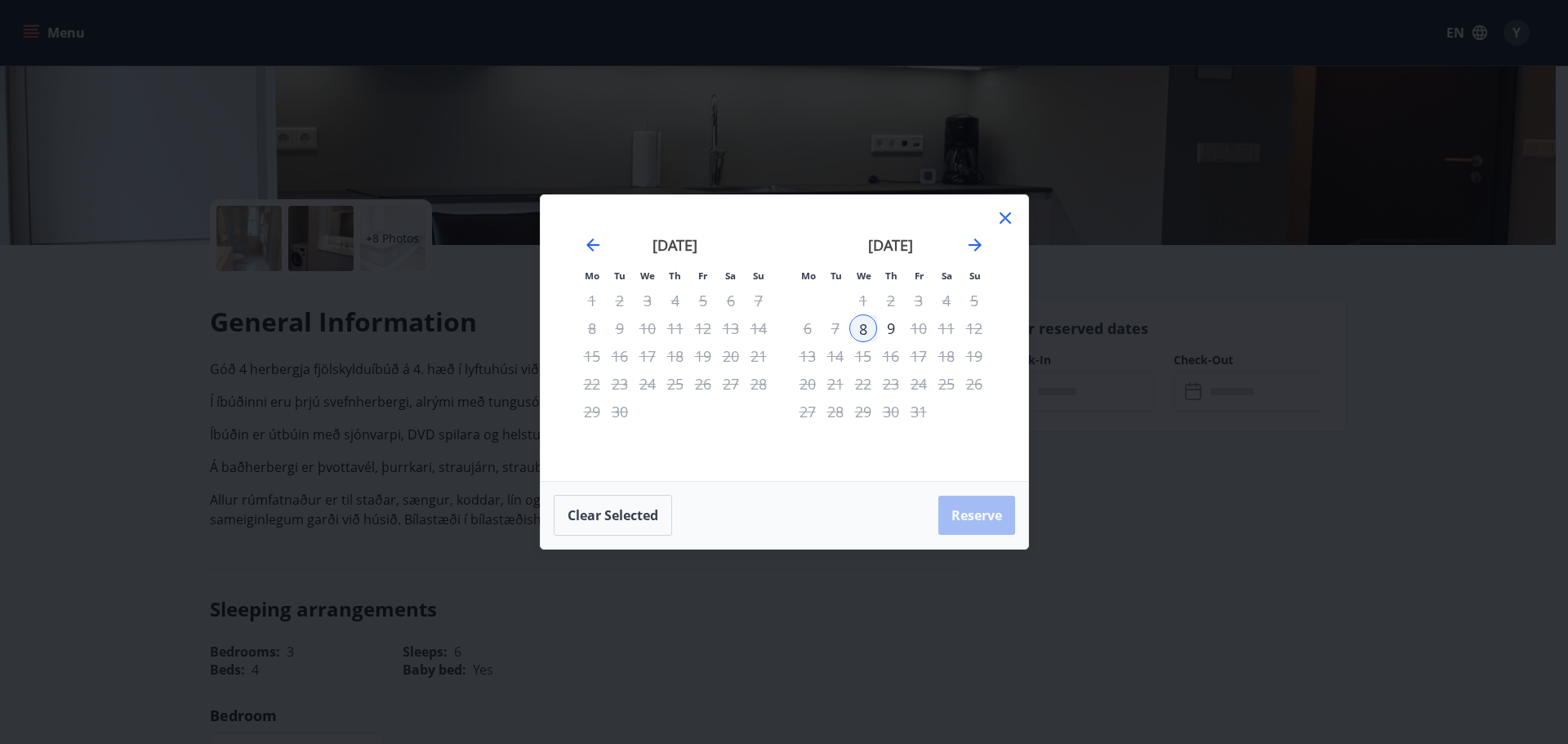
drag, startPoint x: 810, startPoint y: 329, endPoint x: 857, endPoint y: 330, distance: 47.0
click at [857, 330] on tr "6 7 8 9 10 11 12" at bounding box center [892, 328] width 195 height 28
click at [1004, 214] on icon at bounding box center [1005, 218] width 20 height 20
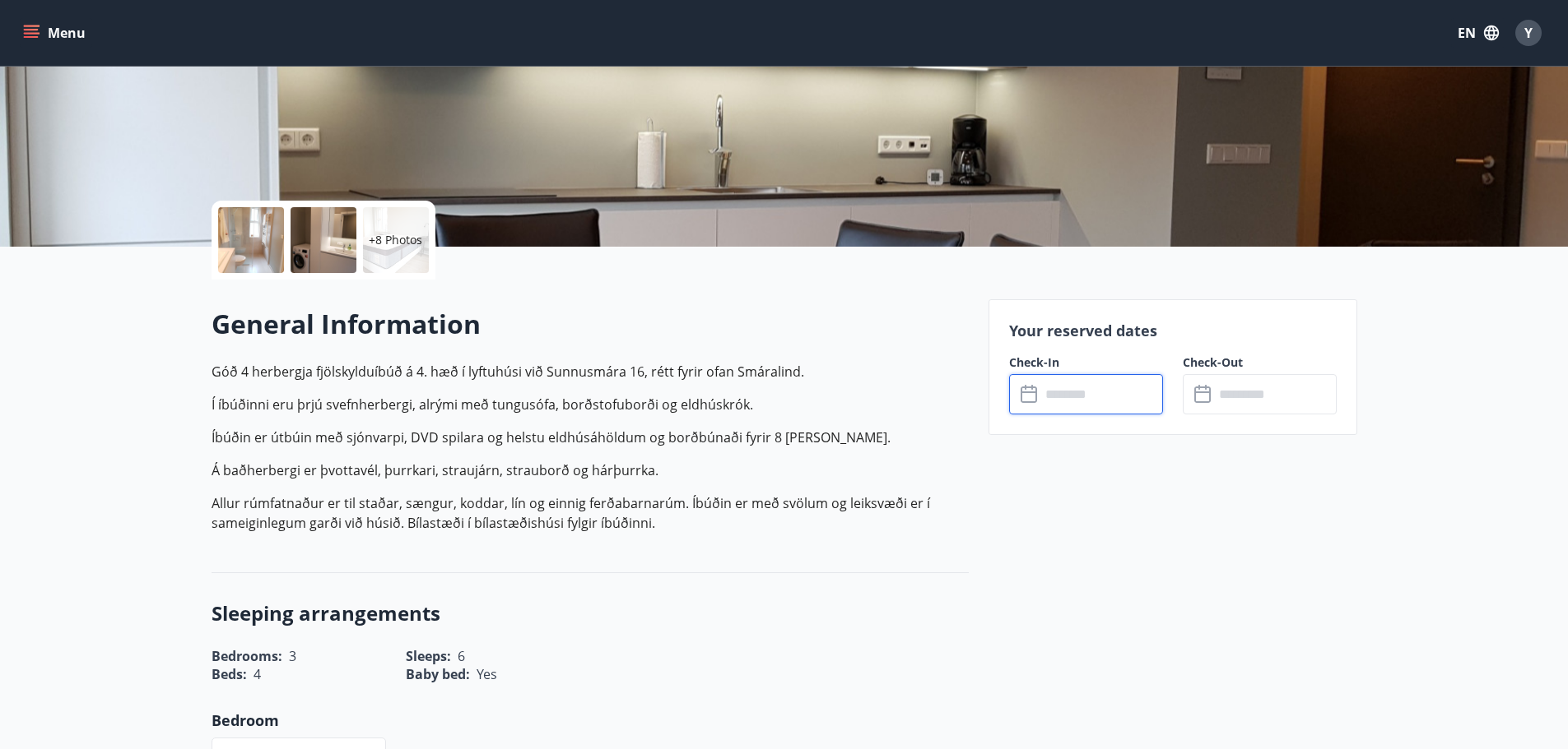
click at [1054, 400] on input "text" at bounding box center [1101, 394] width 123 height 40
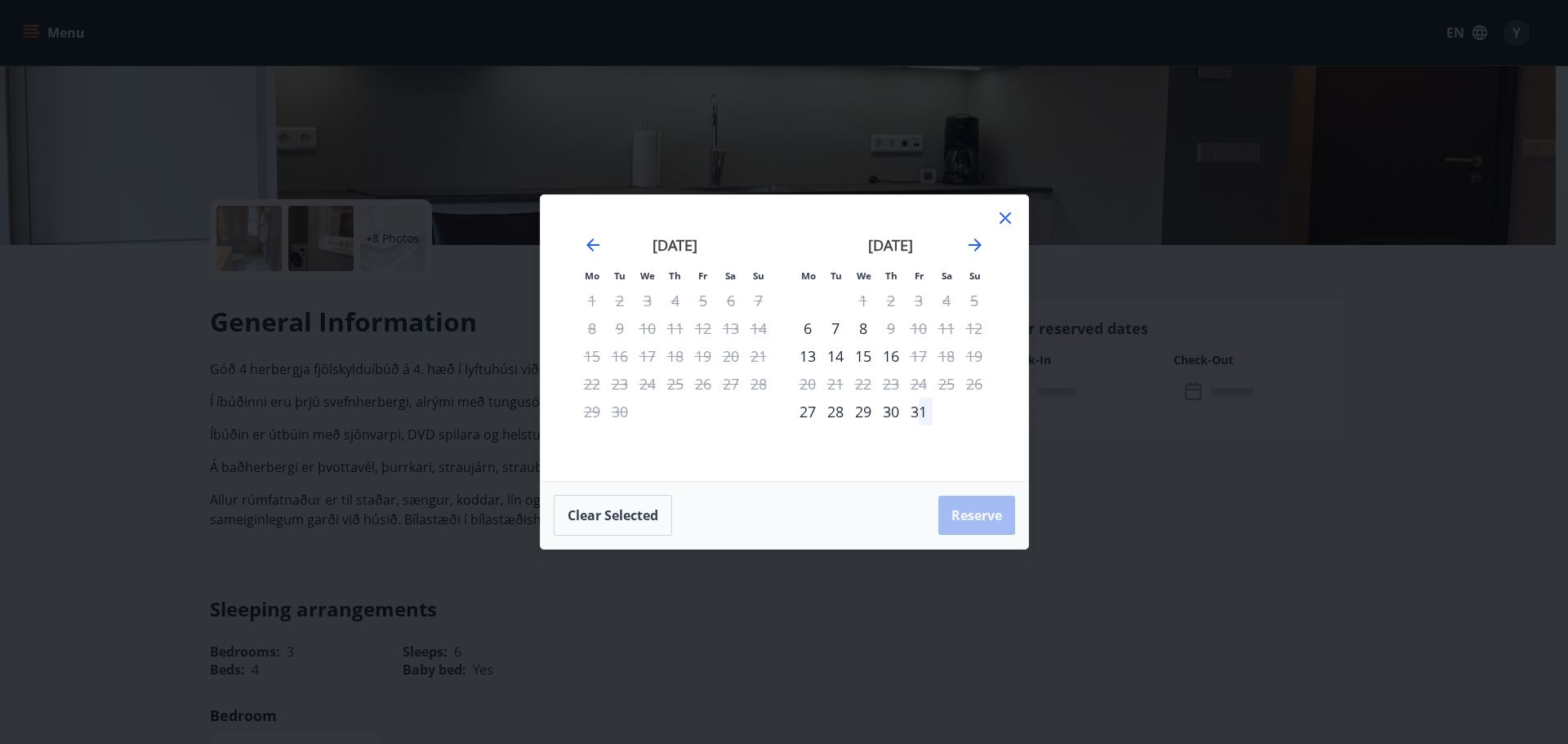
drag, startPoint x: 789, startPoint y: 327, endPoint x: 933, endPoint y: 332, distance: 144.1
drag, startPoint x: 802, startPoint y: 332, endPoint x: 850, endPoint y: 330, distance: 48.0
click at [850, 330] on tr "6 7 8 9 10 11 12" at bounding box center [892, 328] width 195 height 28
click at [853, 329] on div "8" at bounding box center [863, 328] width 28 height 28
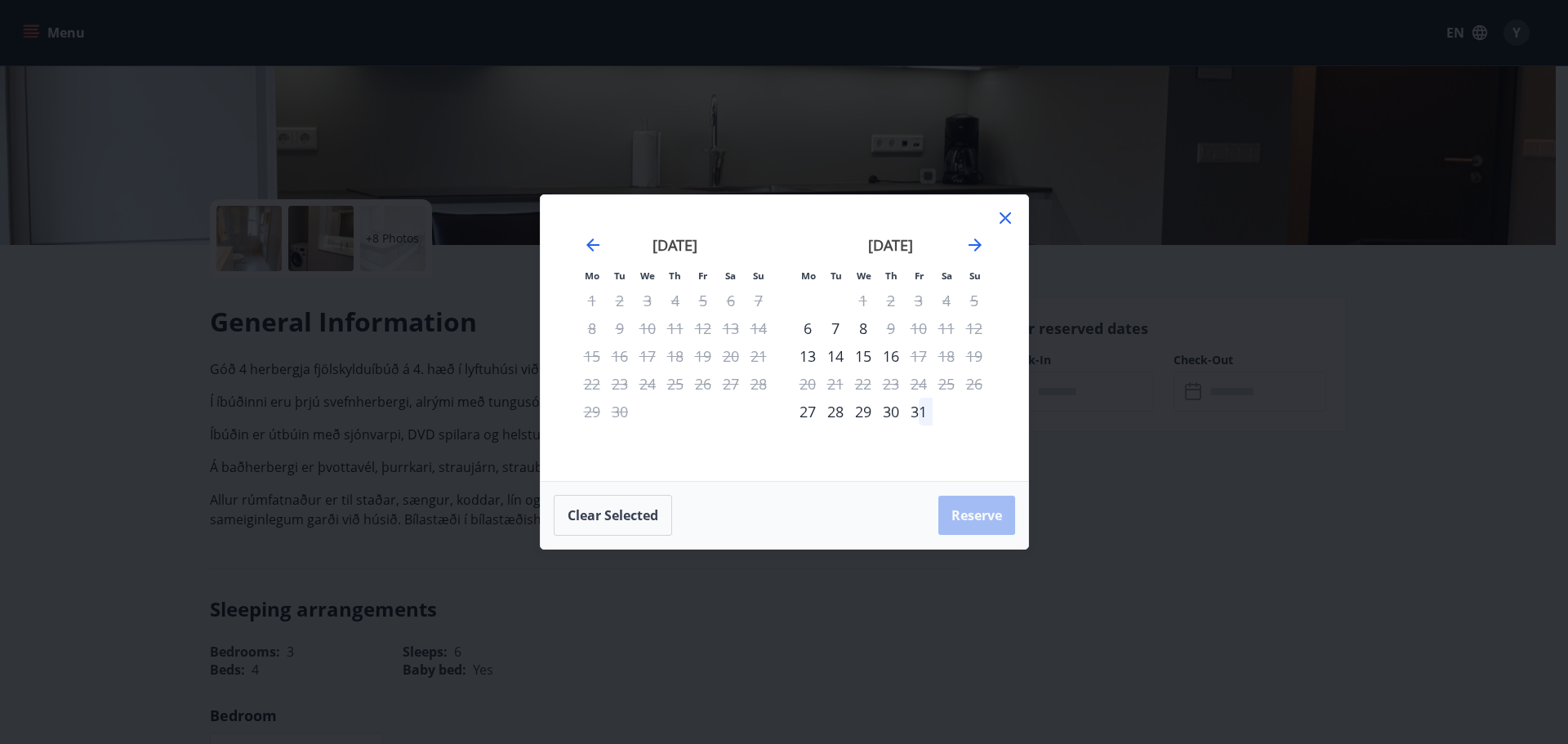
click at [854, 329] on div "8" at bounding box center [863, 328] width 28 height 28
click at [811, 334] on div "6" at bounding box center [808, 328] width 28 height 28
click at [1005, 218] on icon at bounding box center [1004, 218] width 3 height 3
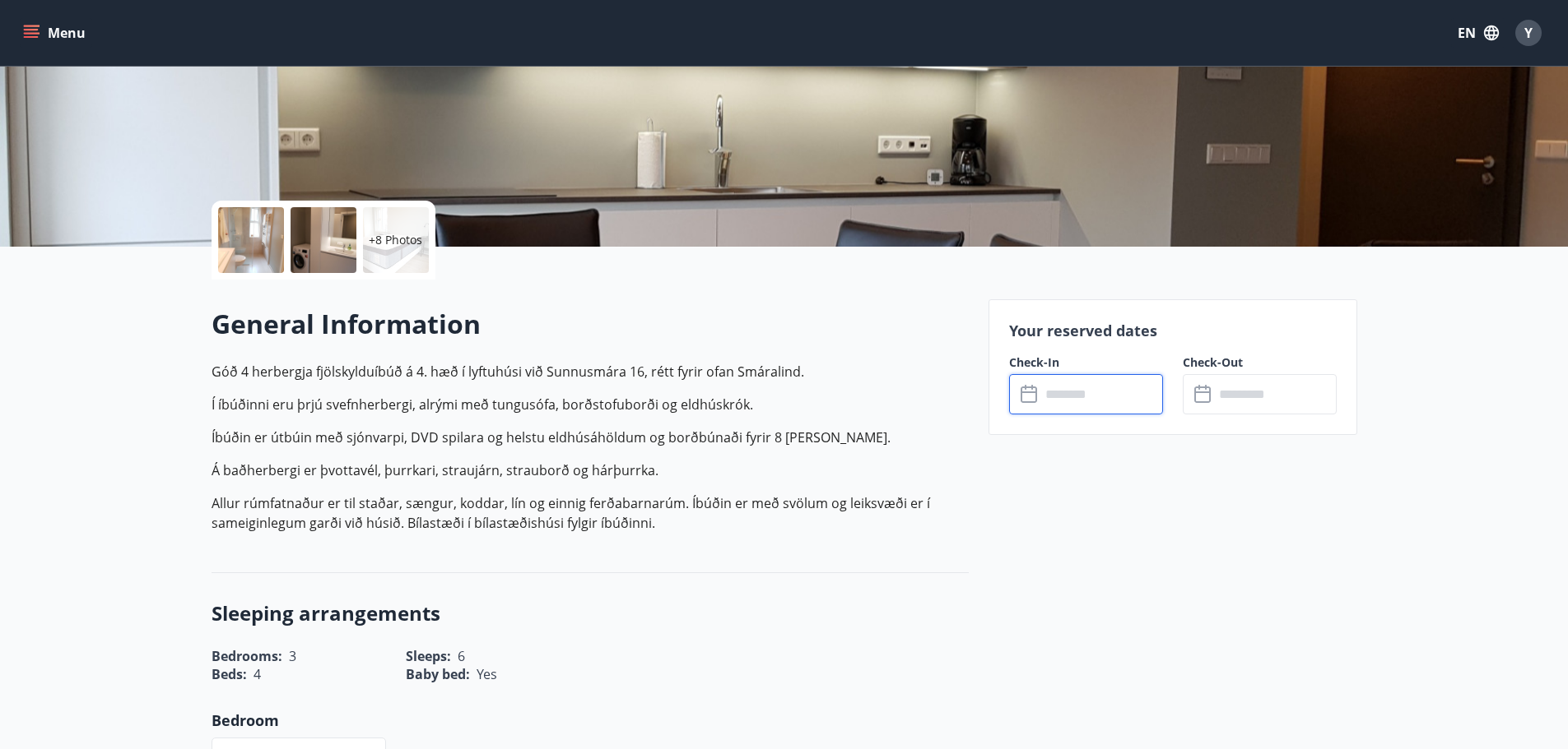
click at [1072, 394] on input "text" at bounding box center [1101, 394] width 123 height 40
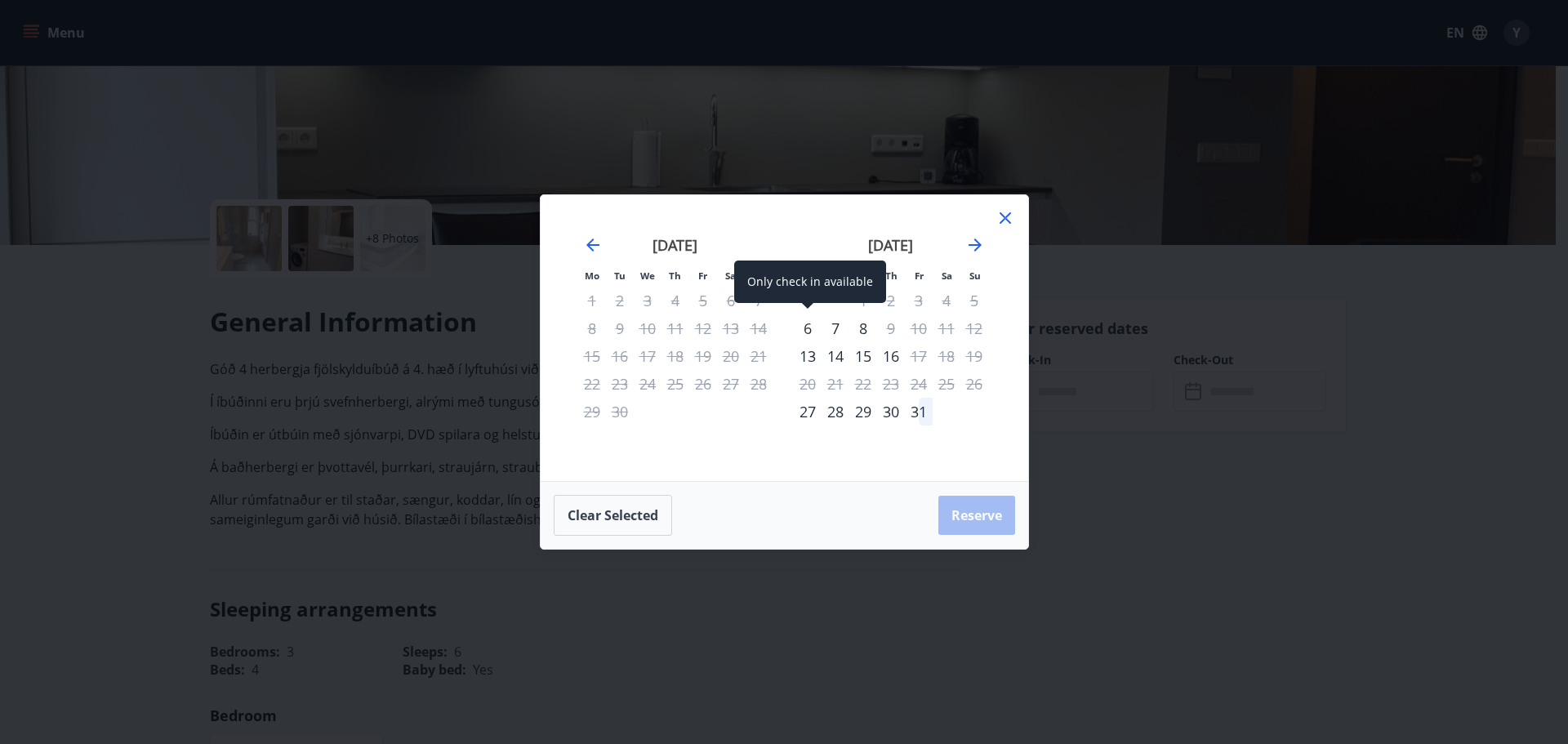
click at [802, 330] on div "6" at bounding box center [808, 328] width 28 height 28
click at [833, 329] on div "7" at bounding box center [835, 328] width 28 height 28
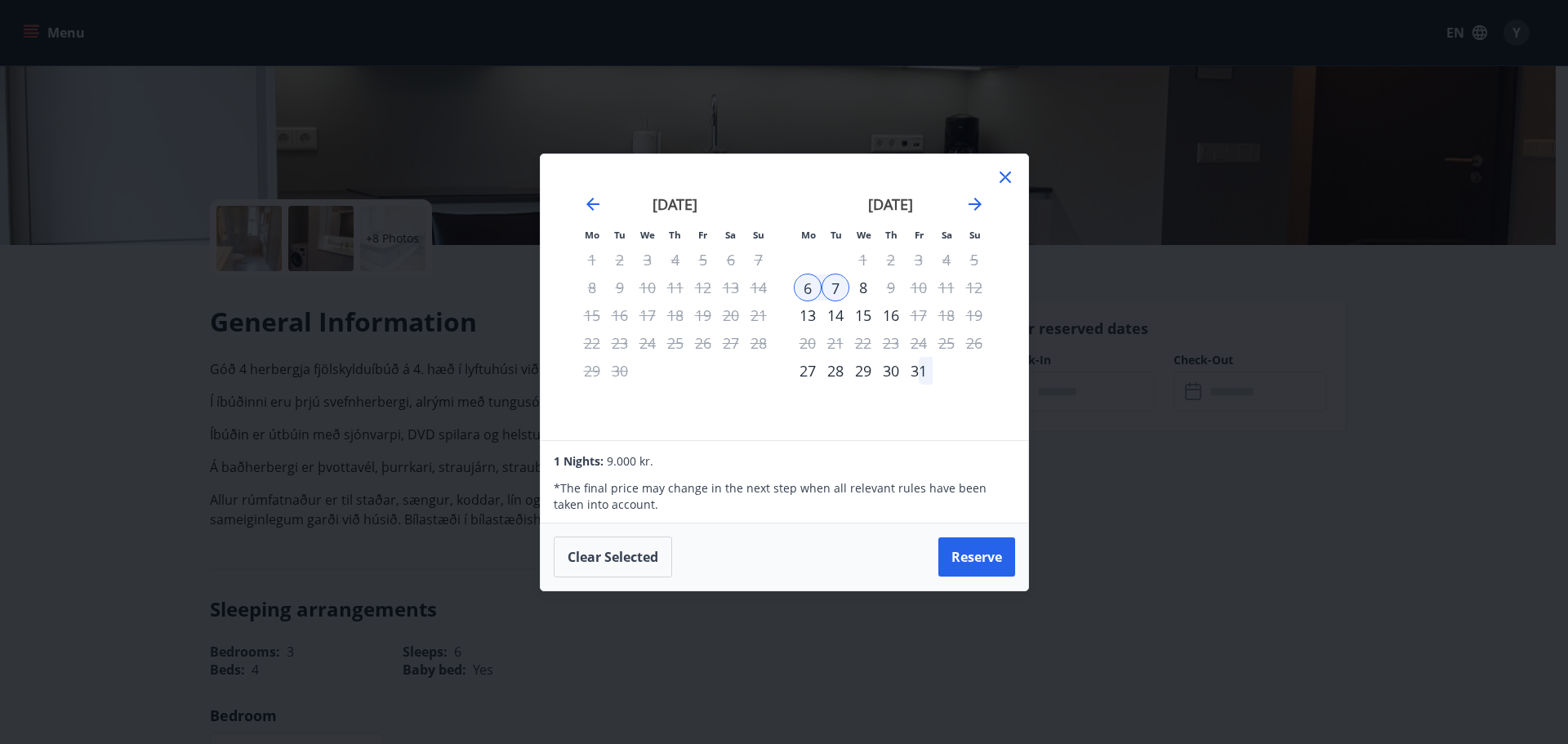
click at [862, 287] on div "8" at bounding box center [863, 287] width 28 height 28
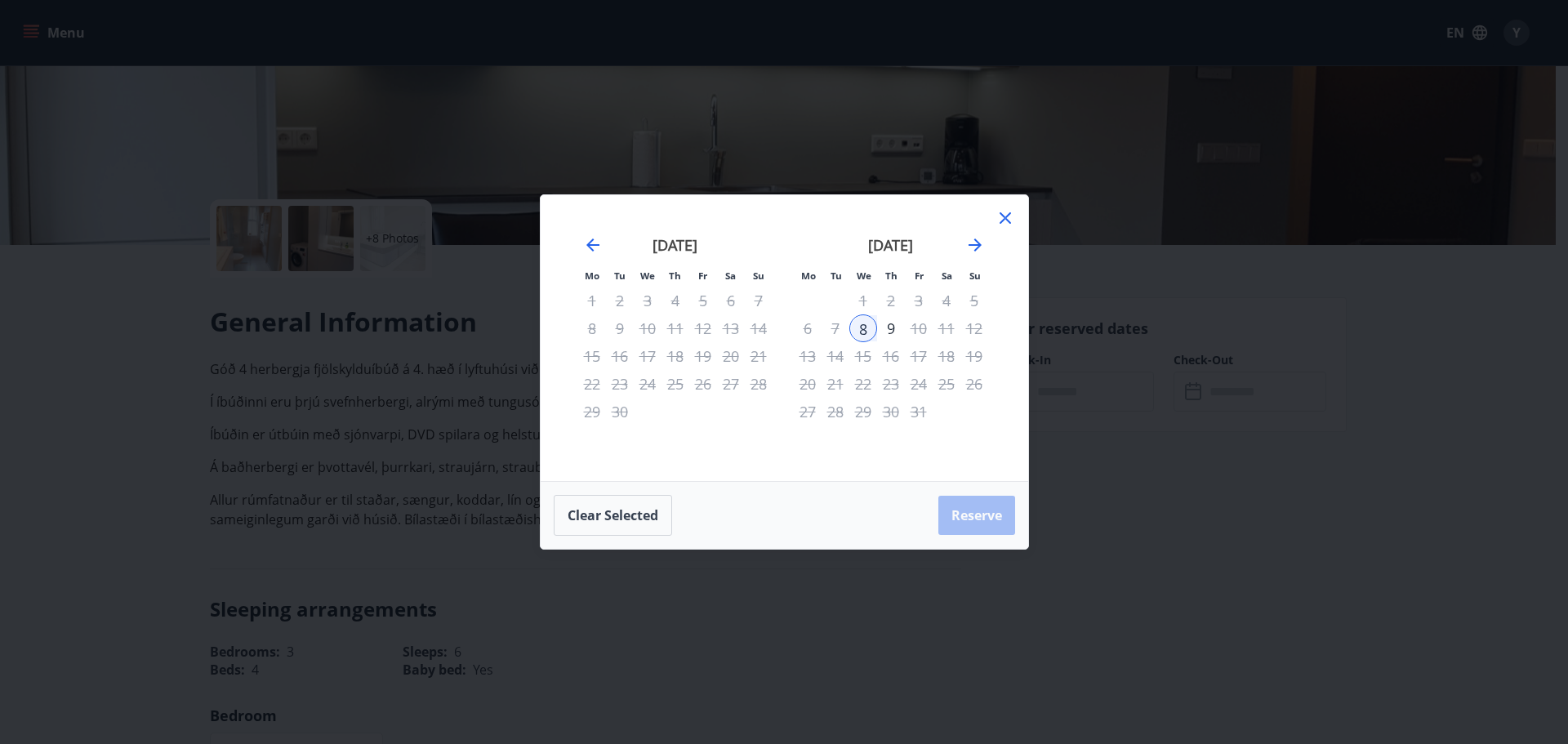
drag, startPoint x: 807, startPoint y: 319, endPoint x: 851, endPoint y: 322, distance: 44.1
click at [851, 322] on tr "6 7 8 9 10 11 12" at bounding box center [892, 328] width 195 height 28
click at [954, 516] on div "Clear selected Reserve" at bounding box center [784, 516] width 488 height 67
click at [1019, 220] on div "Mo Tu We Th Fr Sa Su Mo Tu We Th Fr Sa Su [DATE] 1 2 3 4 5 6 7 8 9 10 11 12 13 …" at bounding box center [784, 338] width 488 height 286
click at [1002, 220] on icon at bounding box center [1005, 218] width 20 height 20
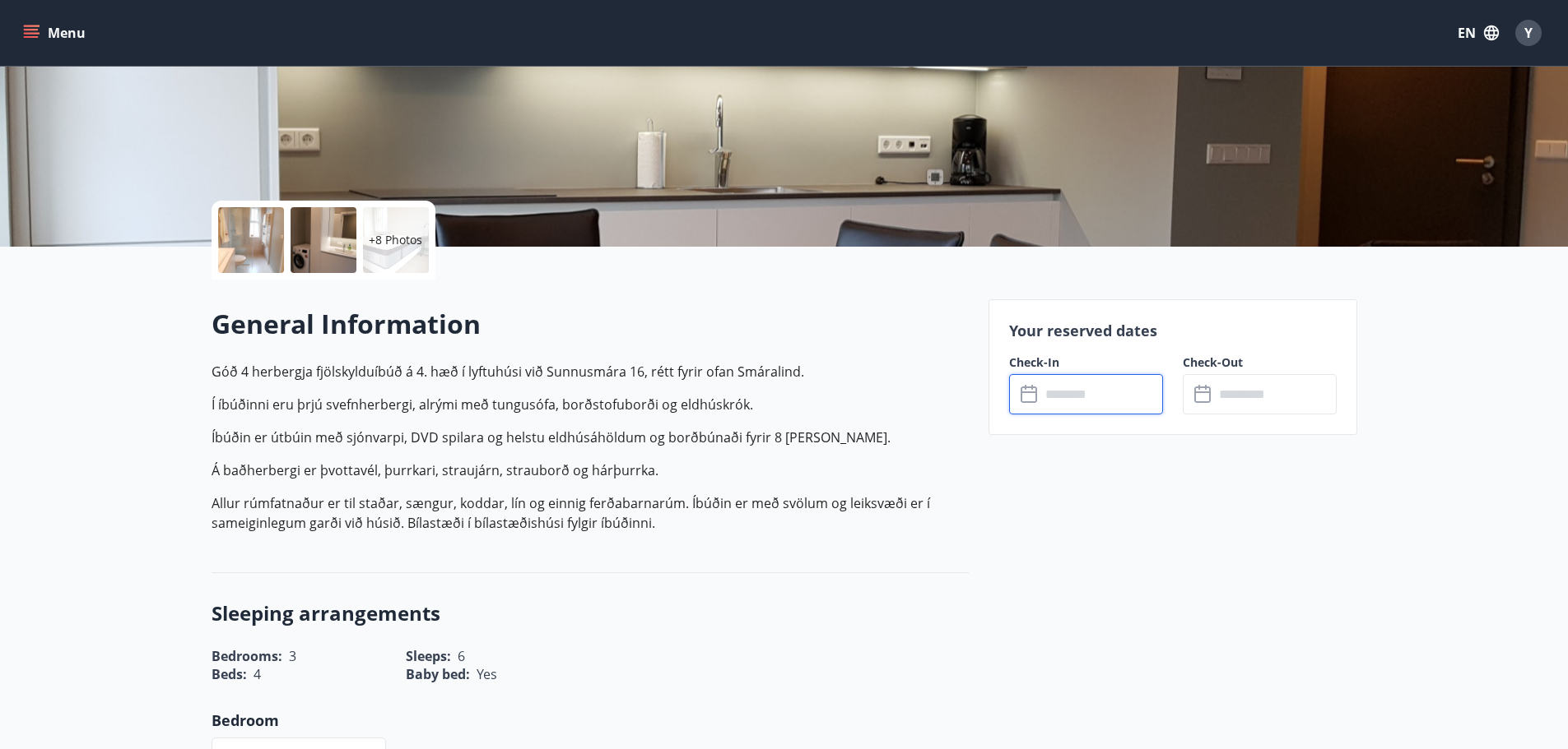
click at [1055, 394] on input "text" at bounding box center [1101, 394] width 123 height 40
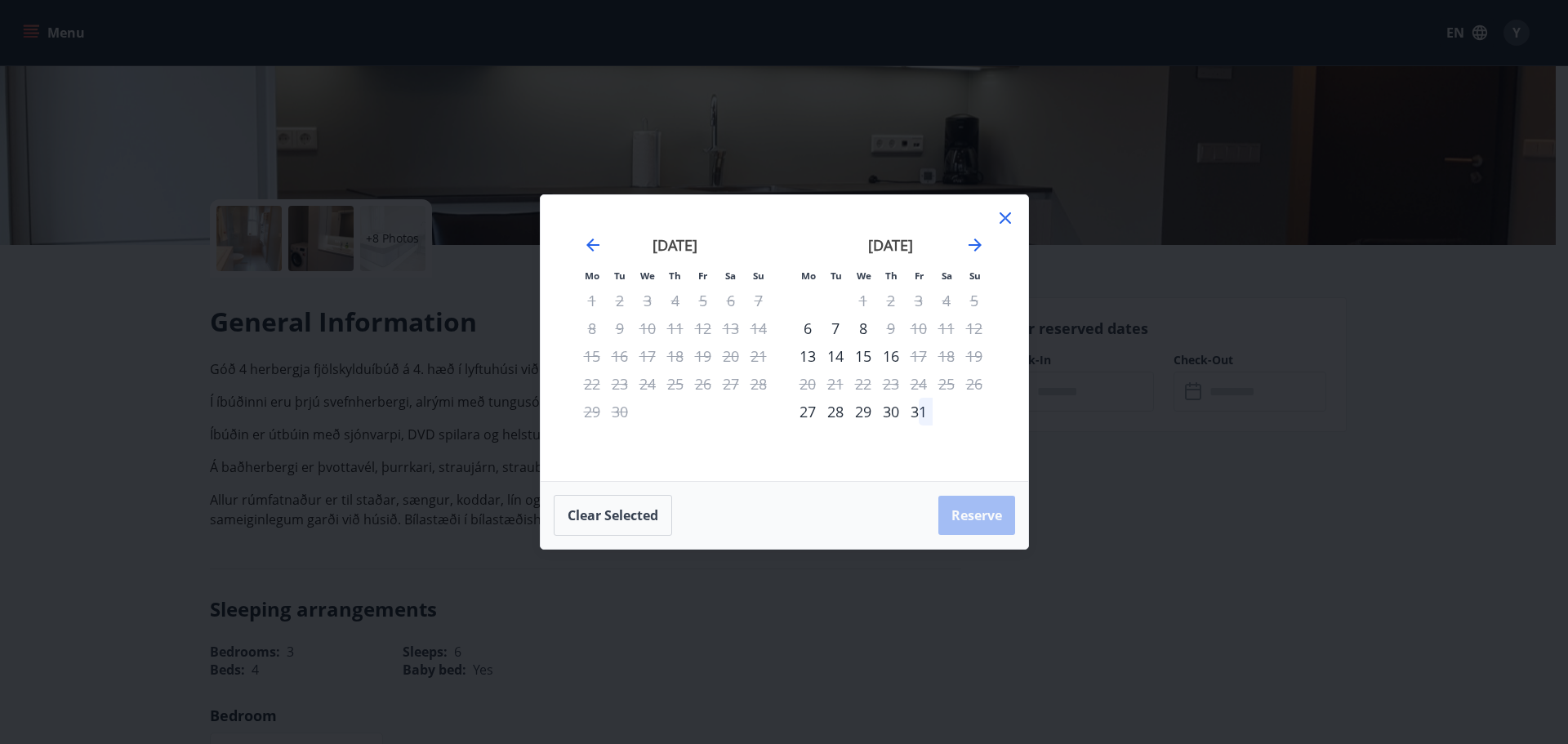
drag, startPoint x: 796, startPoint y: 326, endPoint x: 867, endPoint y: 327, distance: 71.0
click at [867, 327] on tr "6 7 8 9 10 11 12" at bounding box center [892, 328] width 195 height 28
drag, startPoint x: 873, startPoint y: 326, endPoint x: 823, endPoint y: 326, distance: 50.0
click at [824, 326] on tr "6 7 8 9 10 11 12" at bounding box center [892, 328] width 195 height 28
drag, startPoint x: 790, startPoint y: 329, endPoint x: 871, endPoint y: 326, distance: 81.1
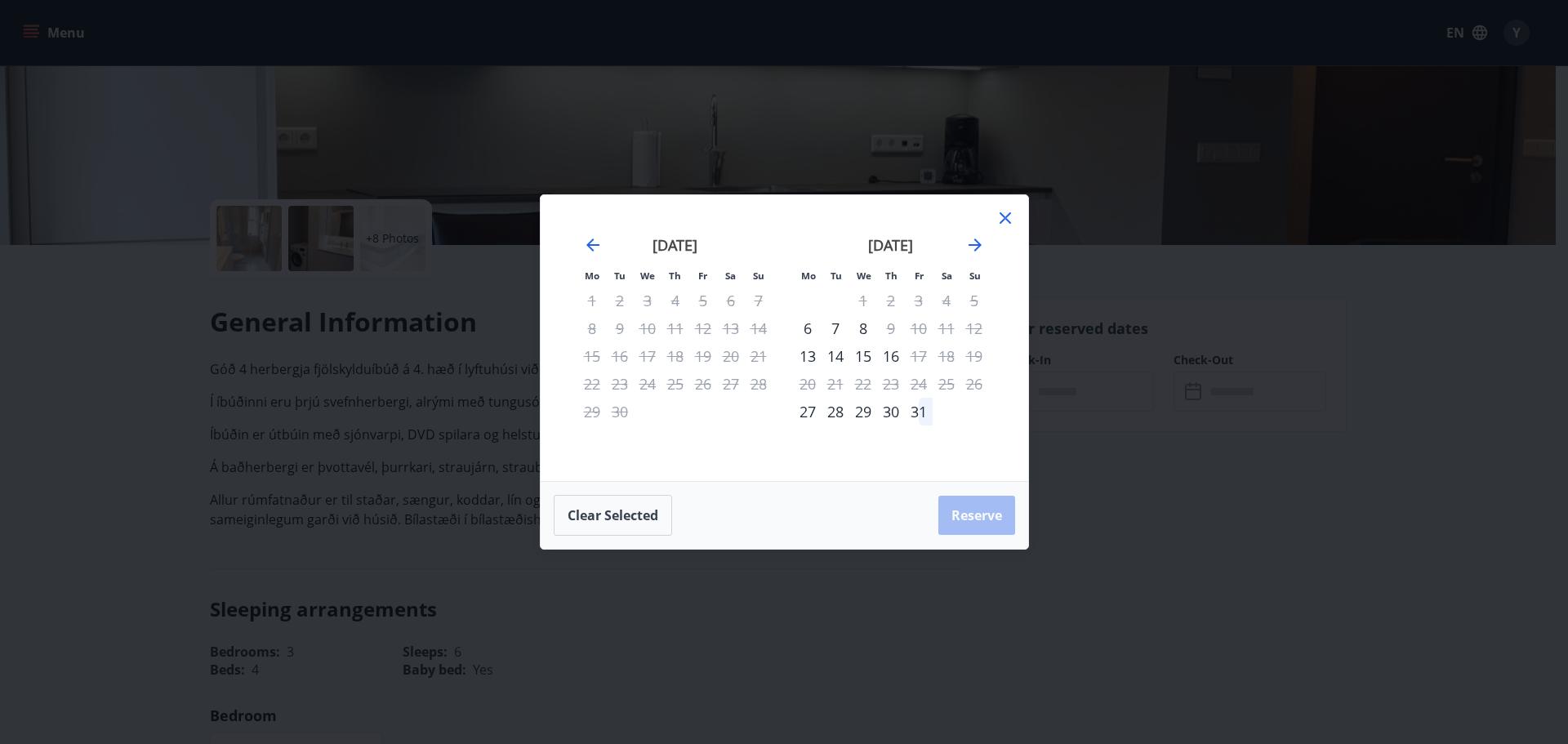
click at [876, 326] on div "[DATE] 1 2 3 4 5 6 7 8 9 10 11 12 13 14 15 16 17 18 19 20 21 22 23 24 25 26 27 …" at bounding box center [891, 348] width 215 height 268
click at [805, 328] on div "6" at bounding box center [808, 328] width 28 height 28
click at [837, 326] on div "7" at bounding box center [835, 328] width 28 height 28
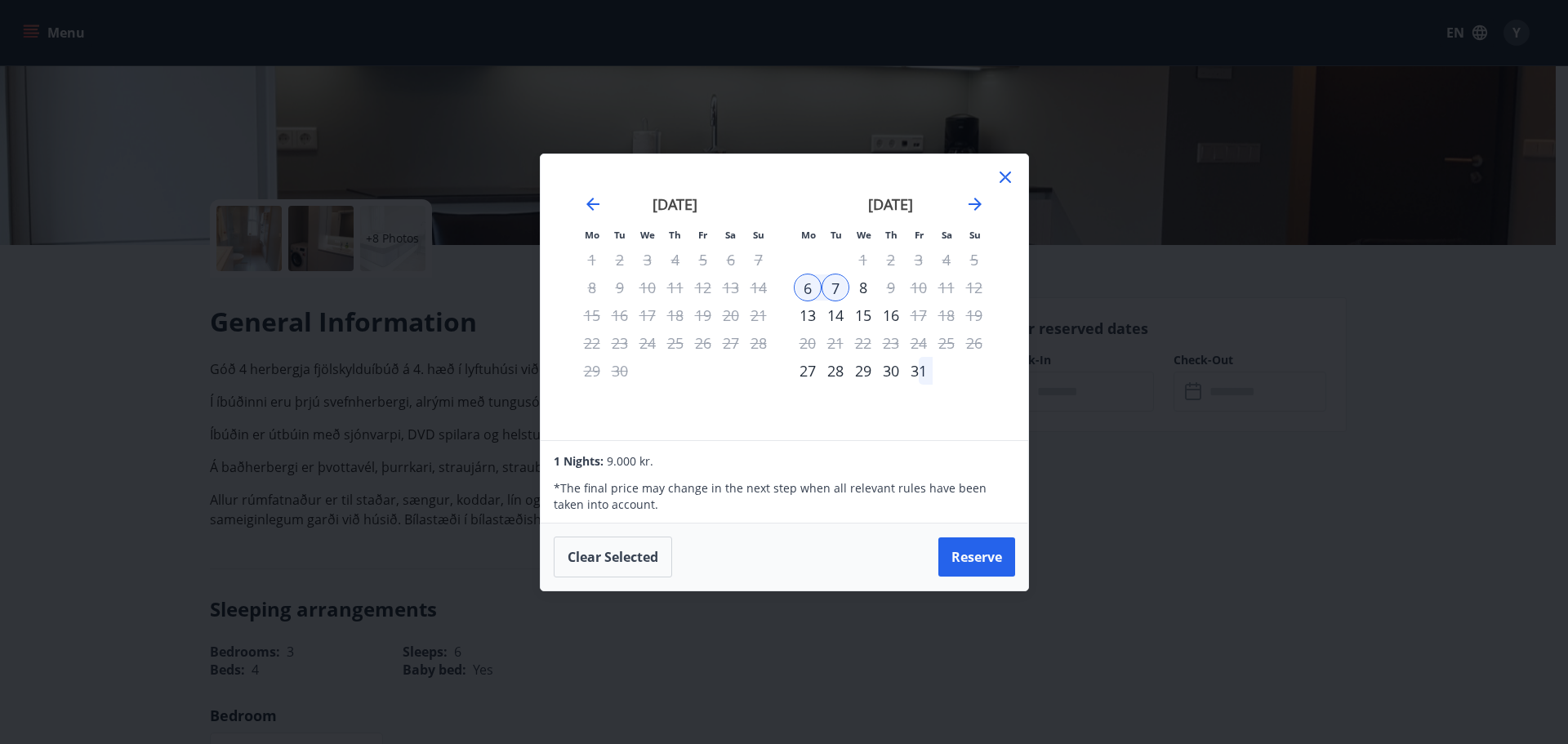
click at [864, 326] on div "15" at bounding box center [863, 315] width 28 height 28
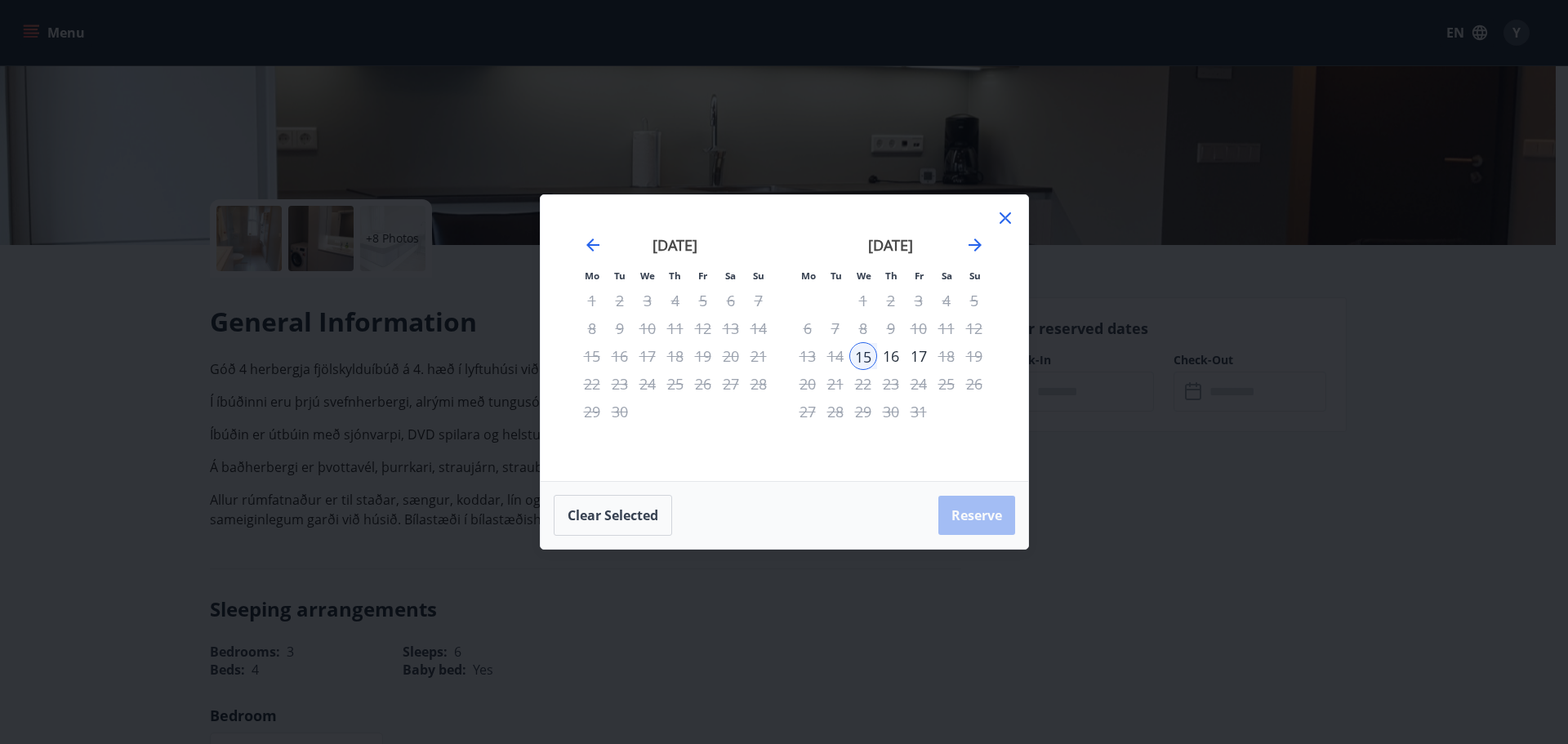
click at [858, 324] on div "8" at bounding box center [863, 328] width 28 height 28
click at [1013, 213] on icon at bounding box center [1005, 218] width 20 height 20
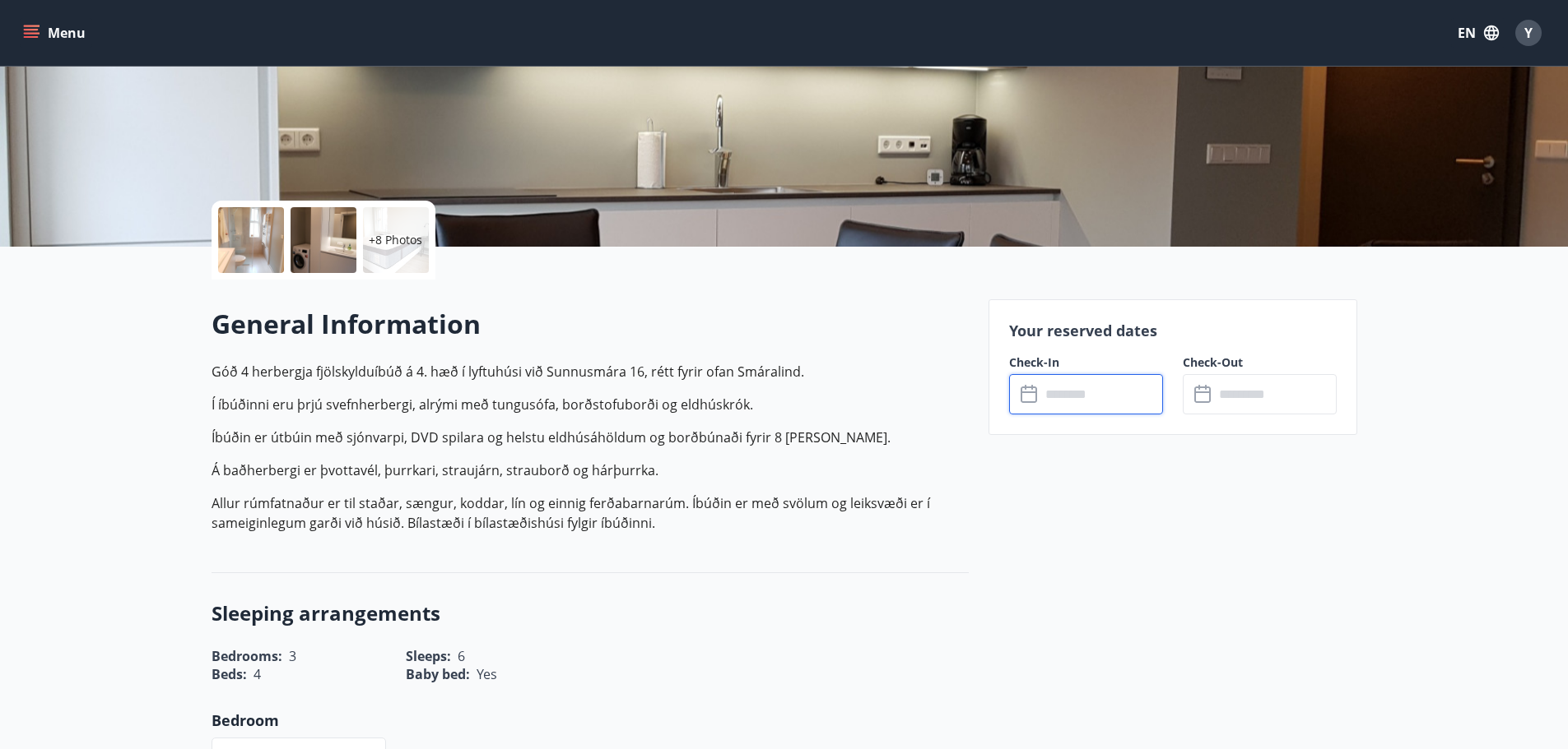
click at [1212, 392] on icon at bounding box center [1205, 395] width 20 height 20
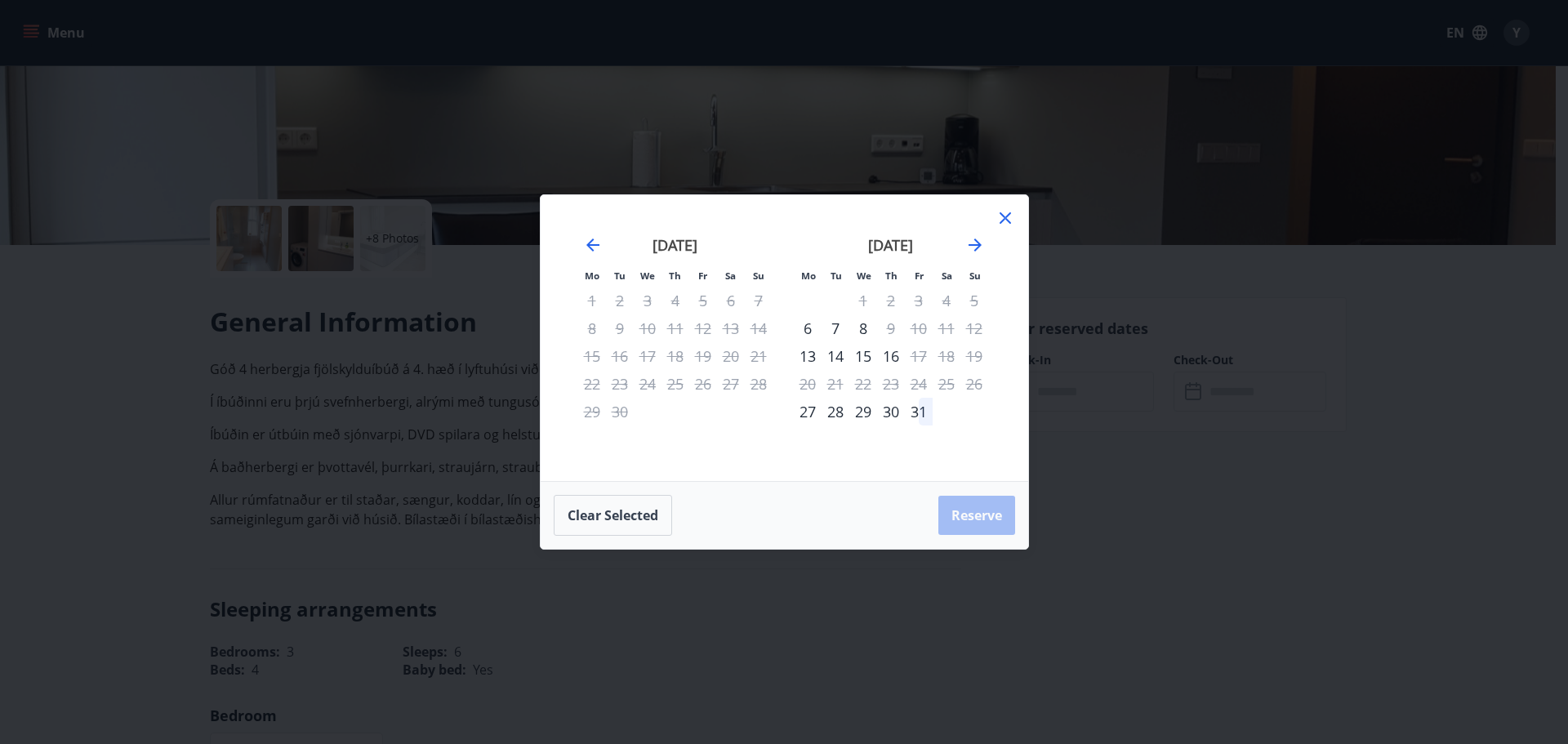
click at [1006, 213] on icon at bounding box center [1005, 218] width 20 height 20
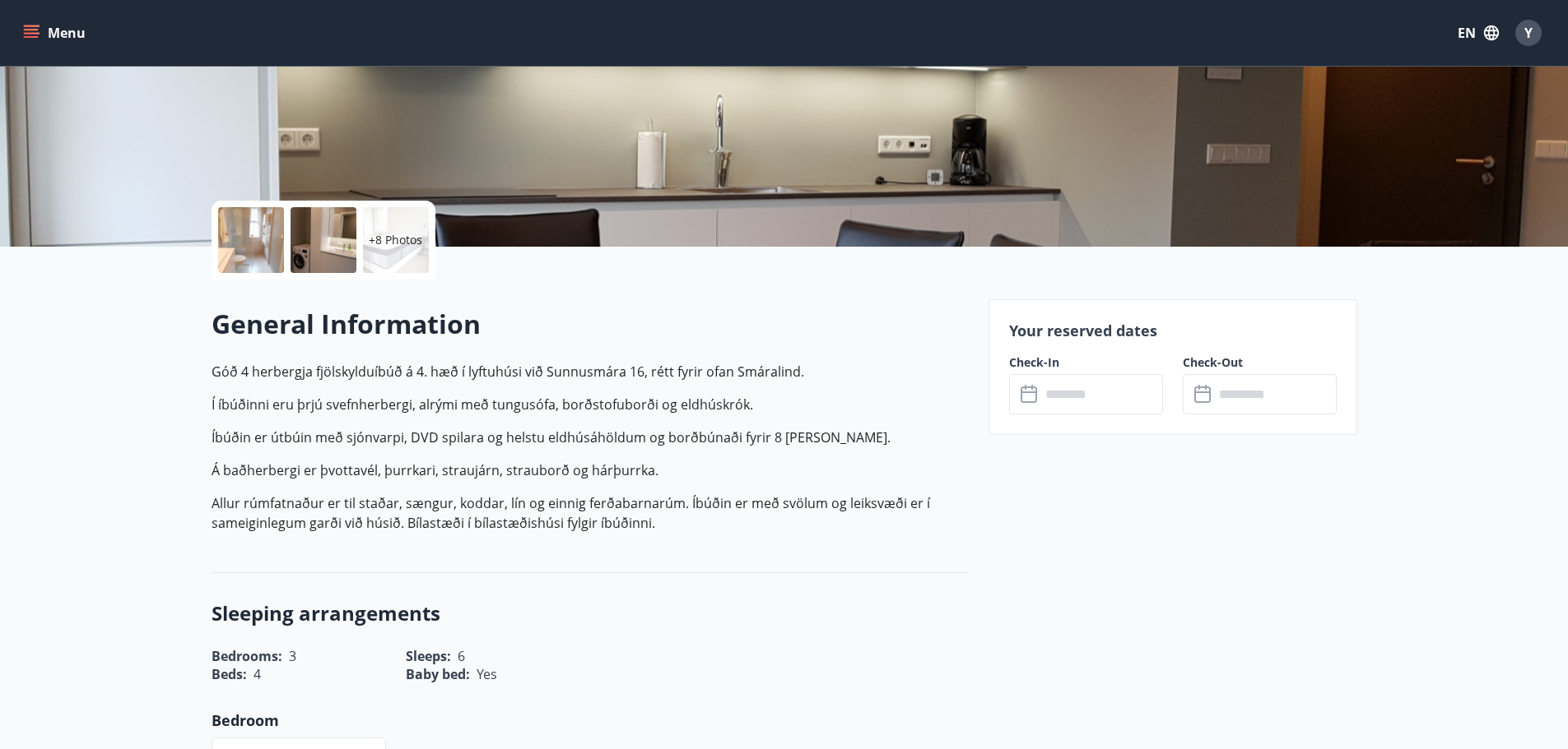
click at [1034, 380] on div "​ ​" at bounding box center [1086, 394] width 154 height 40
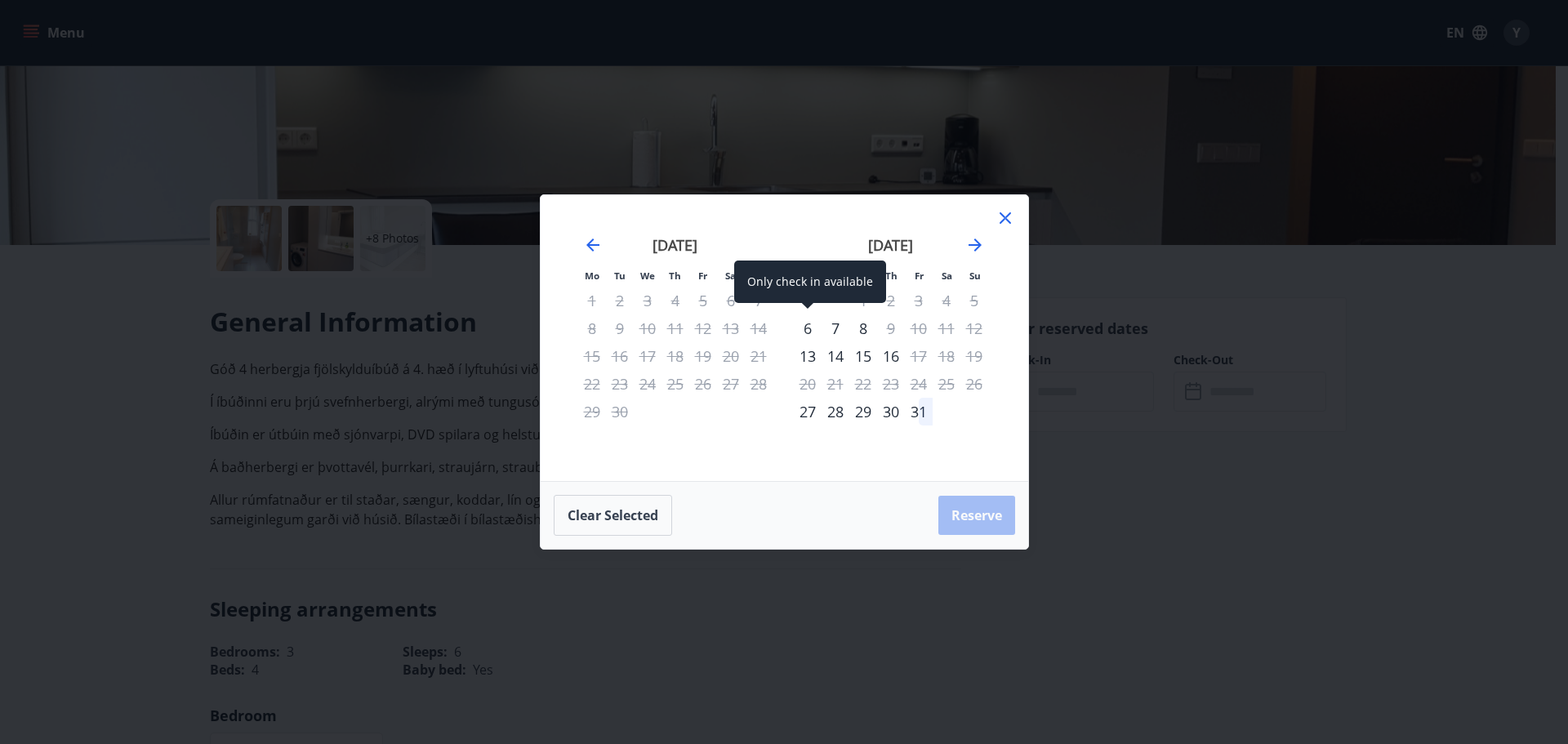
click at [812, 328] on div "6" at bounding box center [808, 328] width 28 height 28
click at [810, 317] on div "6" at bounding box center [808, 328] width 28 height 28
click at [808, 326] on div "6" at bounding box center [808, 328] width 28 height 28
click at [809, 317] on div "Only check in available" at bounding box center [810, 309] width 152 height 42
click at [812, 328] on div "Only check in available" at bounding box center [810, 309] width 152 height 42
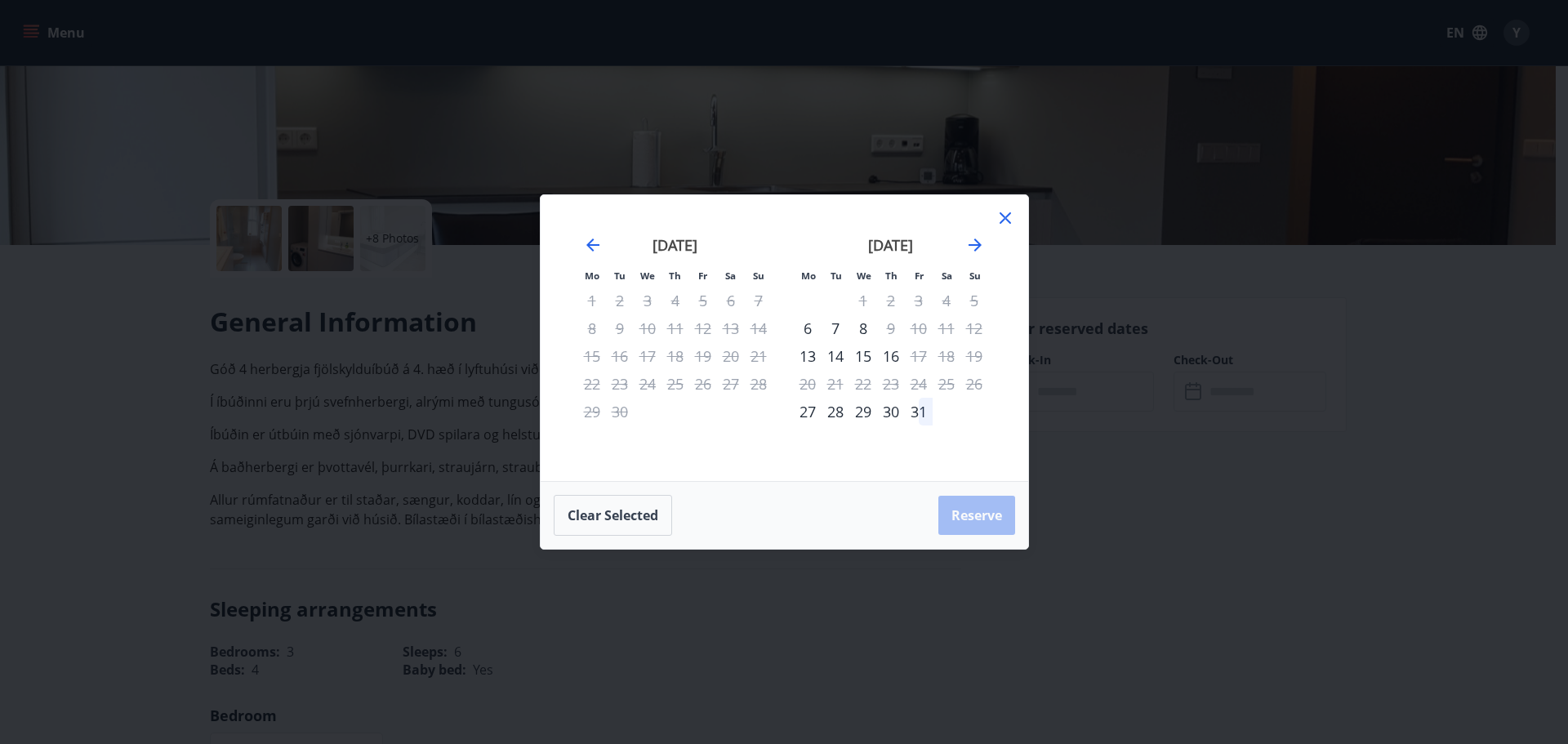
click at [1007, 215] on icon at bounding box center [1005, 218] width 20 height 20
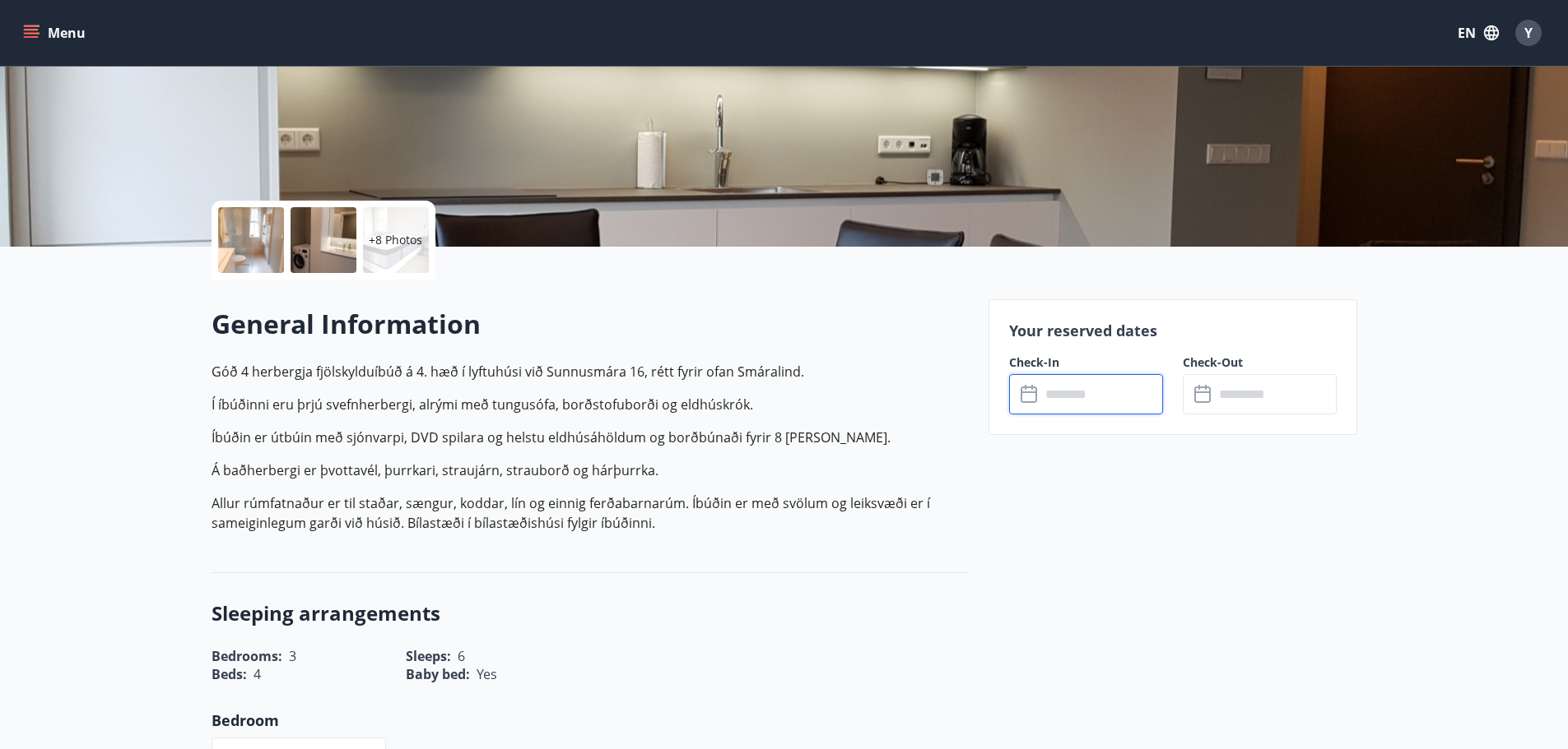
click at [1035, 378] on div "​ ​" at bounding box center [1086, 394] width 154 height 40
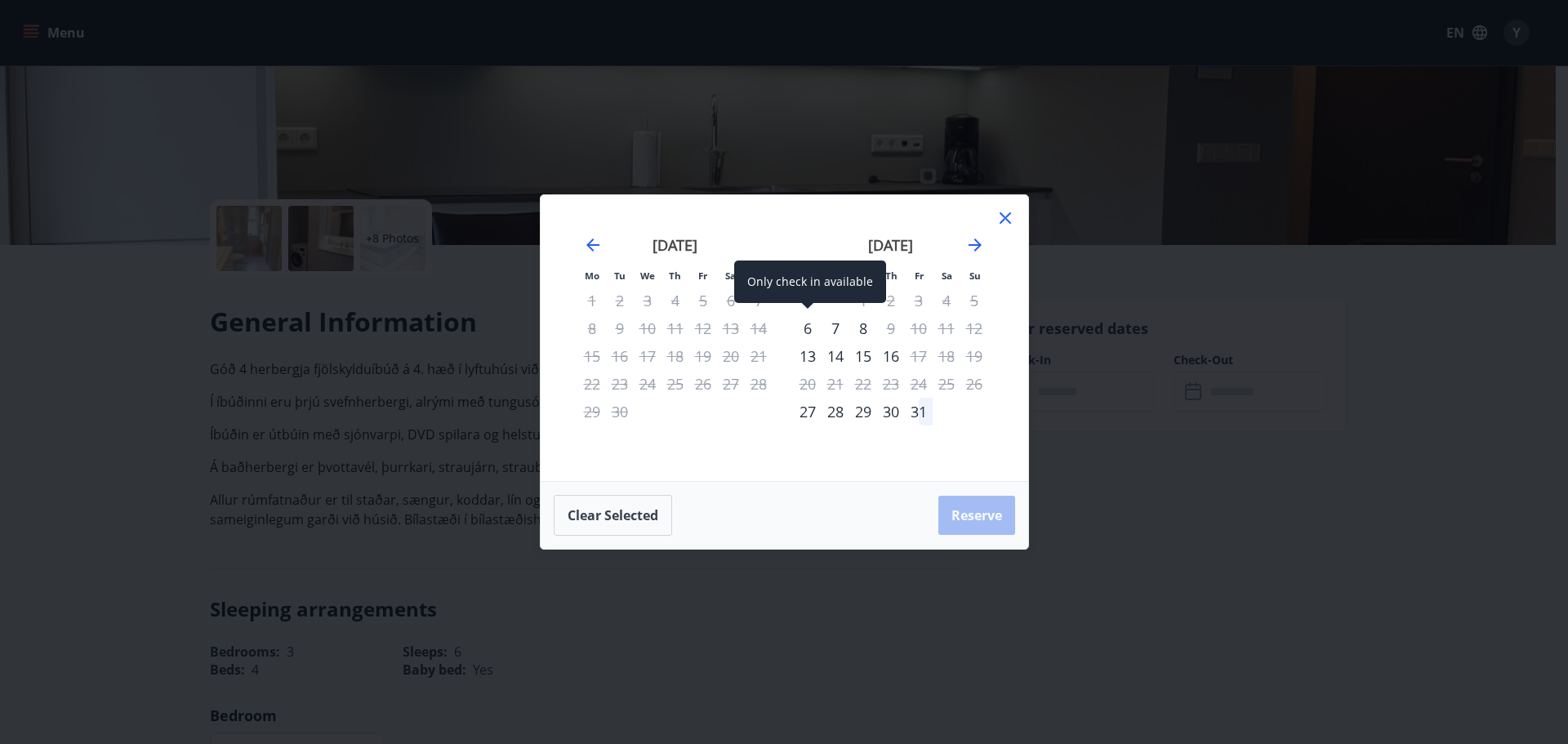
click at [810, 332] on div "6" at bounding box center [808, 328] width 28 height 28
click at [810, 323] on div "6" at bounding box center [808, 328] width 28 height 28
click at [1009, 205] on div "Mo Tu We Th Fr Sa Su Mo Tu We Th Fr Sa Su [DATE] 1 2 3 4 5 6 7 8 9 10 11 12 13 …" at bounding box center [784, 338] width 488 height 286
click at [1003, 220] on icon at bounding box center [1005, 218] width 20 height 20
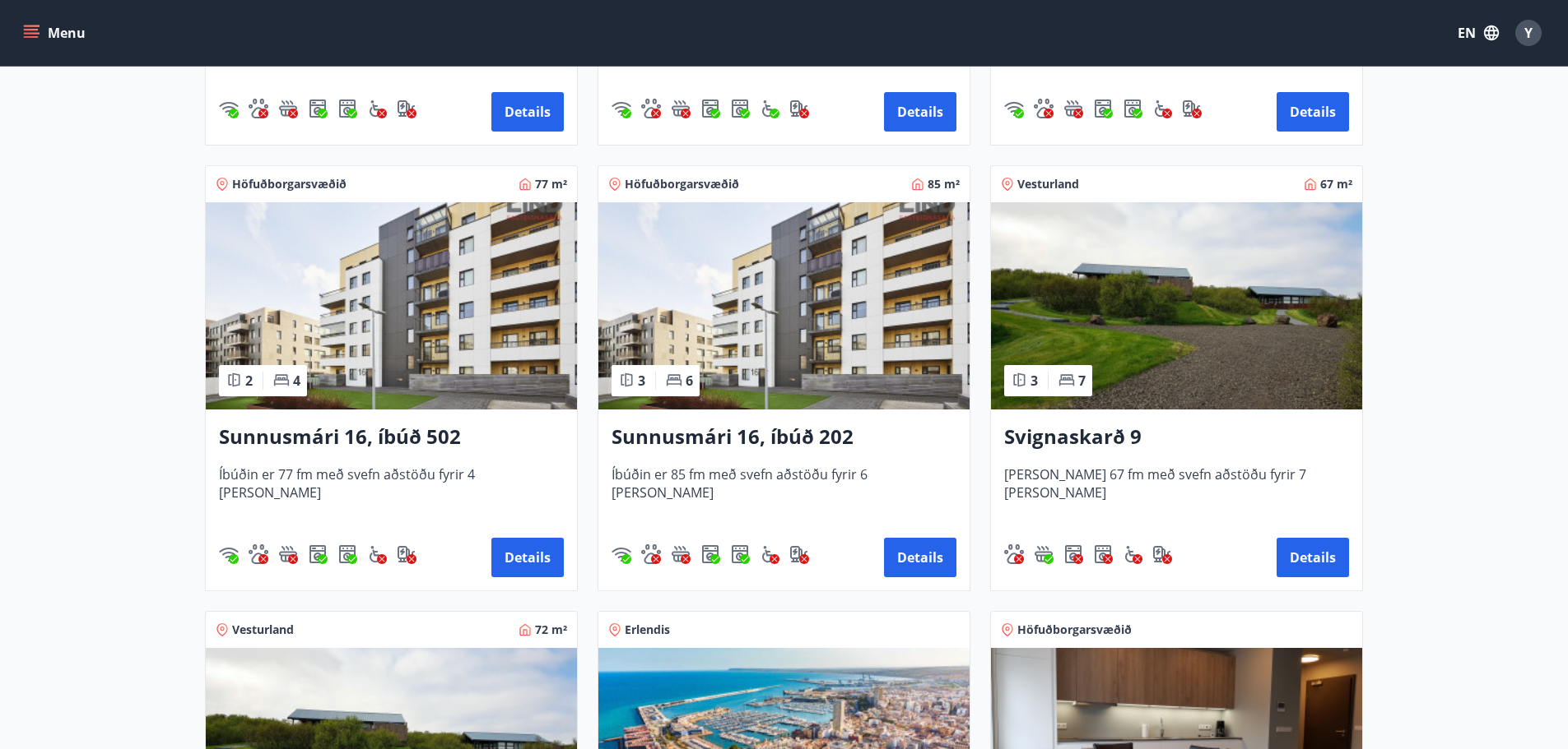
scroll to position [411, 0]
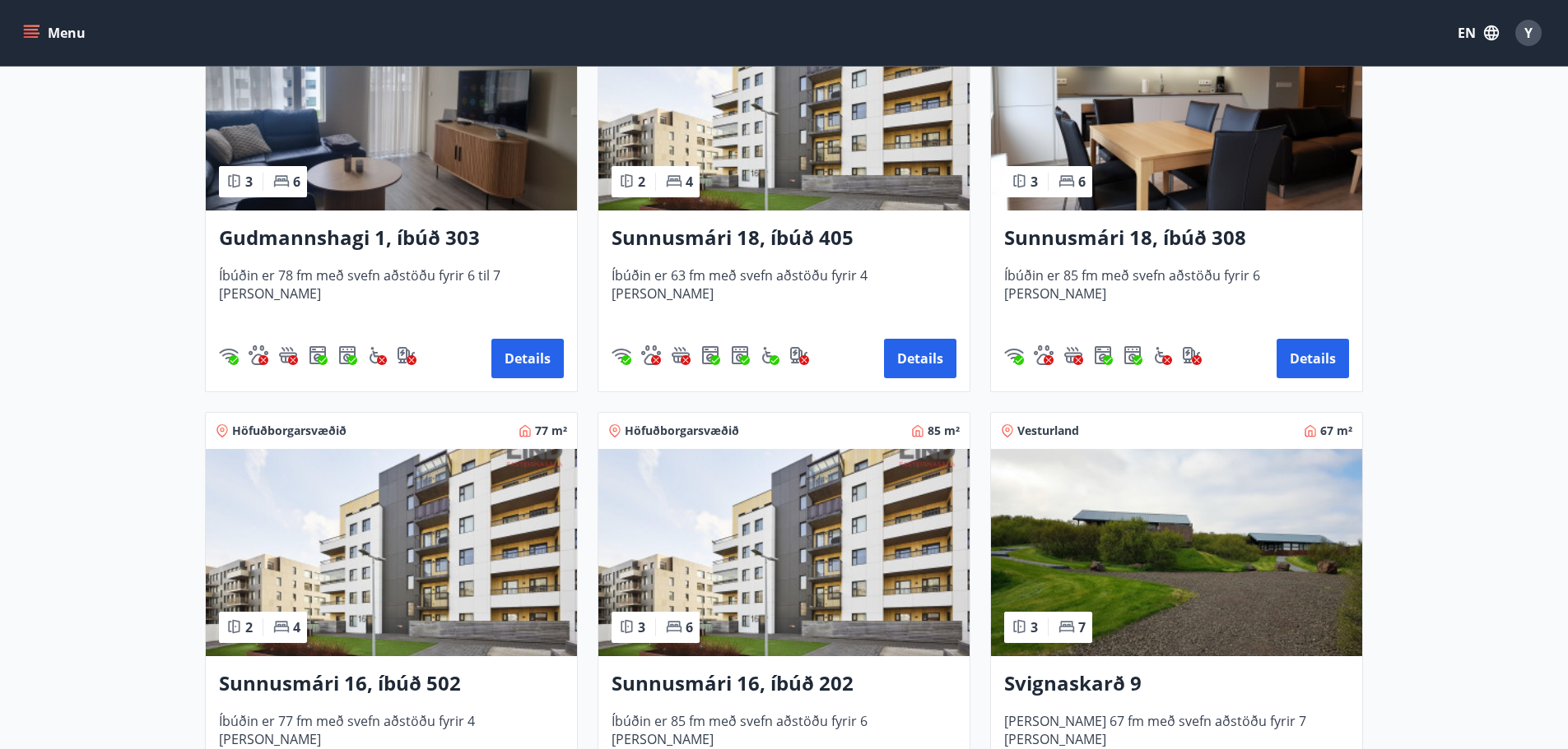
click at [770, 235] on h3 "Sunnusmári 18, íbúð 405" at bounding box center [784, 238] width 345 height 30
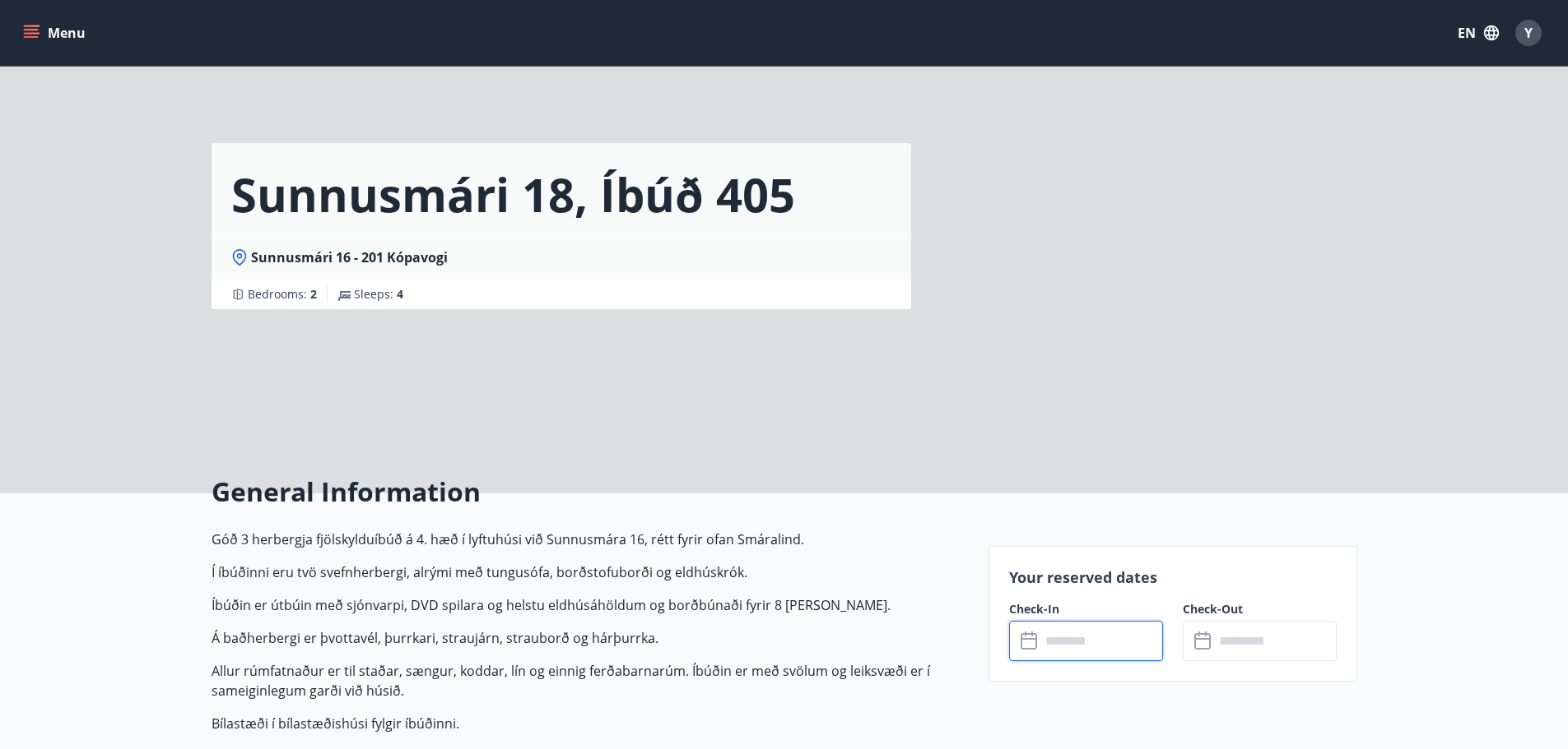
click at [1133, 646] on input "text" at bounding box center [1101, 641] width 123 height 40
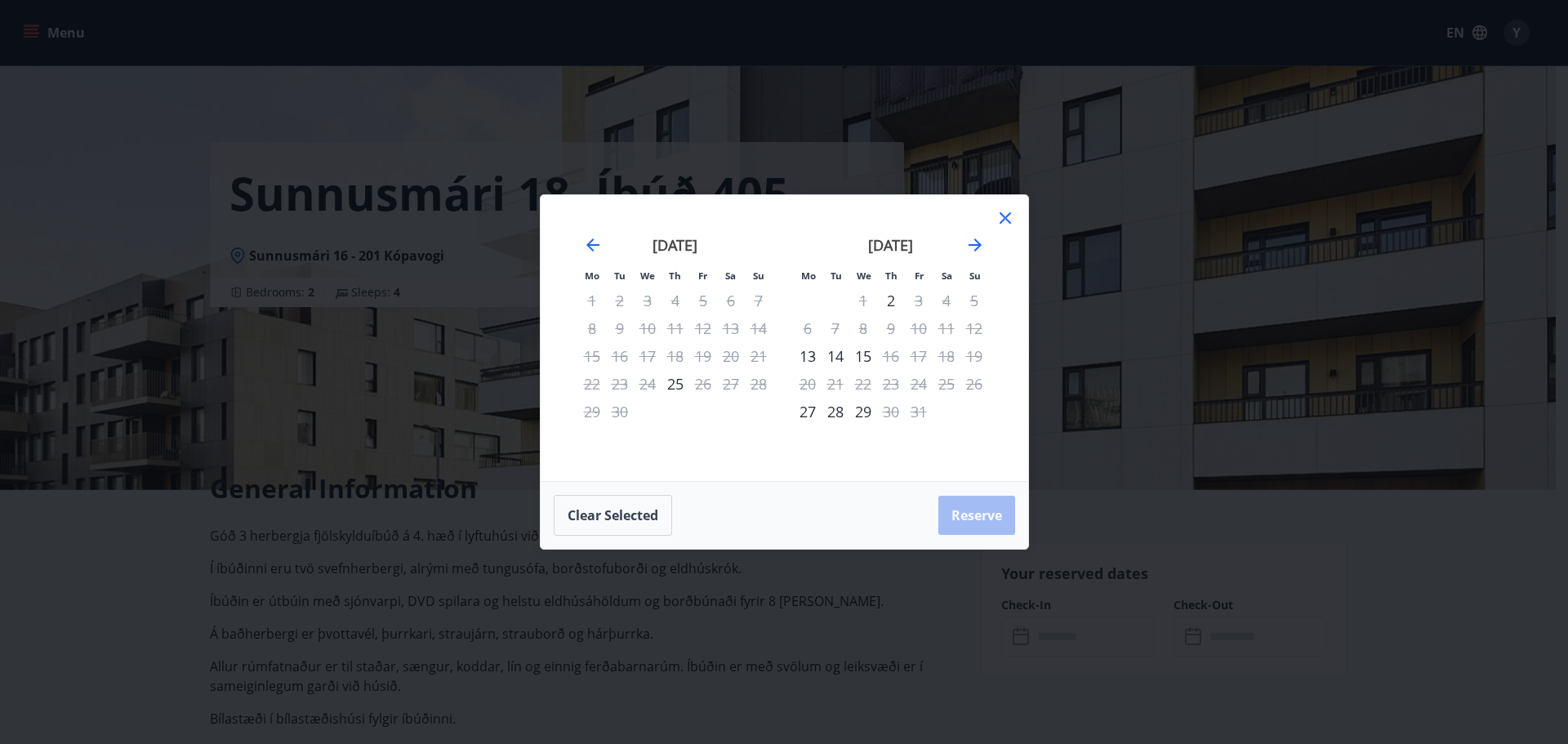
click at [1009, 217] on icon at bounding box center [1005, 218] width 20 height 20
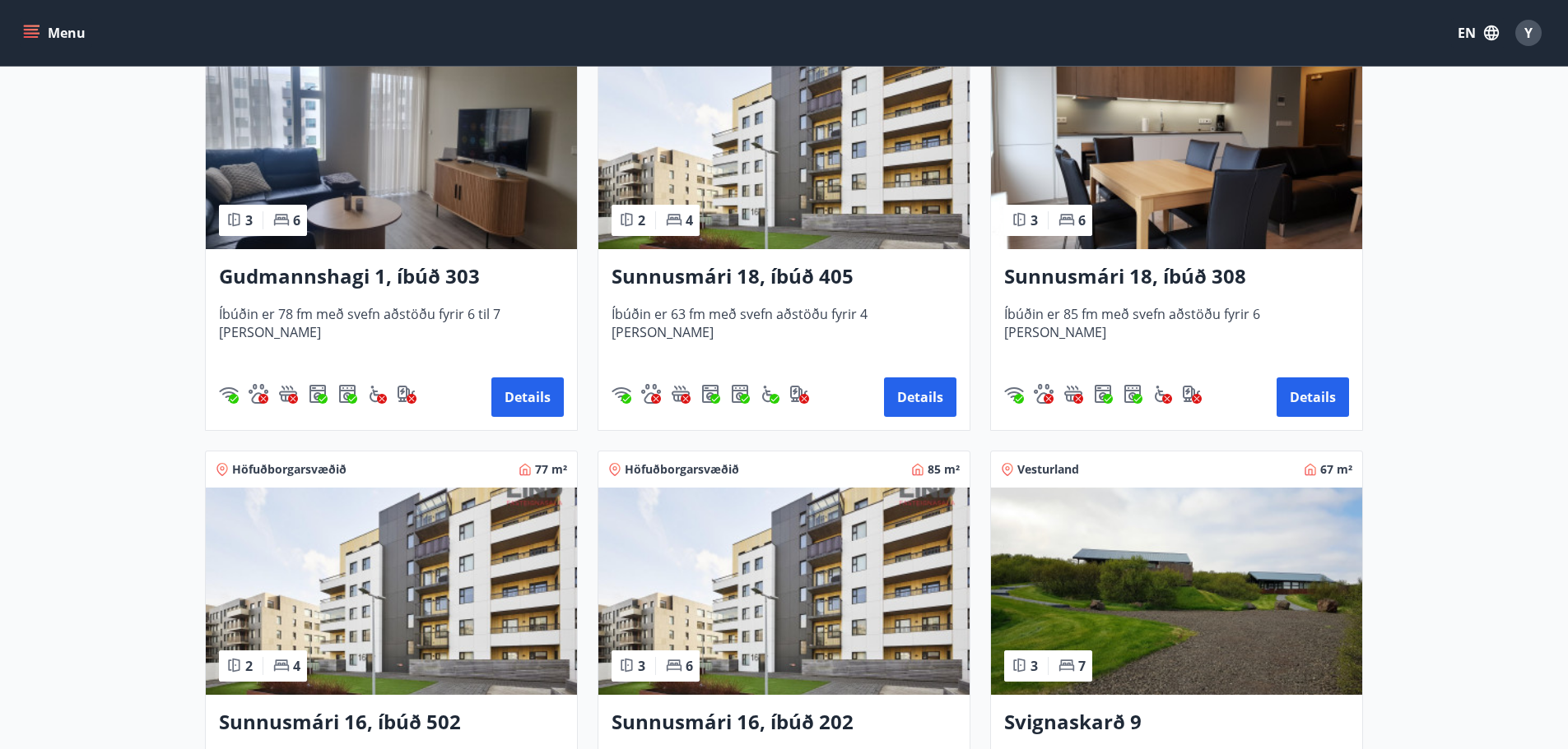
scroll to position [329, 0]
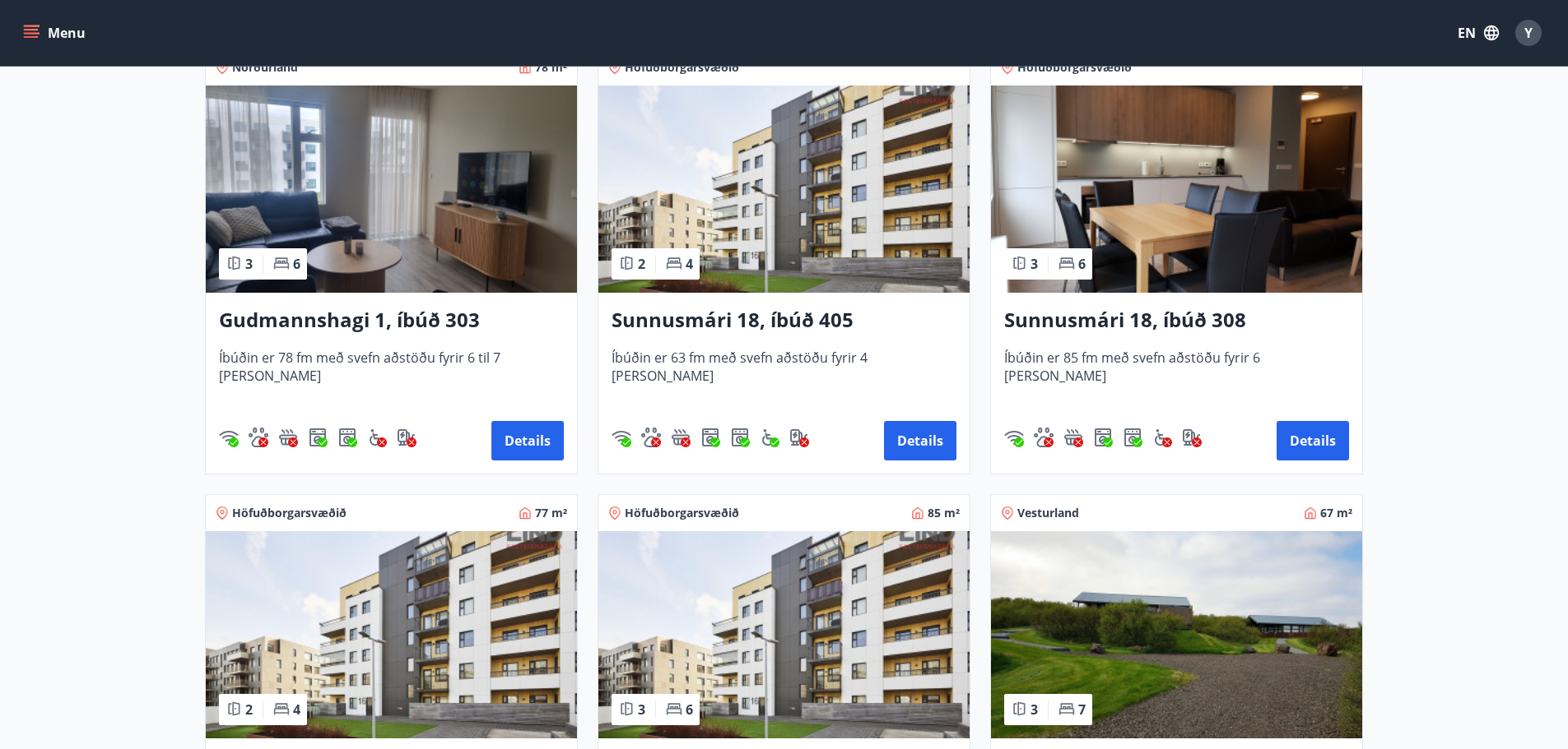
click at [1172, 320] on h3 "Sunnusmári 18, íbúð 308" at bounding box center [1176, 320] width 345 height 30
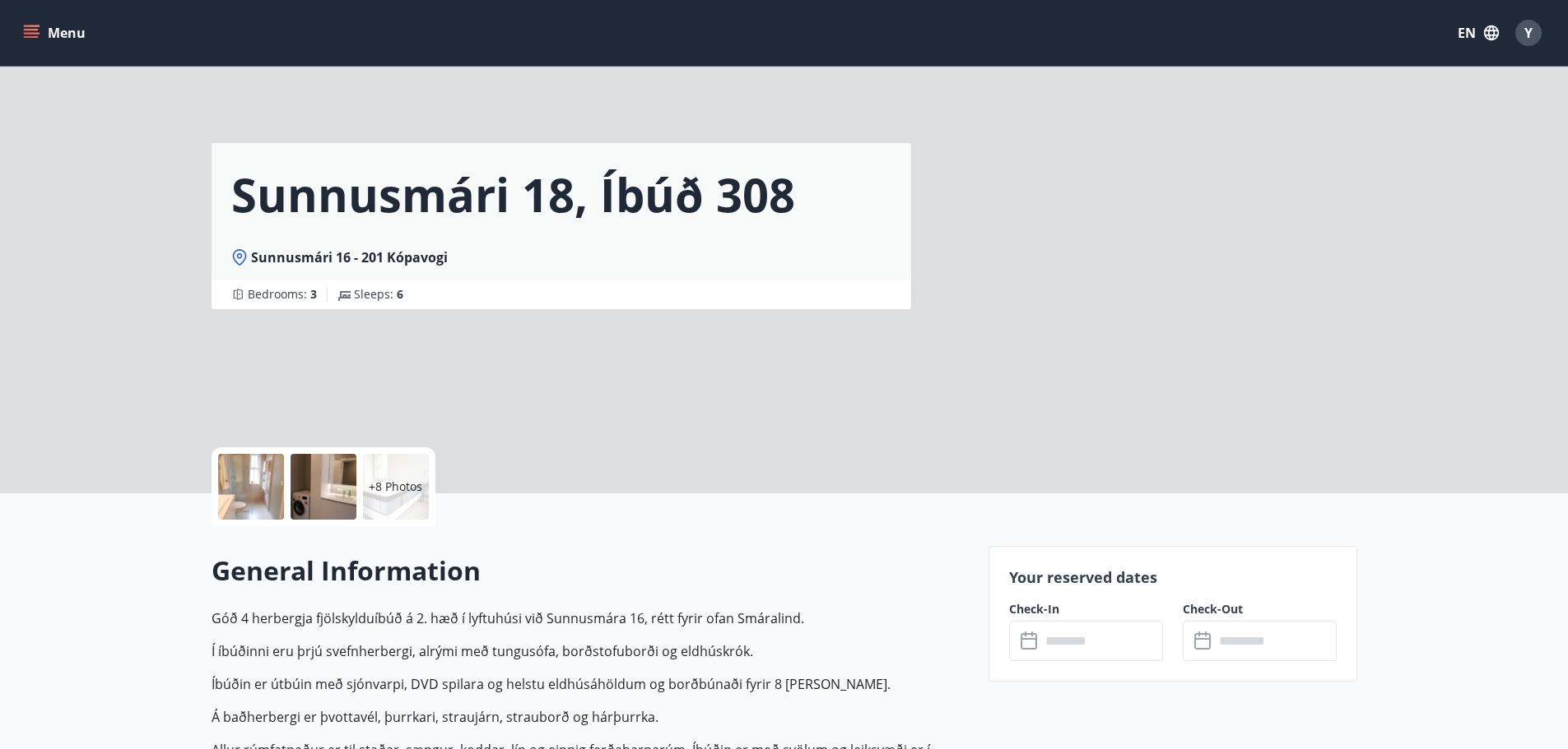
click at [1045, 636] on input "text" at bounding box center [1101, 641] width 123 height 40
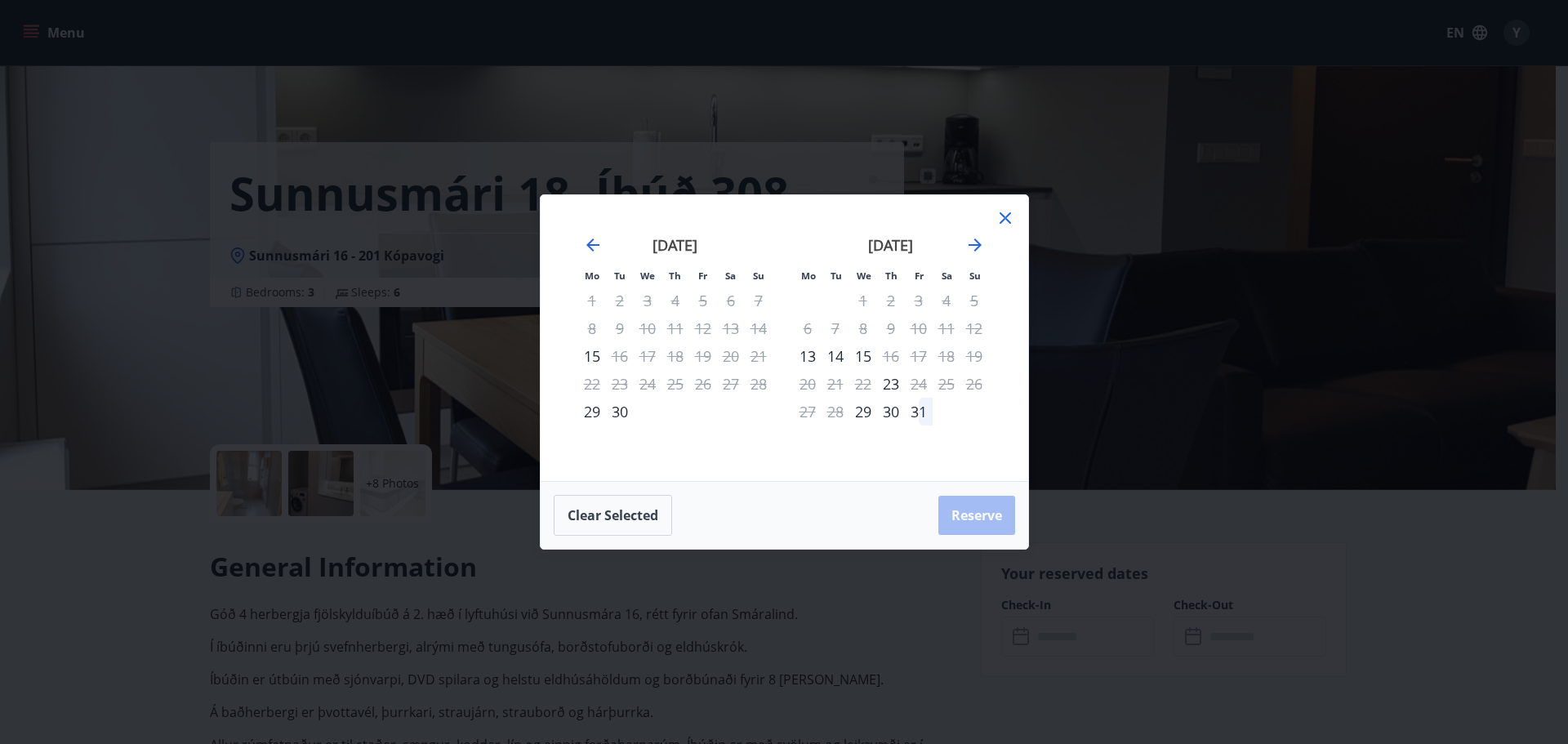
click at [1007, 222] on icon at bounding box center [1005, 218] width 20 height 20
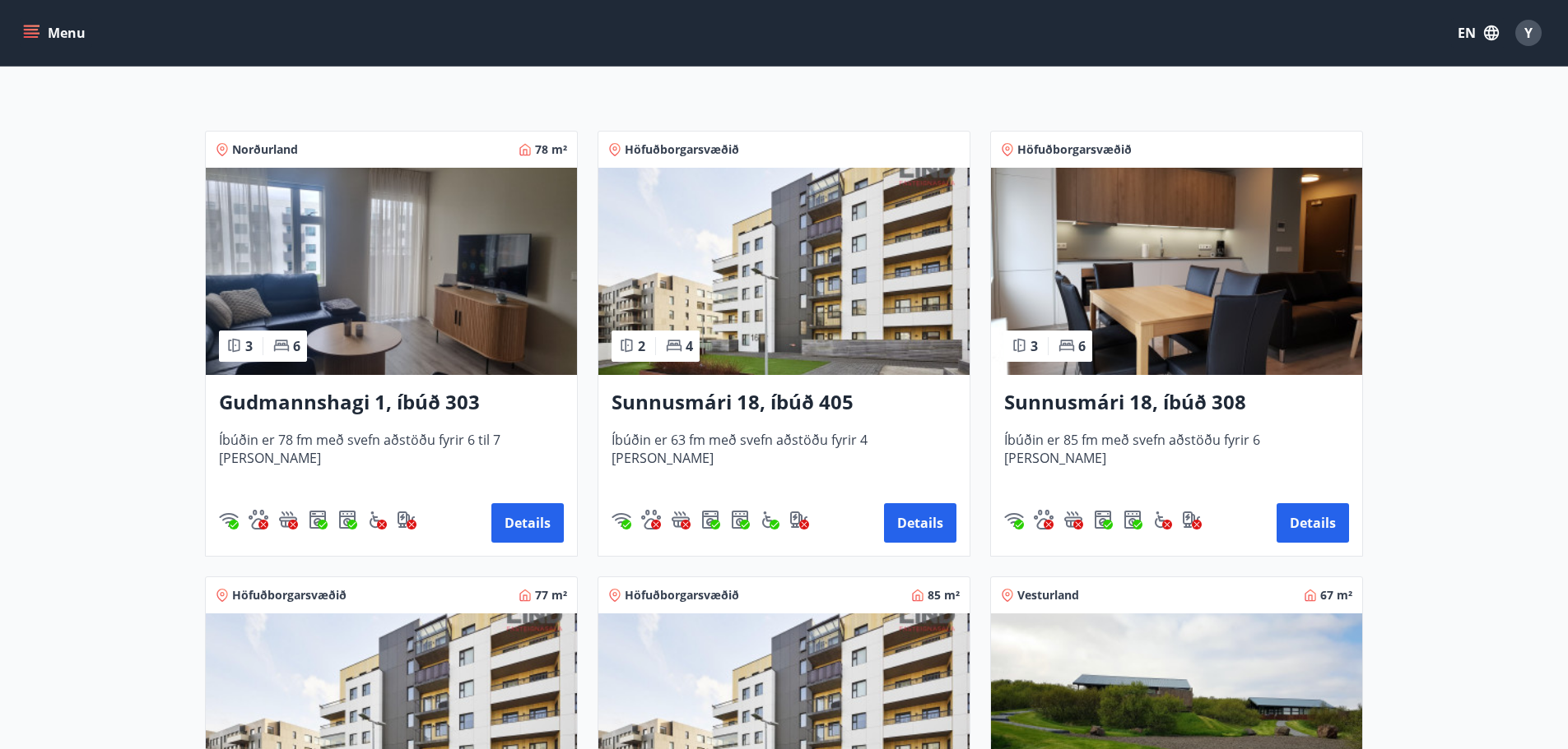
scroll to position [494, 0]
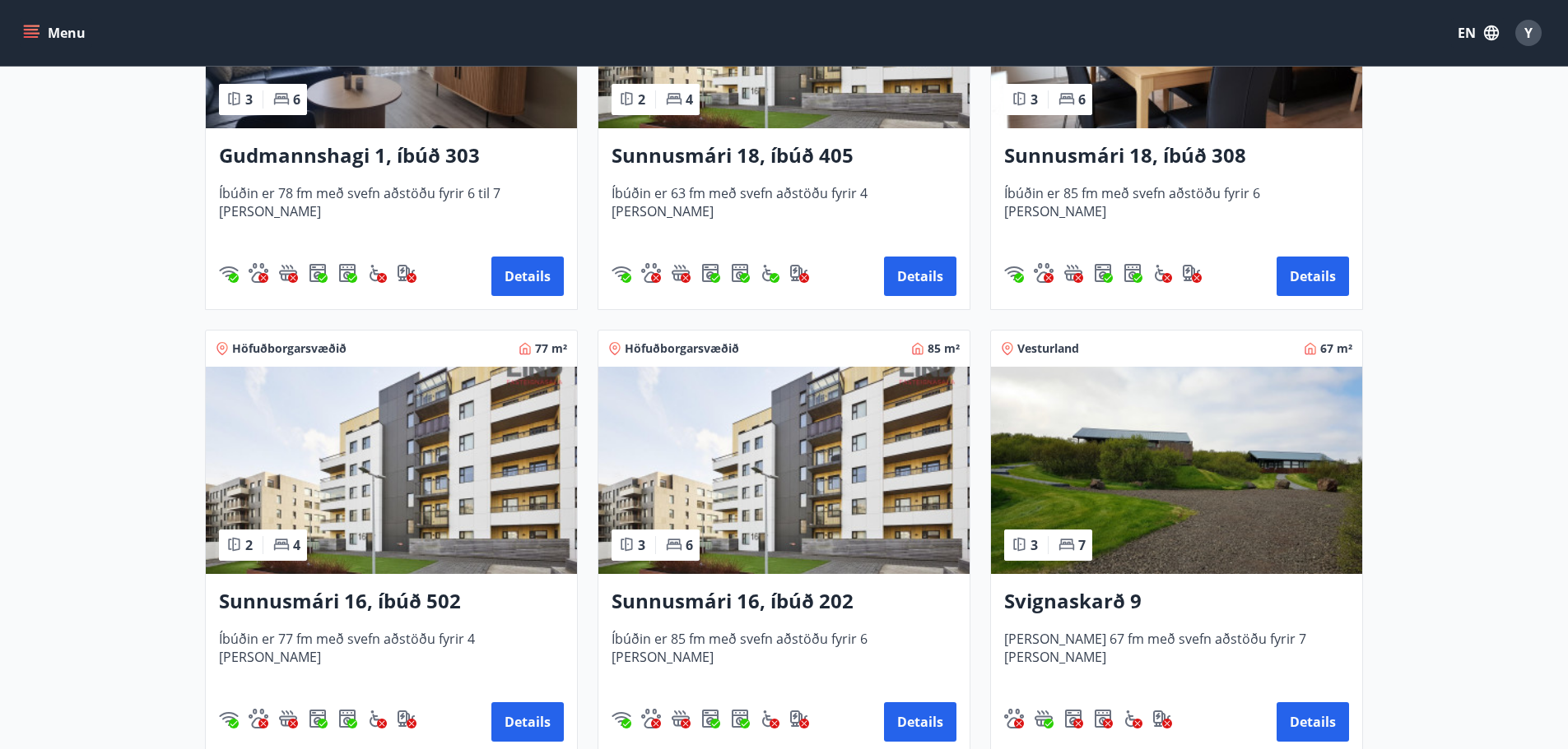
click at [403, 601] on h3 "Sunnusmári 16, íbúð 502" at bounding box center [392, 602] width 345 height 30
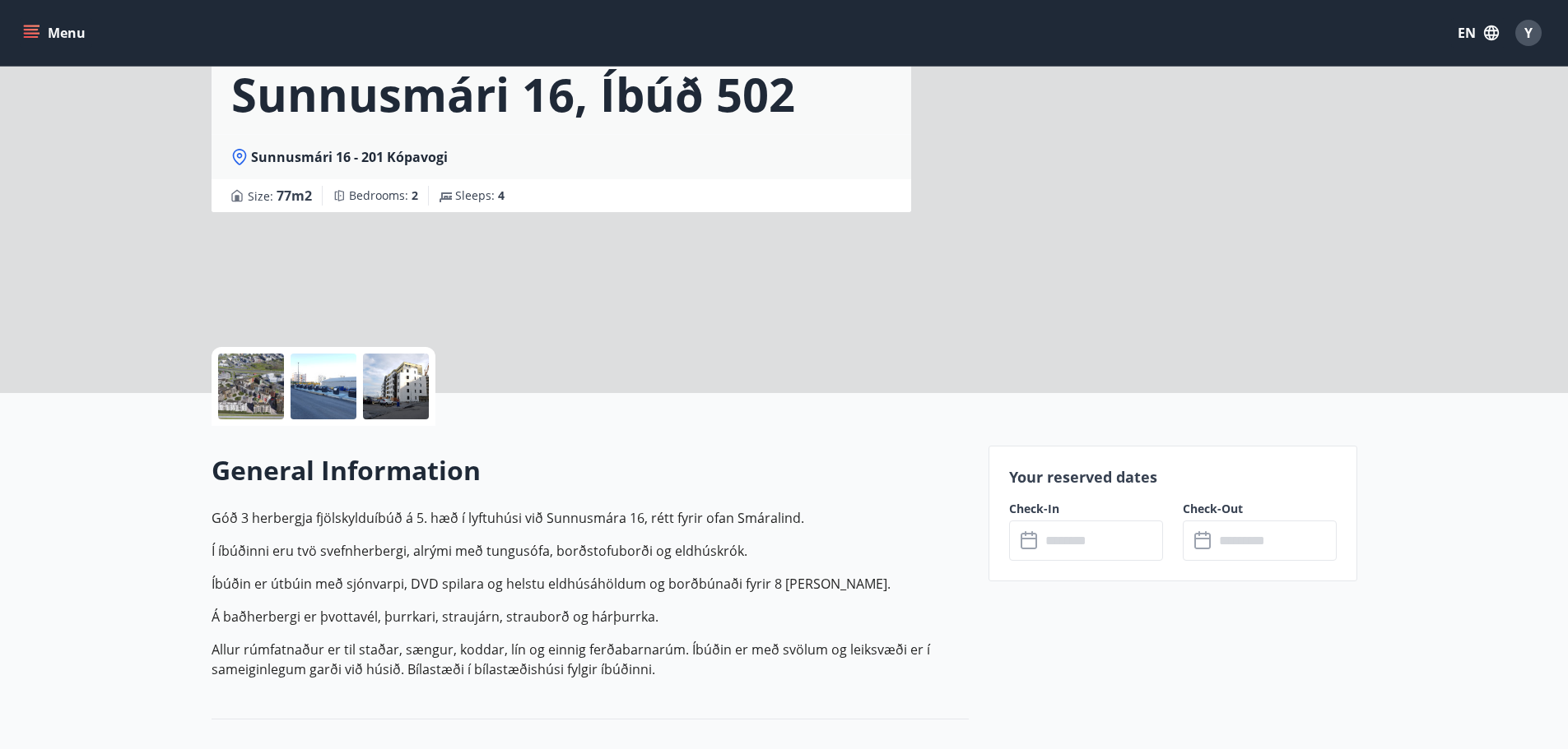
scroll to position [247, 0]
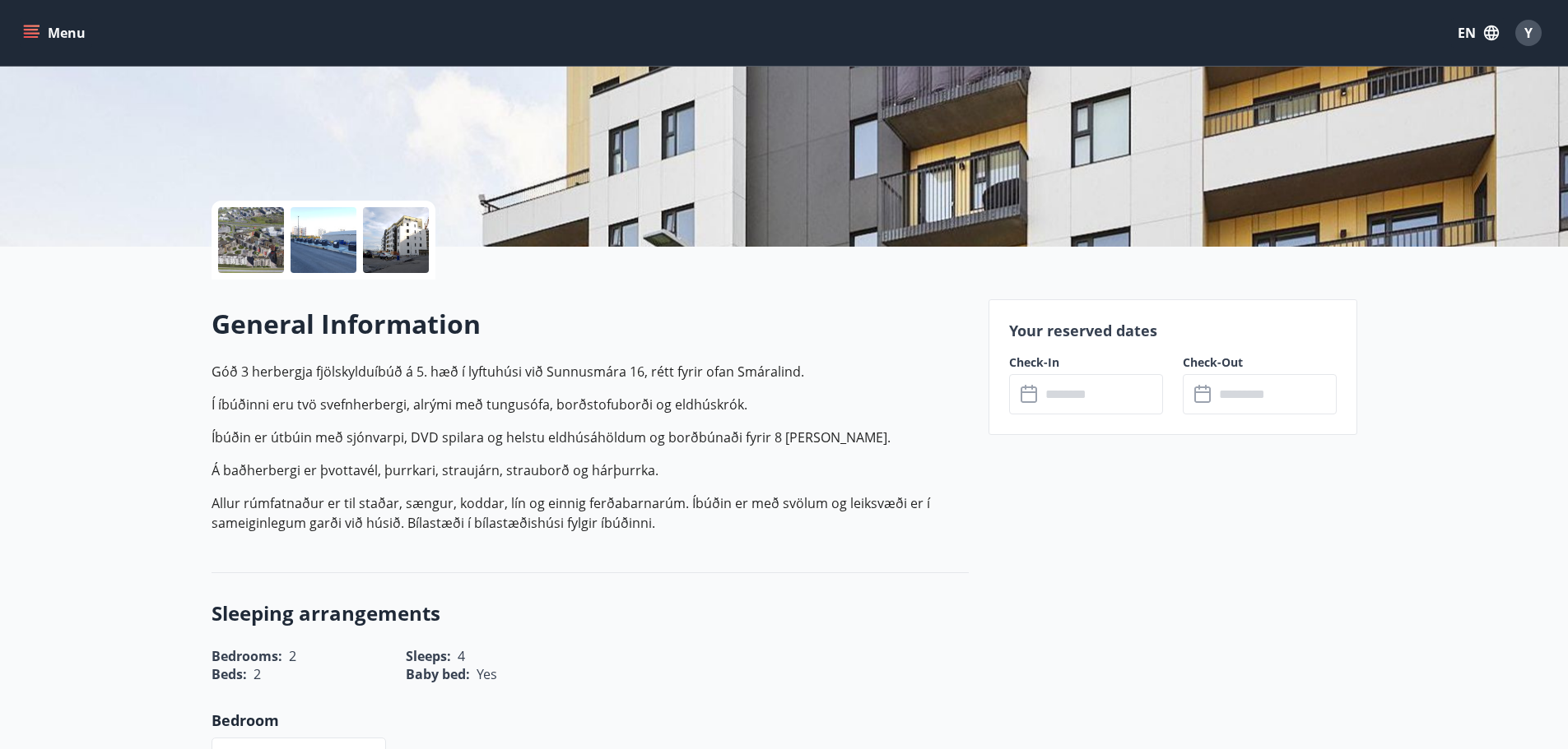
click at [1104, 408] on input "text" at bounding box center [1101, 394] width 123 height 40
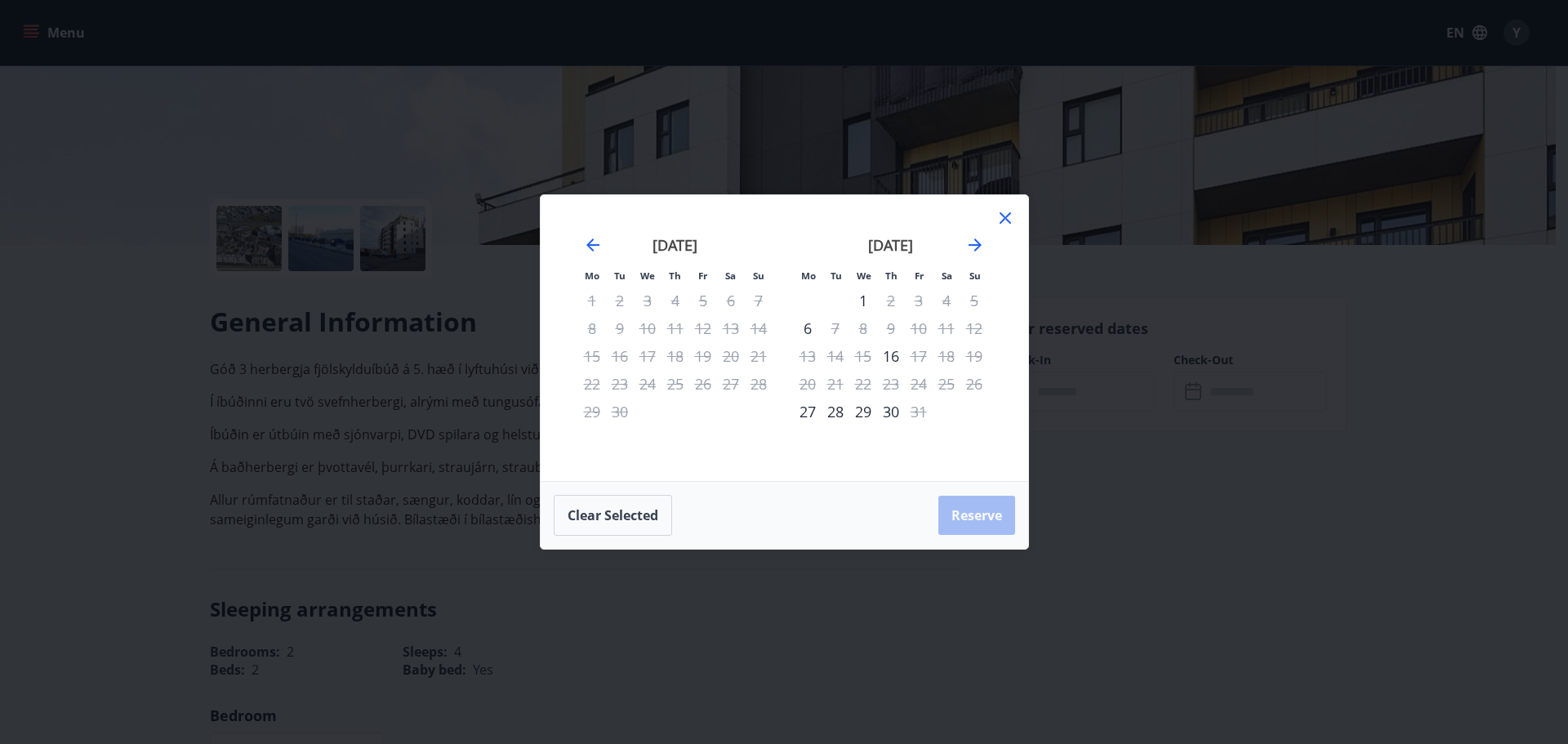
click at [1009, 216] on icon at bounding box center [1005, 218] width 20 height 20
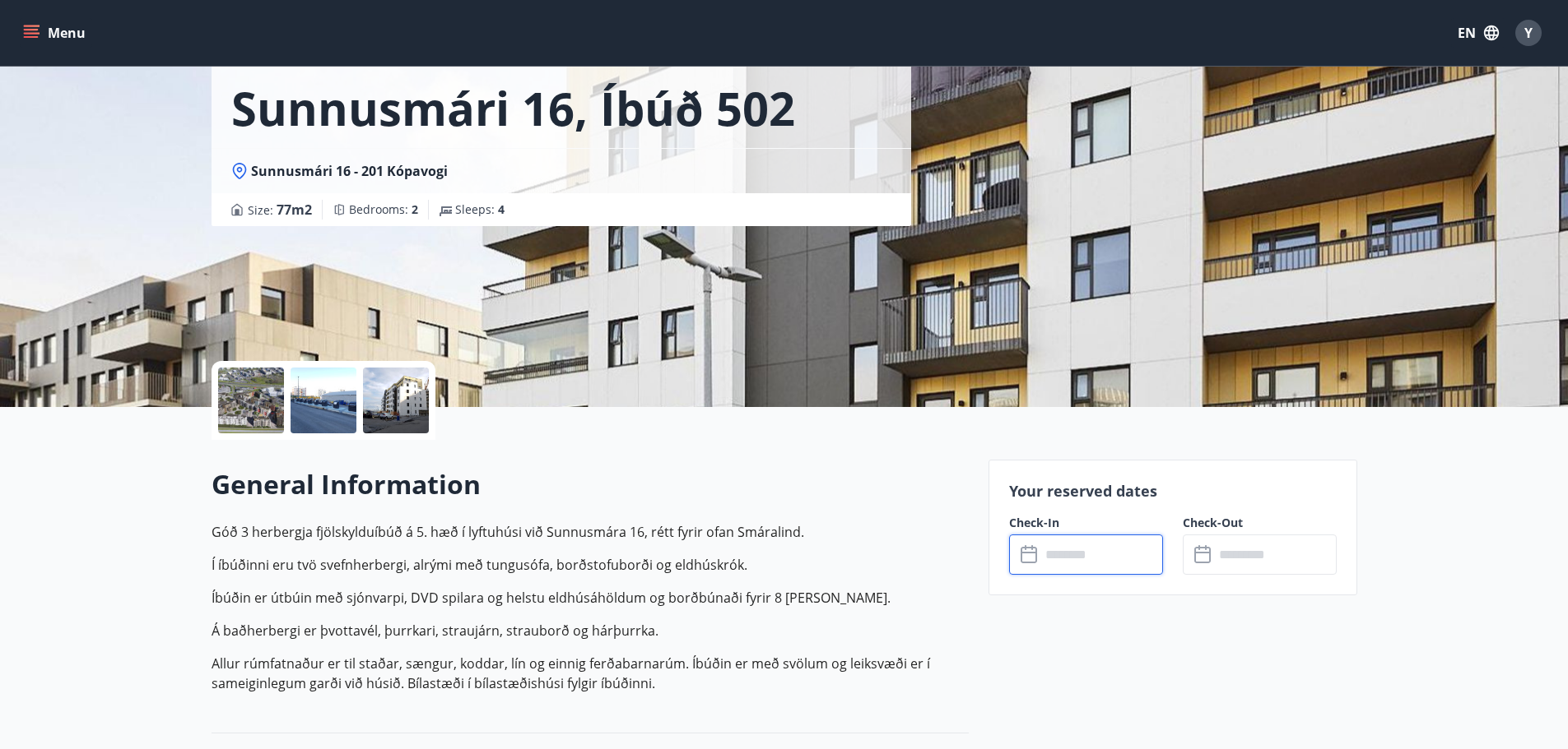
scroll to position [0, 0]
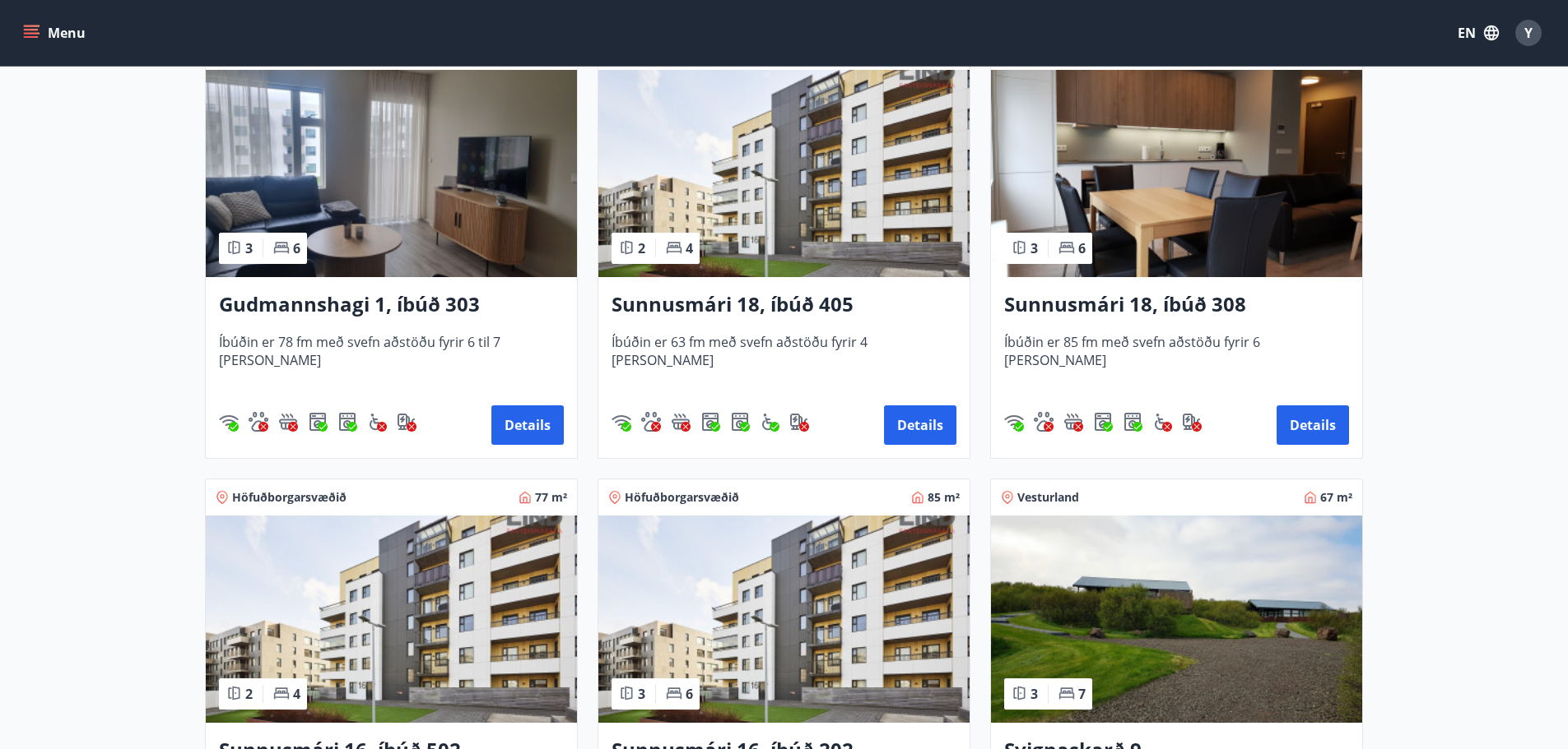
scroll to position [494, 0]
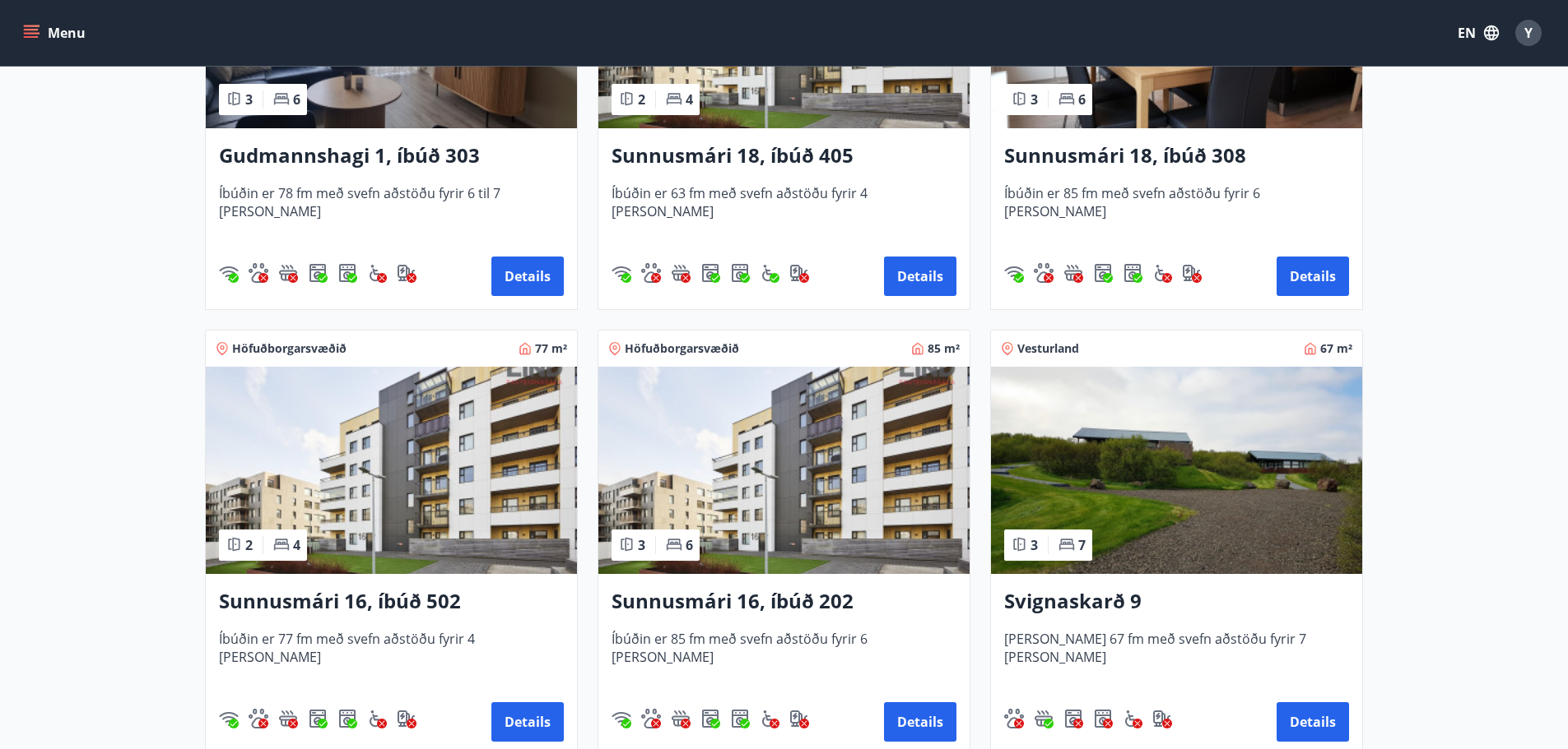
click at [807, 599] on h3 "Sunnusmári 16, íbúð 202" at bounding box center [784, 602] width 345 height 30
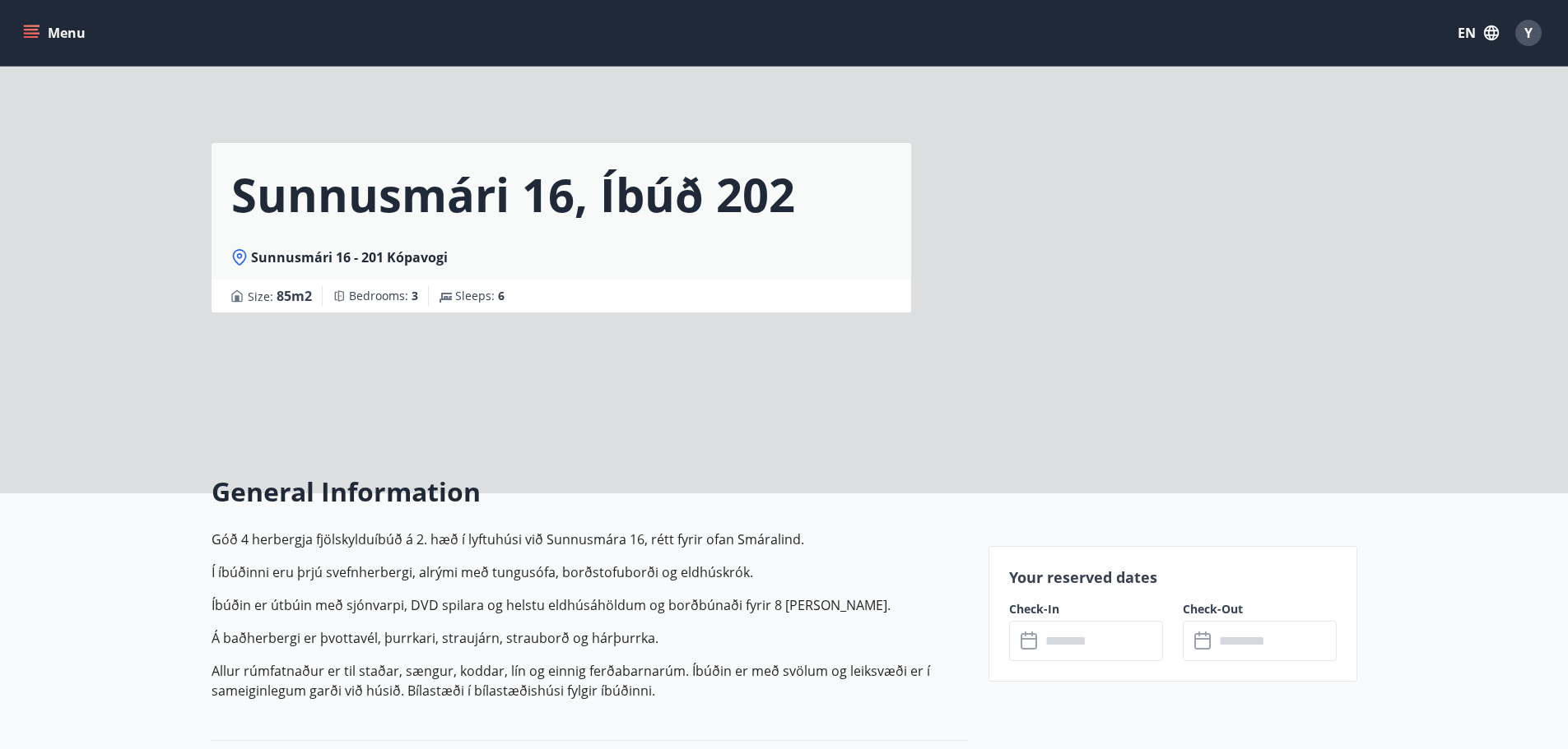
click at [1096, 637] on input "text" at bounding box center [1101, 641] width 123 height 40
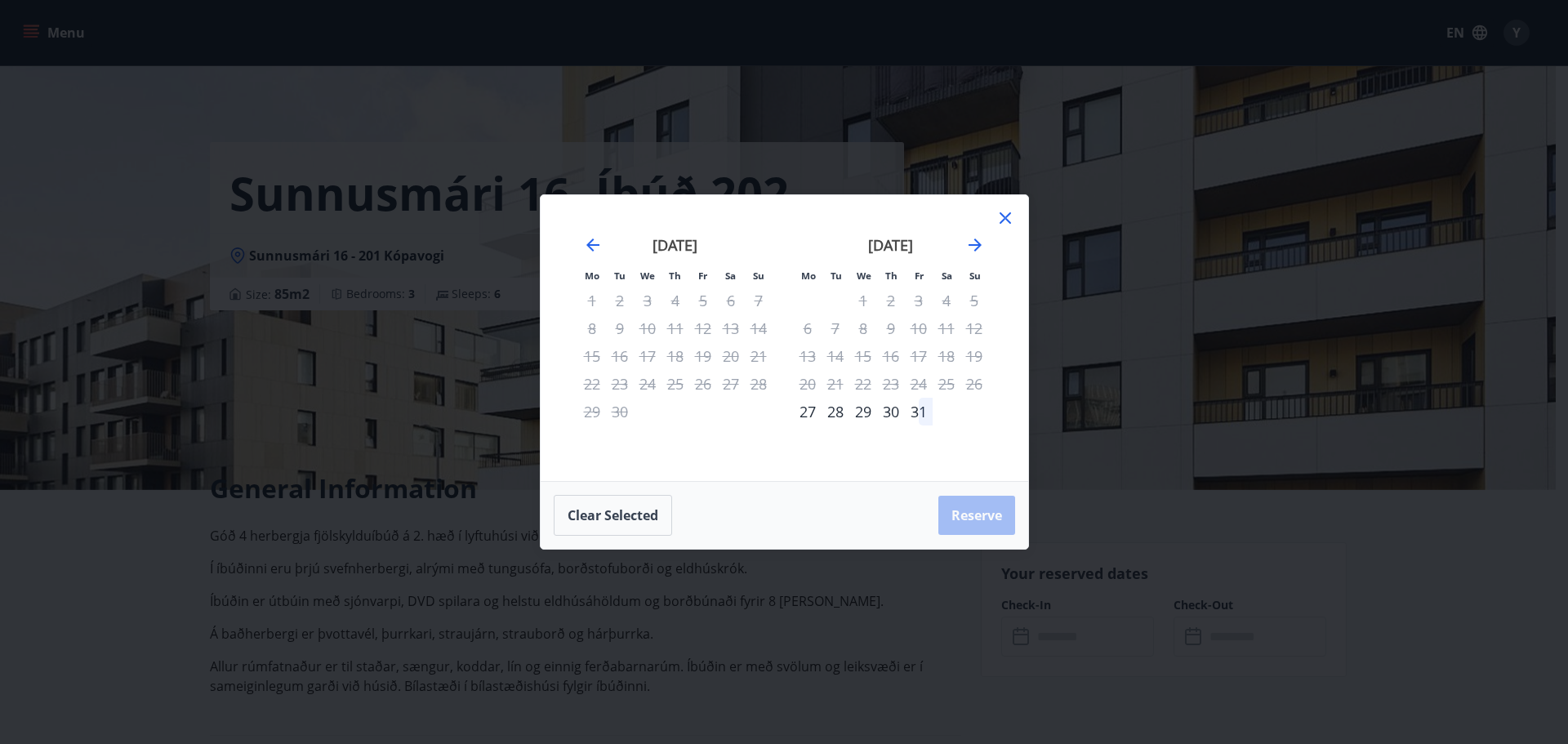
click at [1009, 216] on icon at bounding box center [1005, 218] width 20 height 20
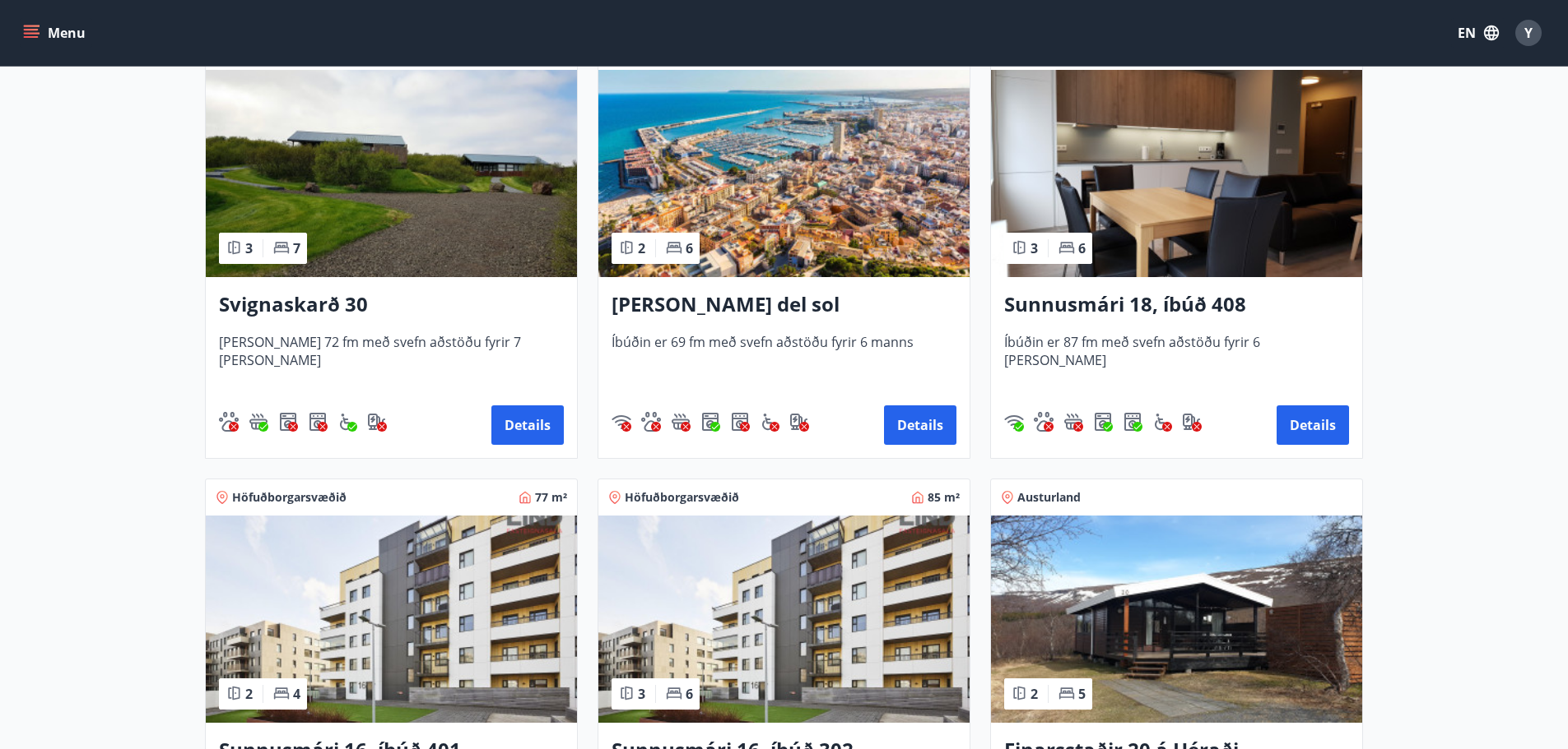
scroll to position [1234, 0]
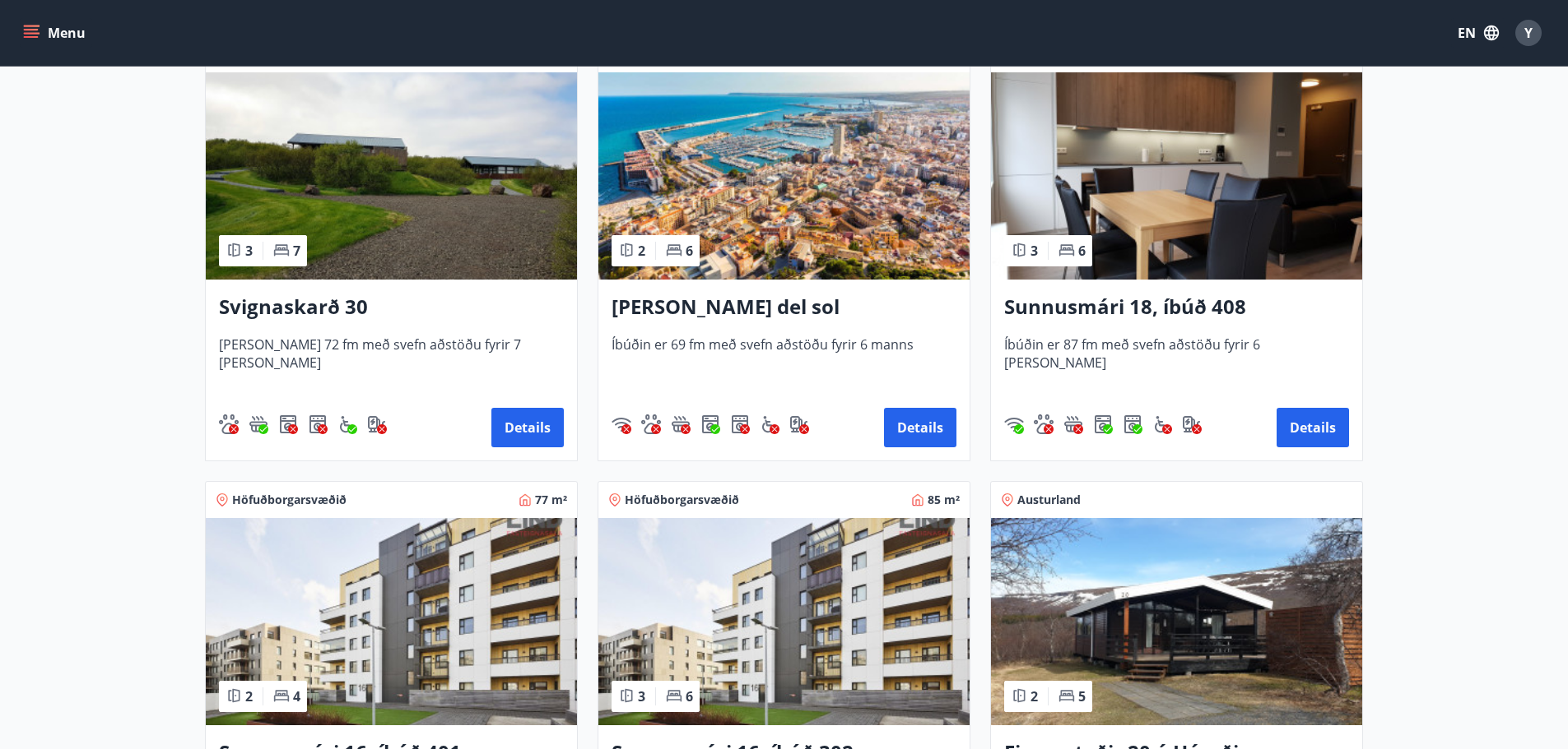
click at [1110, 301] on h3 "Sunnusmári 18, íbúð 408" at bounding box center [1176, 308] width 345 height 30
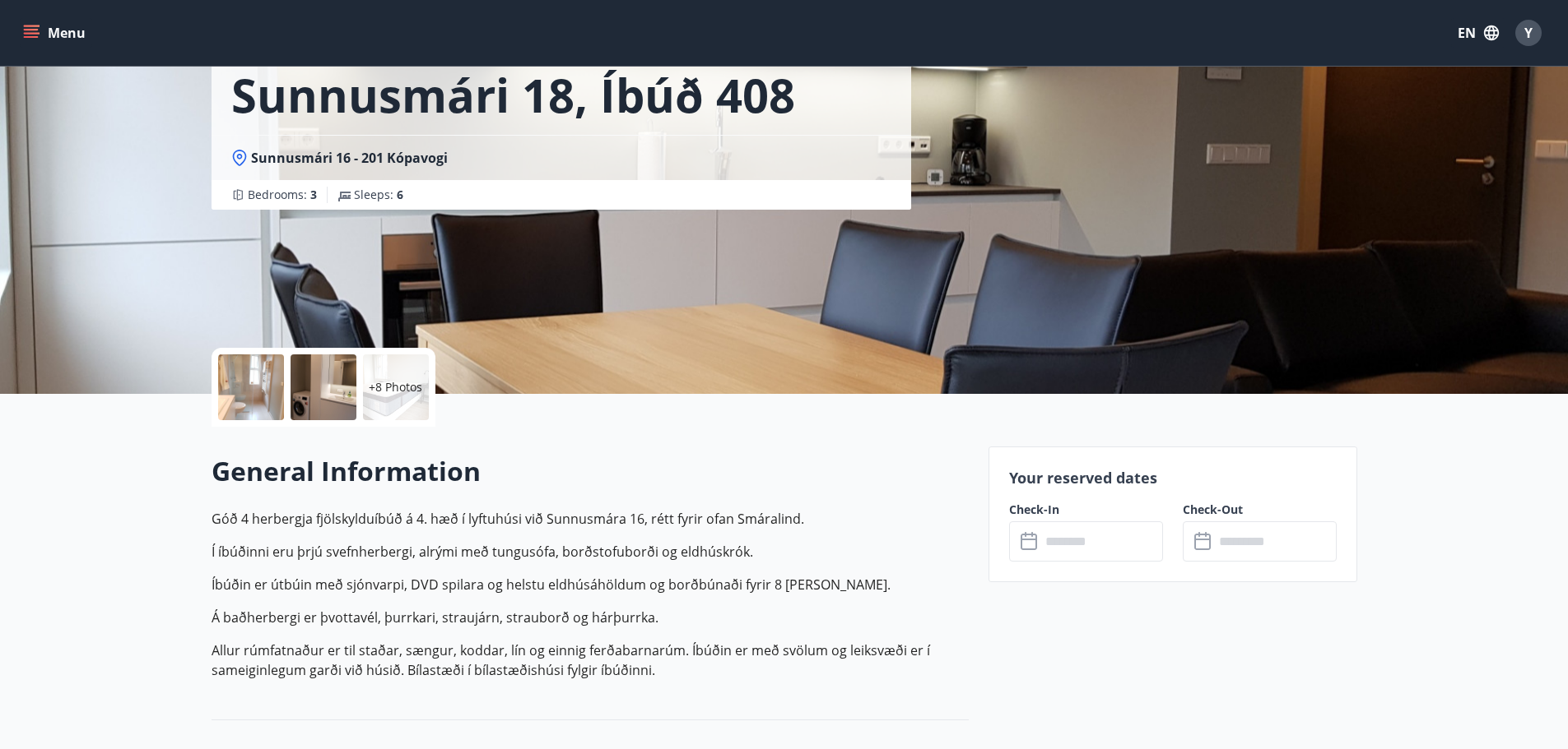
scroll to position [247, 0]
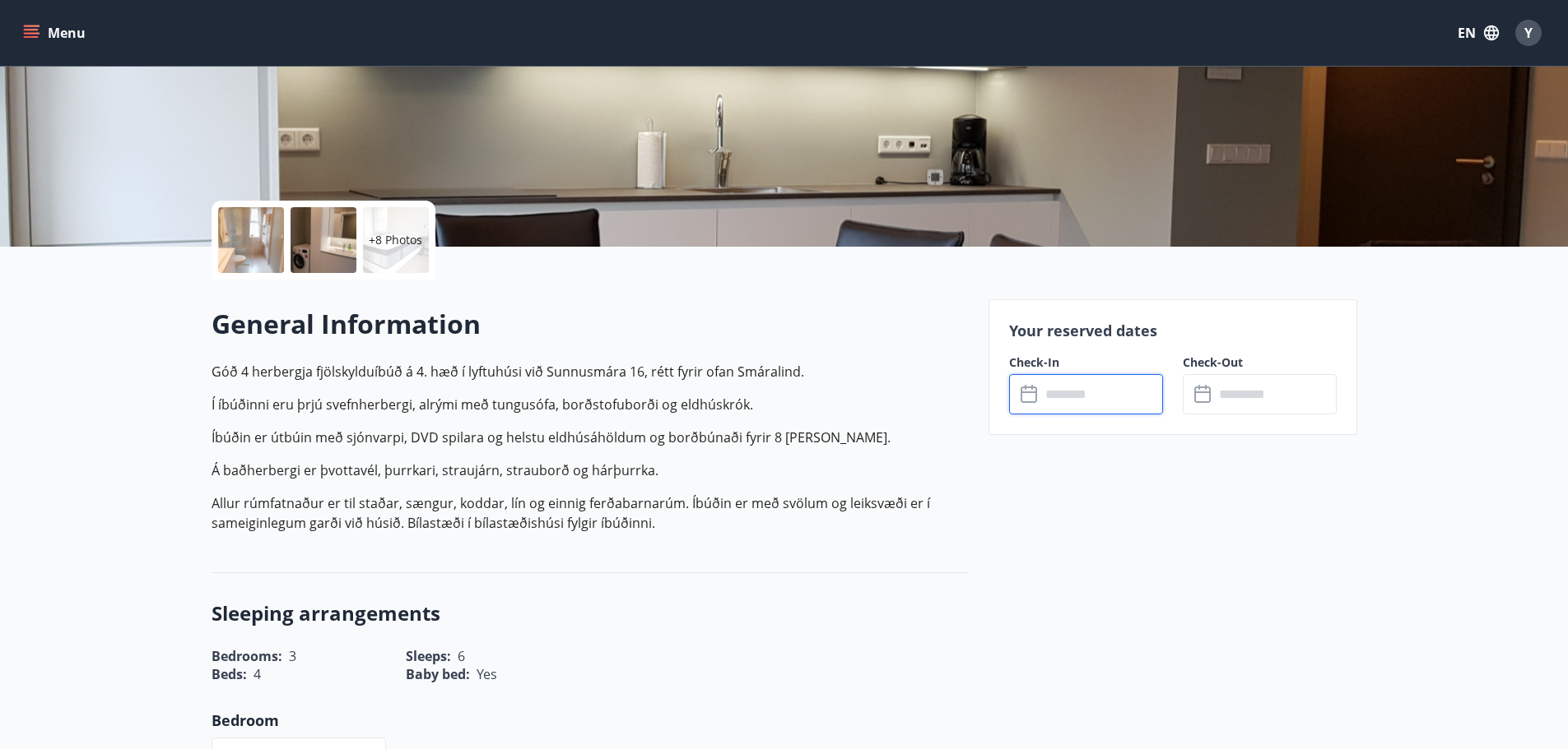
click at [1051, 396] on input "text" at bounding box center [1101, 394] width 123 height 40
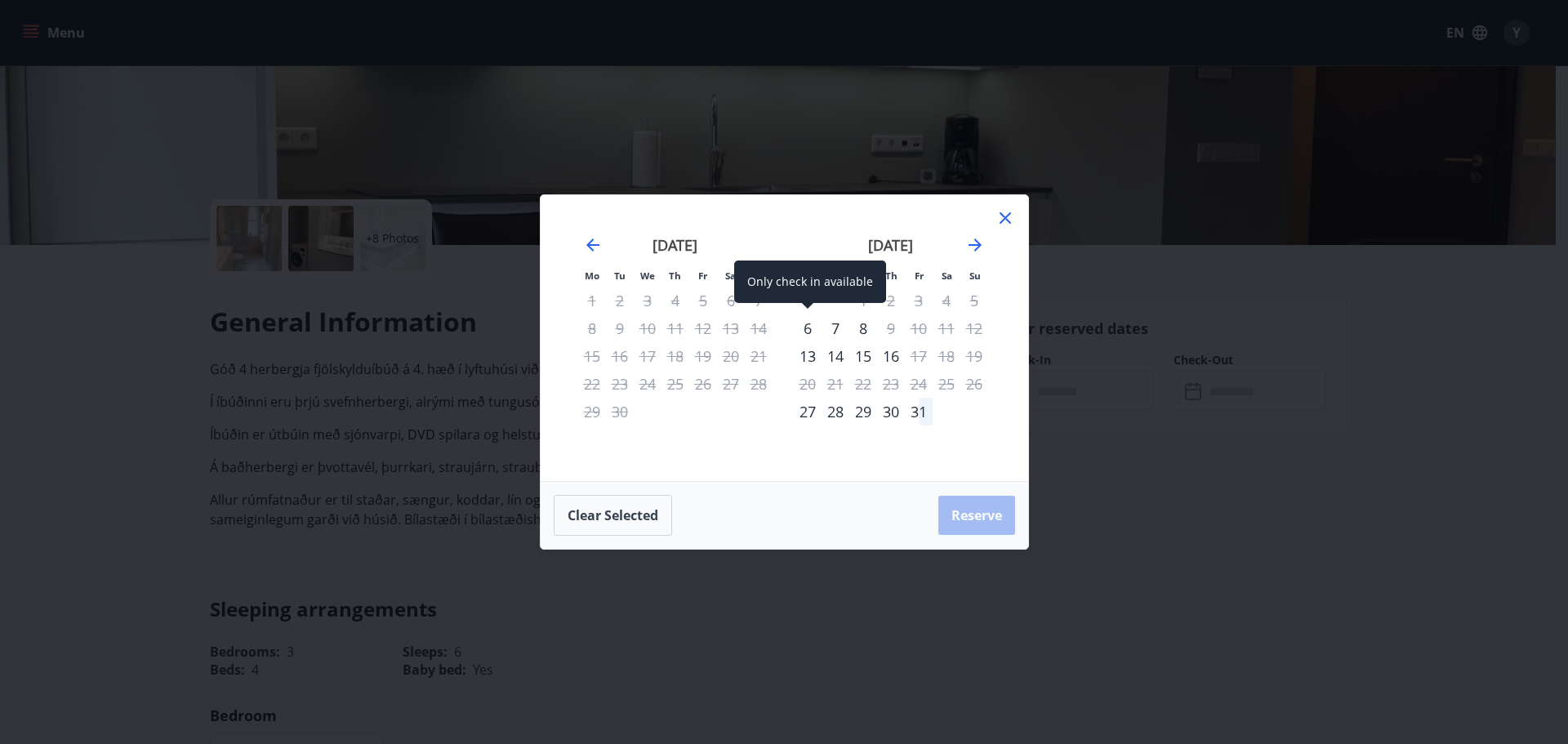
click at [812, 327] on div "6" at bounding box center [808, 328] width 28 height 28
click at [995, 512] on div "Clear selected Reserve" at bounding box center [784, 516] width 488 height 67
click at [896, 334] on div "9" at bounding box center [891, 328] width 28 height 28
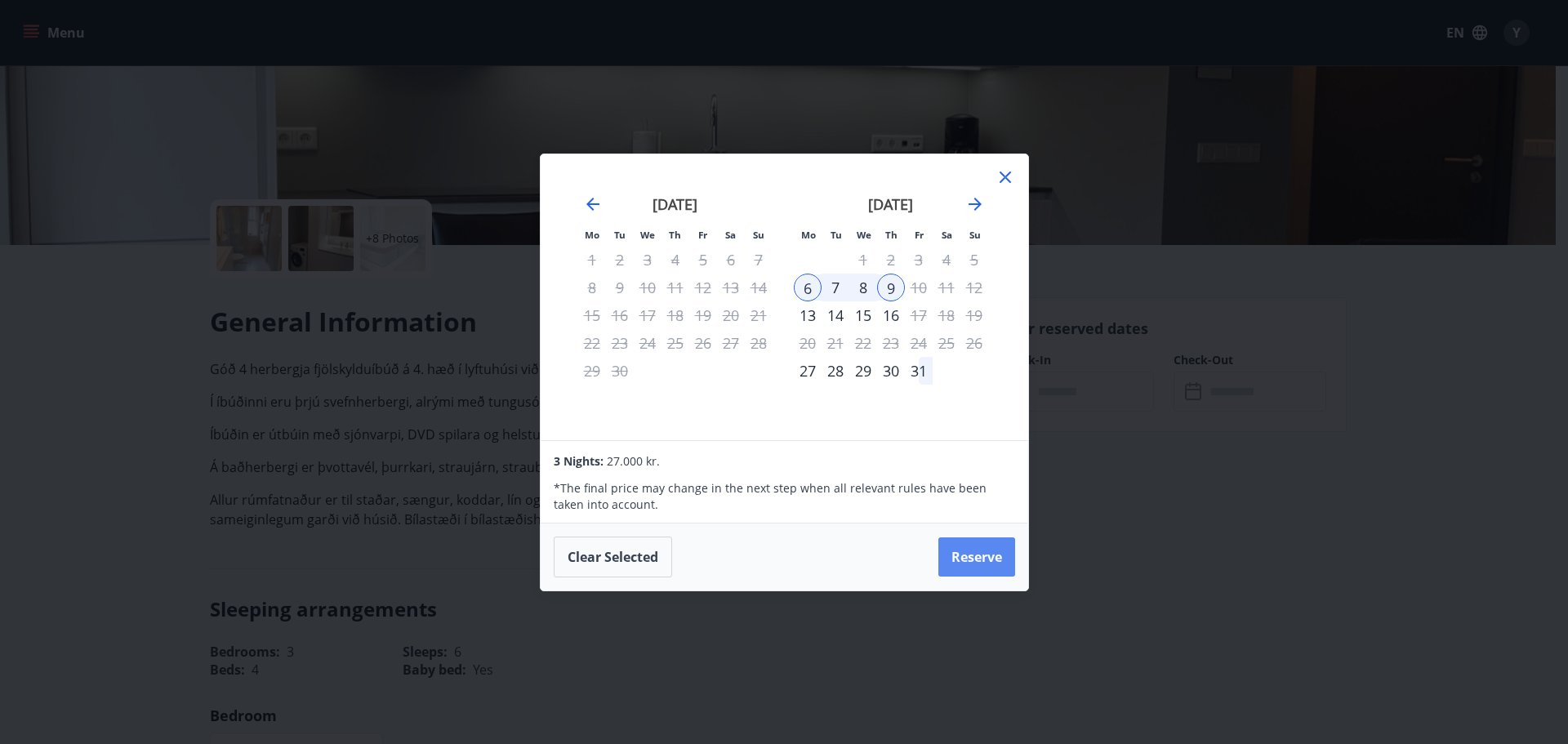
click at [999, 553] on button "Reserve" at bounding box center [977, 556] width 77 height 39
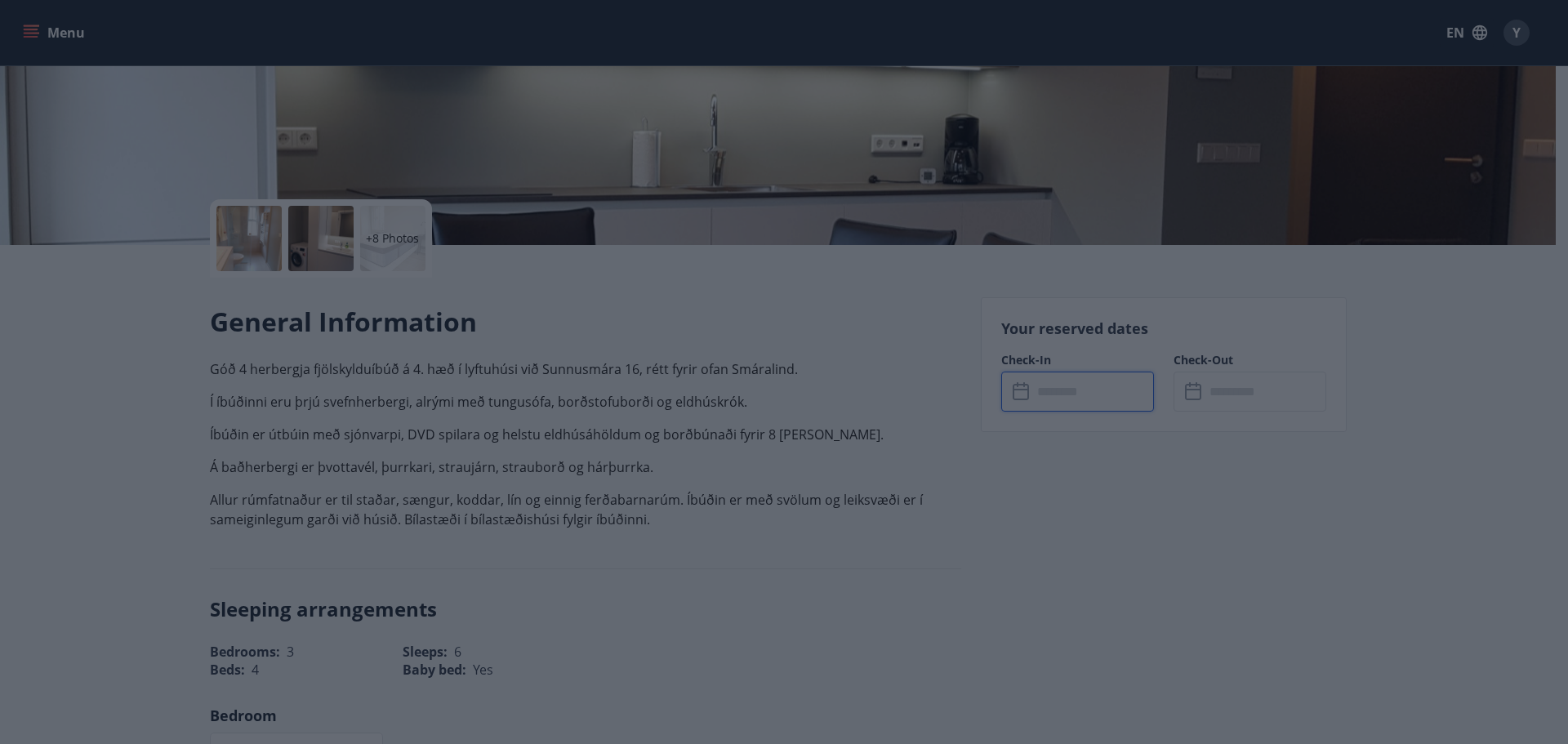
type input "******"
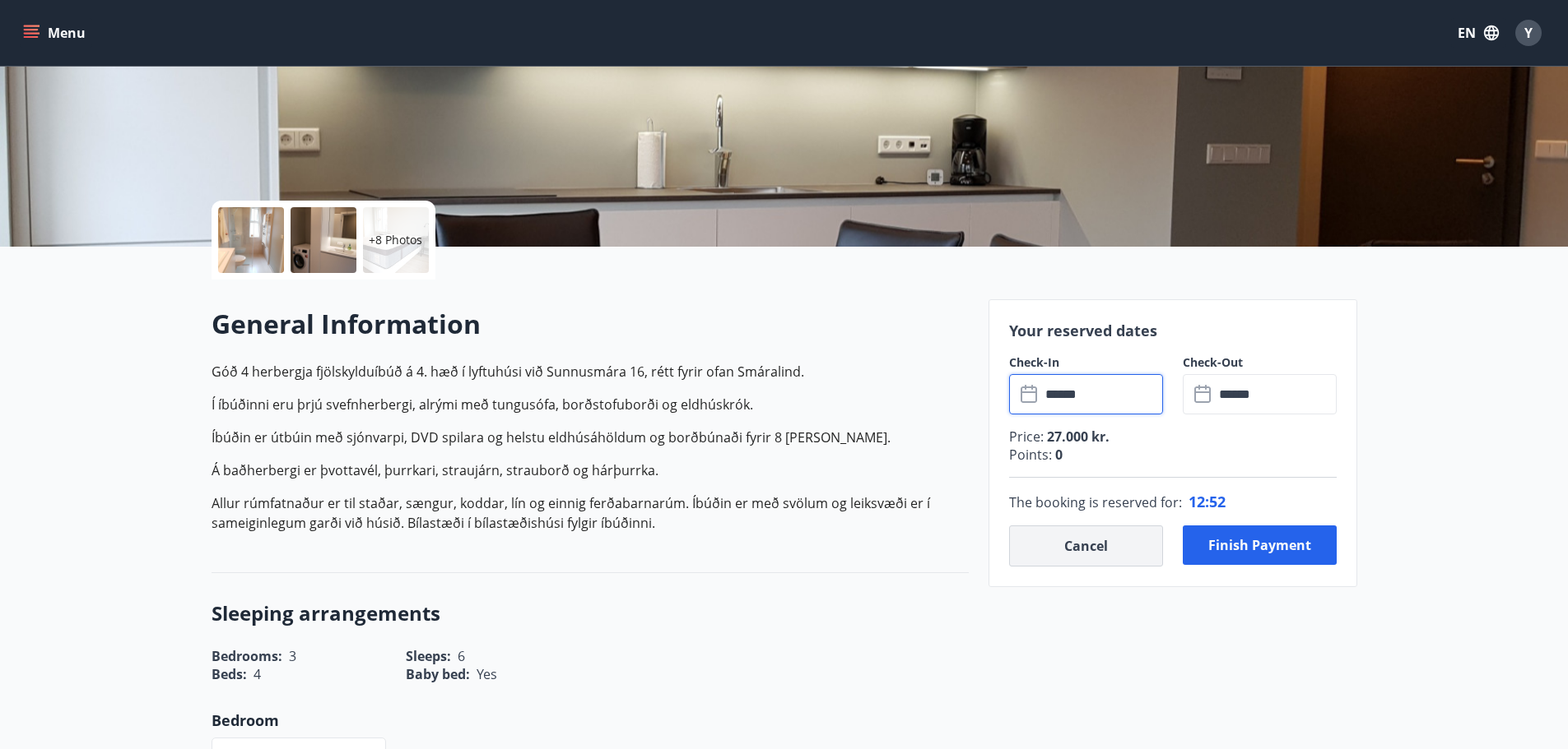
click at [1054, 543] on button "Cancel" at bounding box center [1086, 546] width 154 height 41
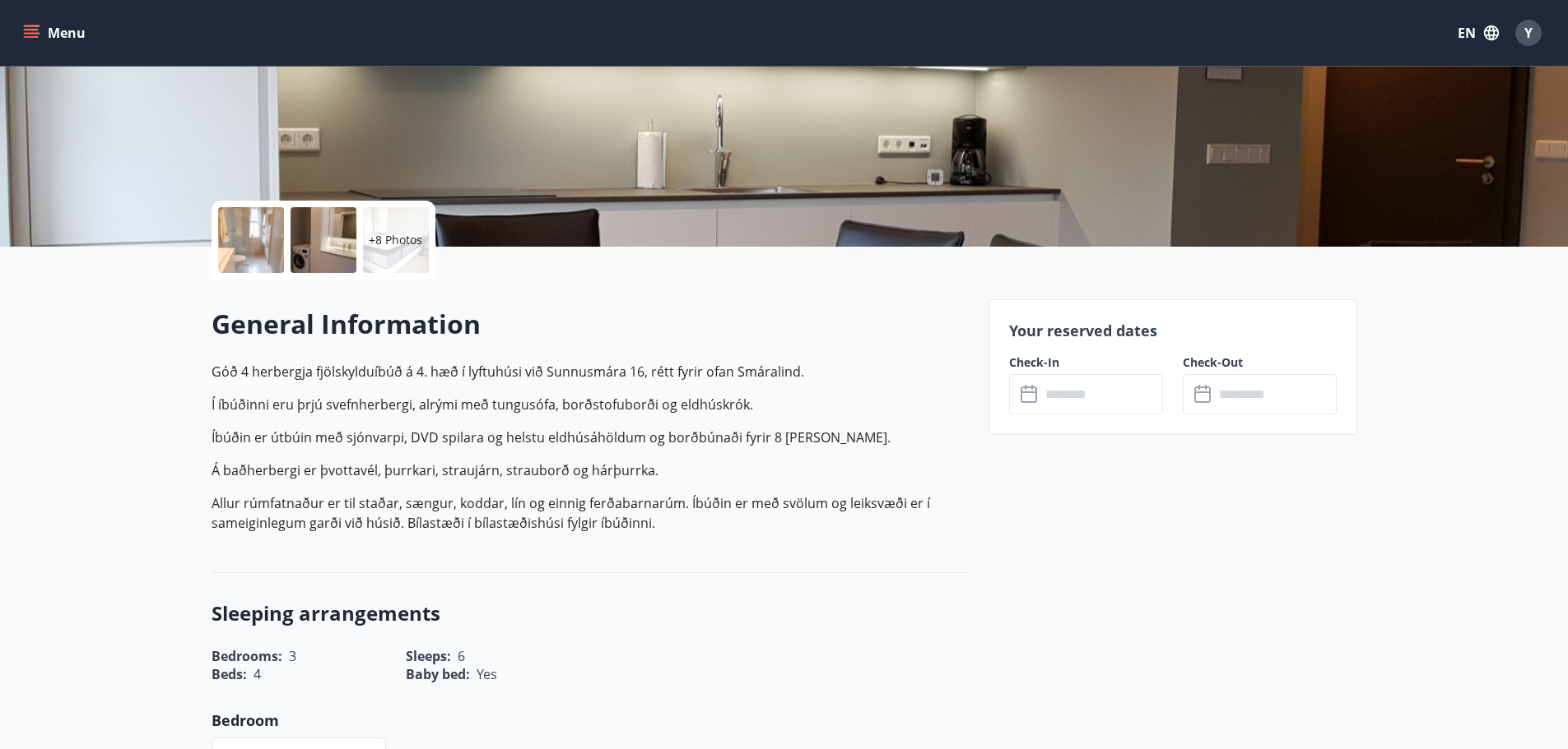
click at [1035, 389] on icon at bounding box center [1030, 395] width 20 height 20
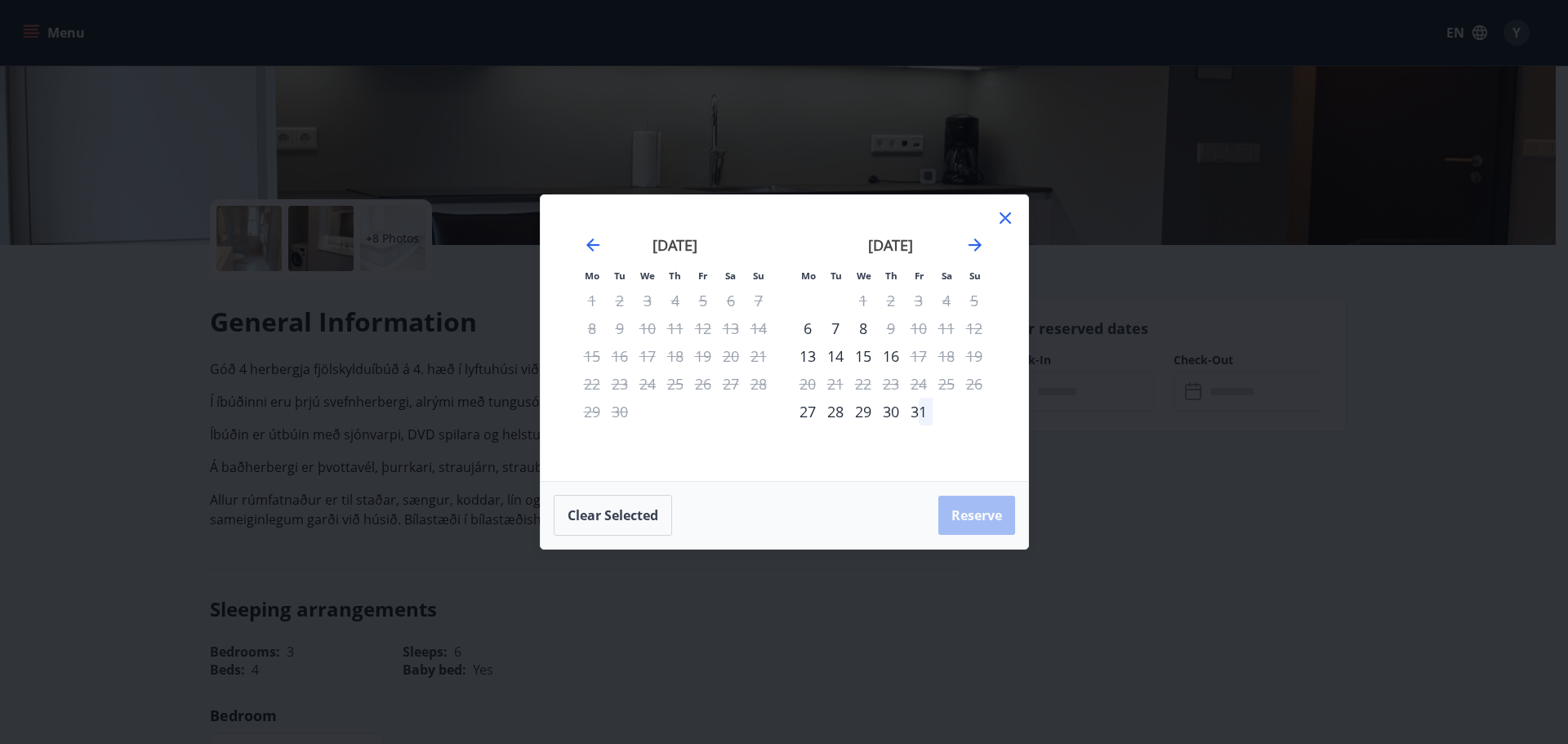
drag, startPoint x: 813, startPoint y: 332, endPoint x: 876, endPoint y: 339, distance: 63.4
click at [876, 339] on tr "6 7 8 9 10 11 12" at bounding box center [892, 328] width 195 height 28
click at [810, 327] on div "6" at bounding box center [808, 328] width 28 height 28
click at [808, 329] on div "6" at bounding box center [808, 328] width 28 height 28
click at [807, 329] on div "Only check in available" at bounding box center [810, 309] width 152 height 42
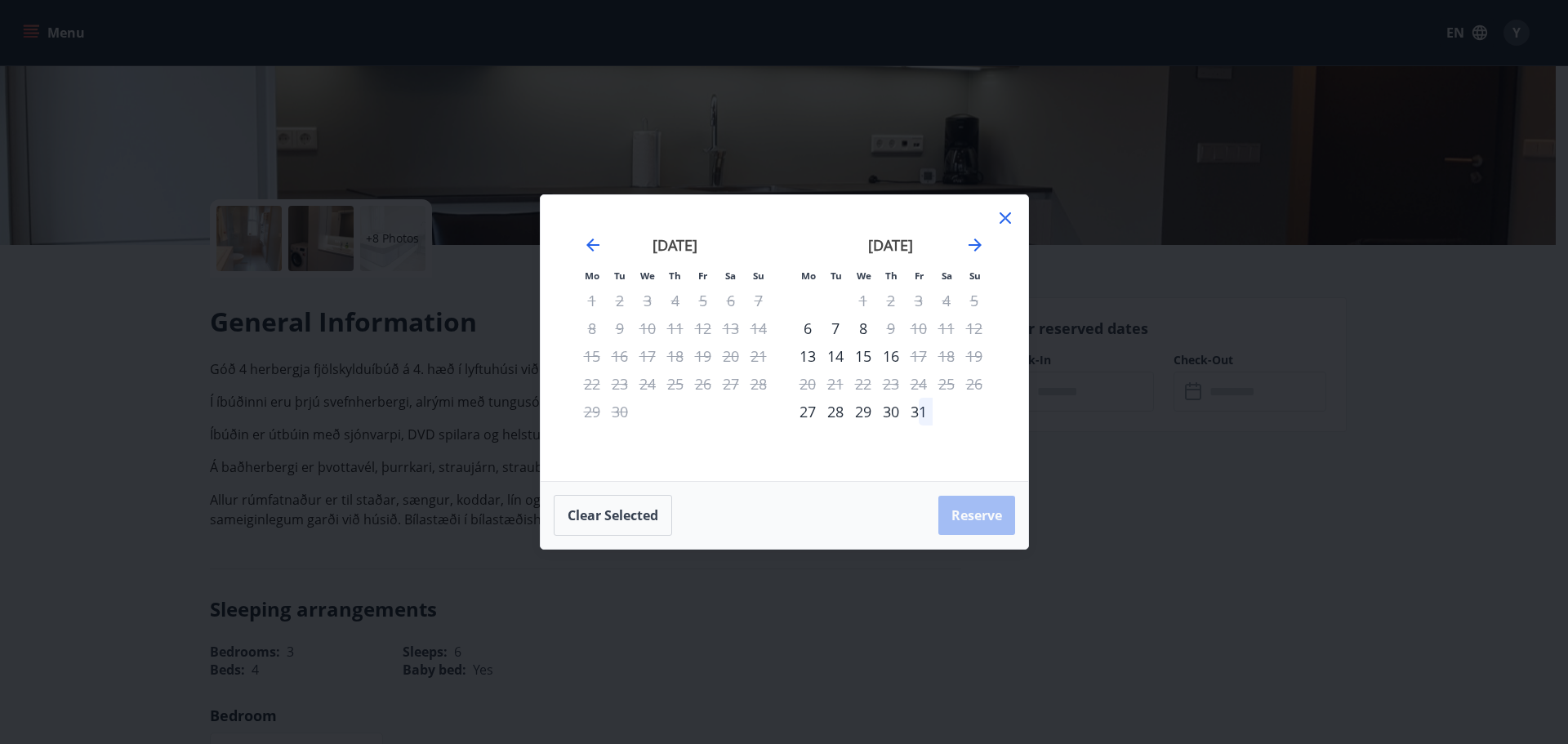
click at [1003, 216] on icon at bounding box center [1005, 218] width 12 height 12
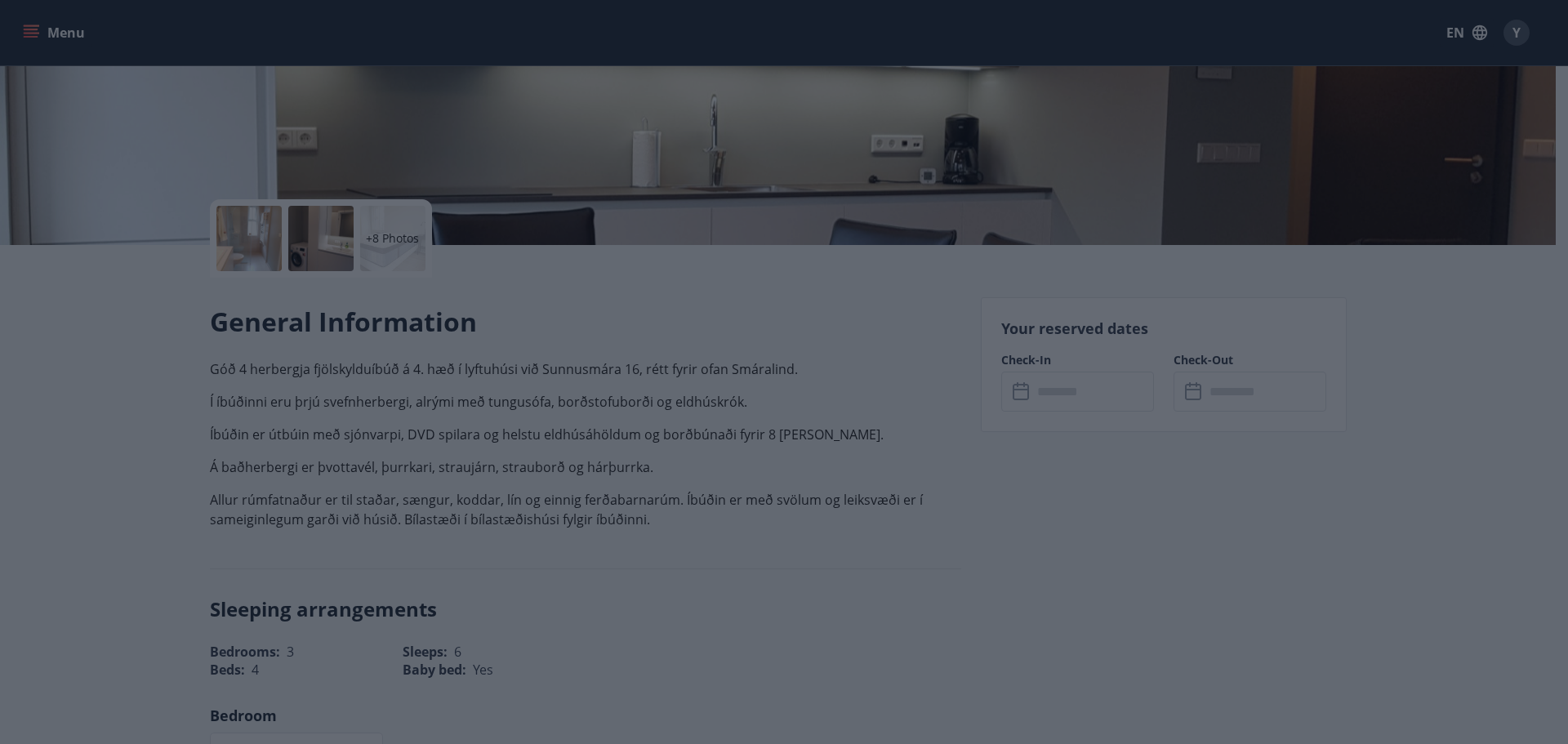
click at [1006, 218] on icon at bounding box center [1005, 218] width 20 height 20
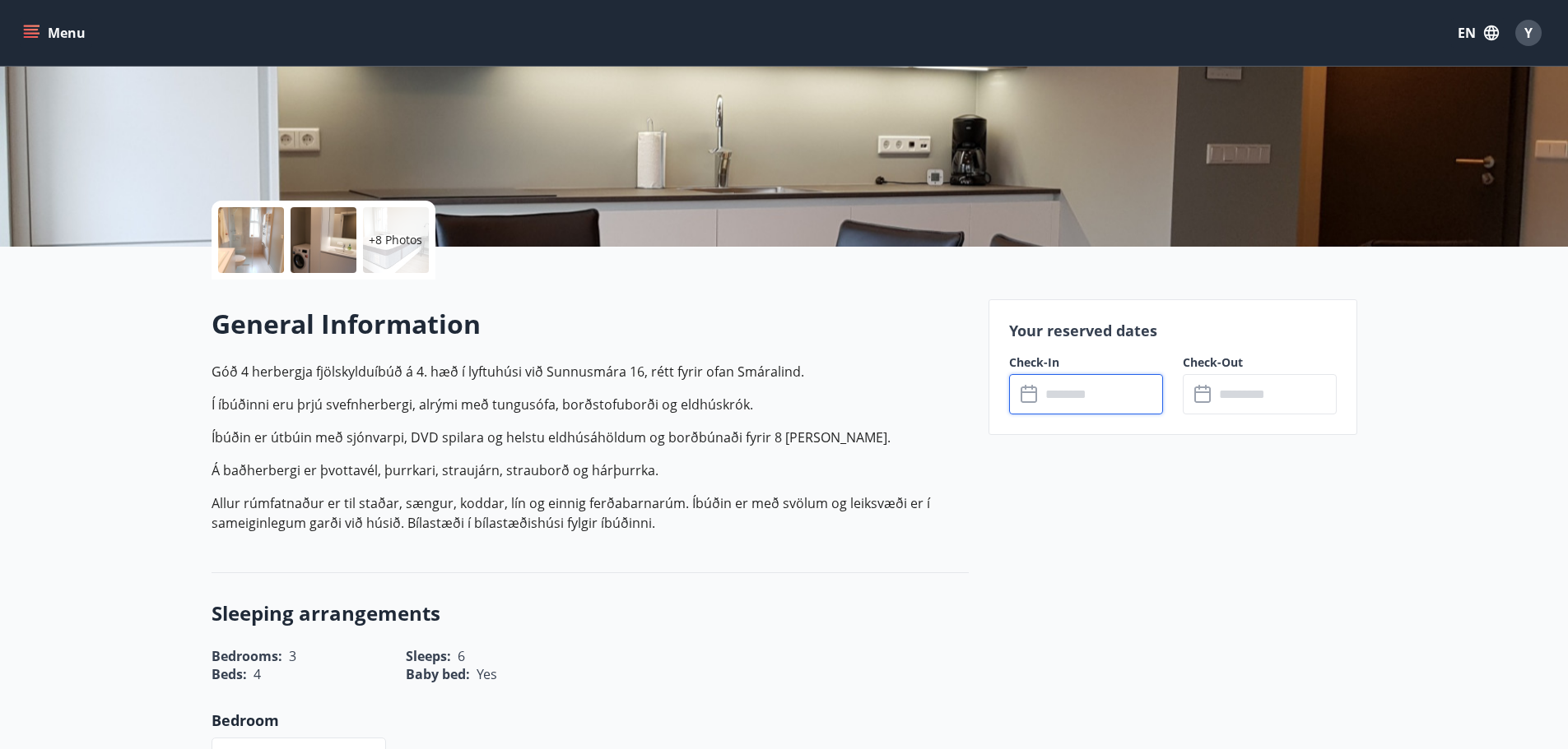
click at [1081, 398] on input "text" at bounding box center [1101, 394] width 123 height 40
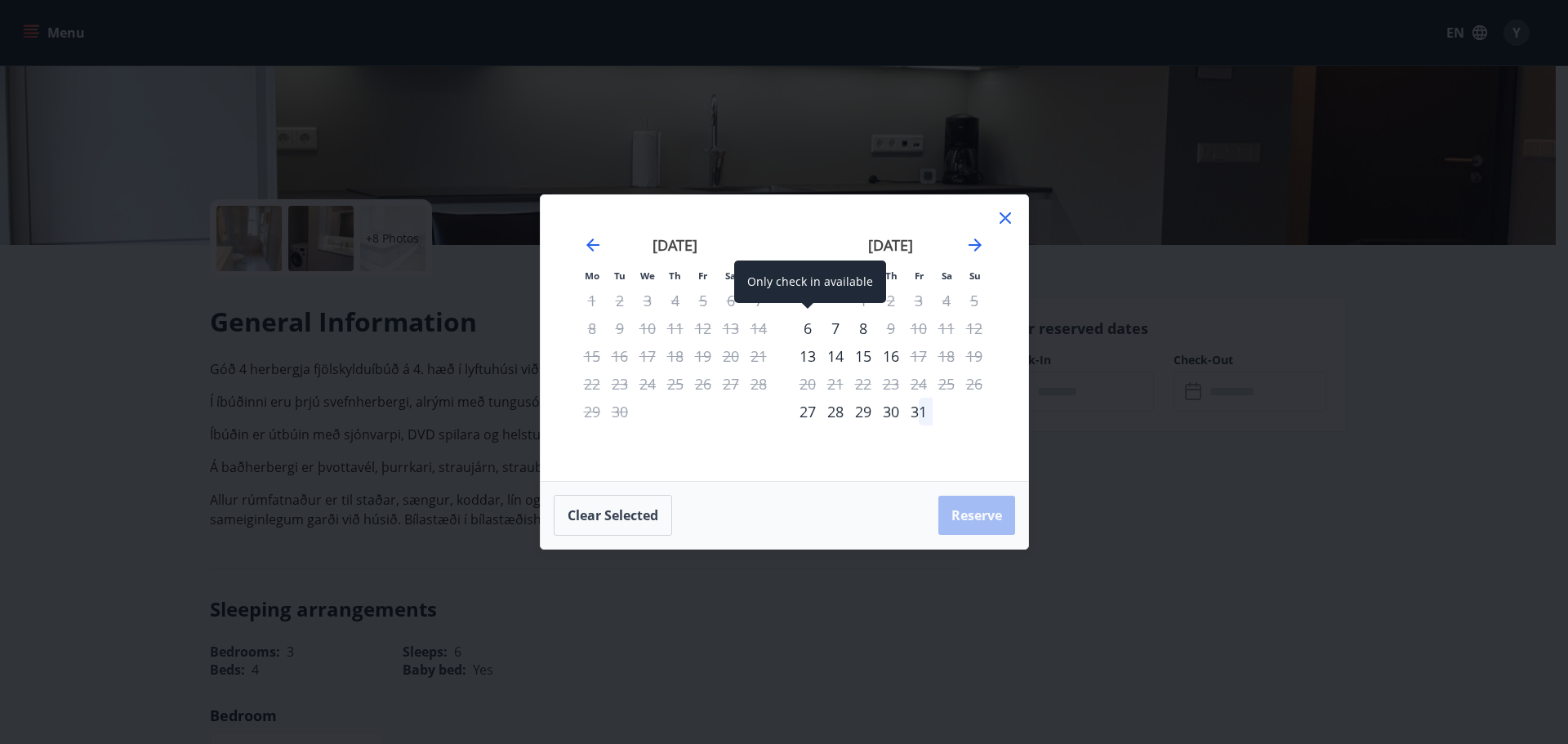
click at [810, 326] on div "6" at bounding box center [808, 328] width 28 height 28
drag, startPoint x: 810, startPoint y: 326, endPoint x: 861, endPoint y: 382, distance: 75.7
click at [925, 328] on tr "6 7 8 9 10 11 12" at bounding box center [892, 328] width 195 height 28
click at [889, 322] on div "9" at bounding box center [891, 328] width 28 height 28
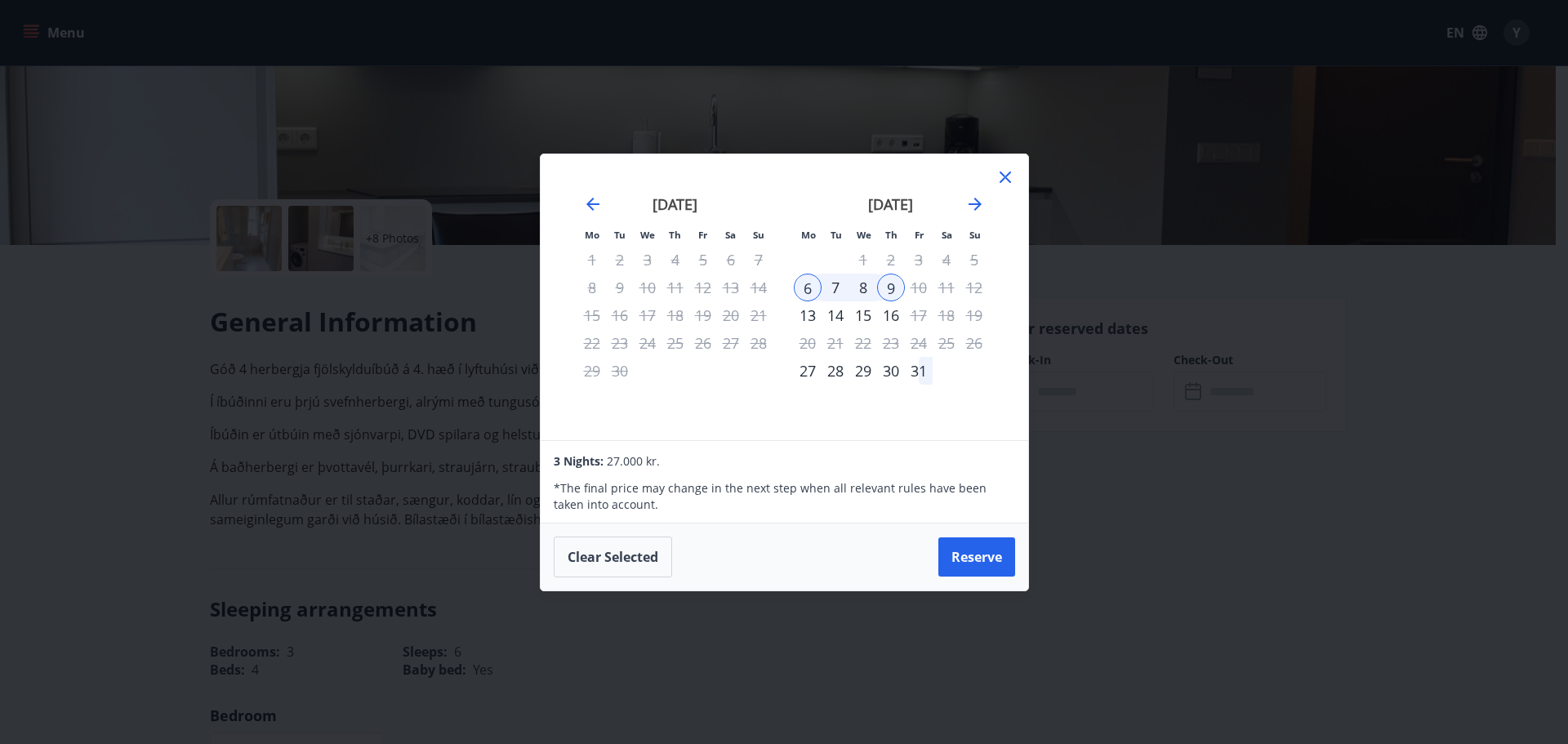
click at [1011, 168] on icon at bounding box center [1005, 178] width 20 height 20
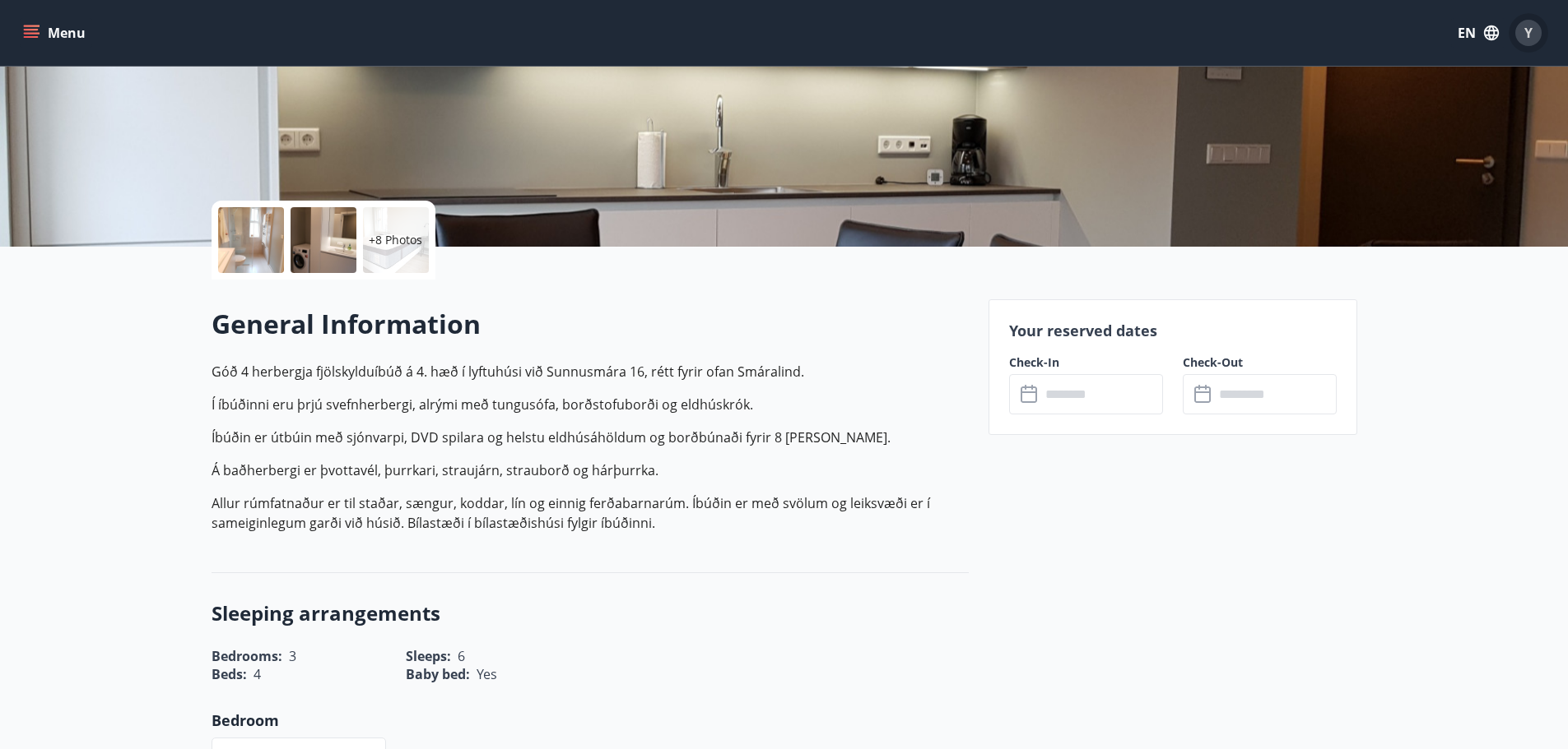
click at [1533, 29] on div "Y" at bounding box center [1528, 33] width 26 height 26
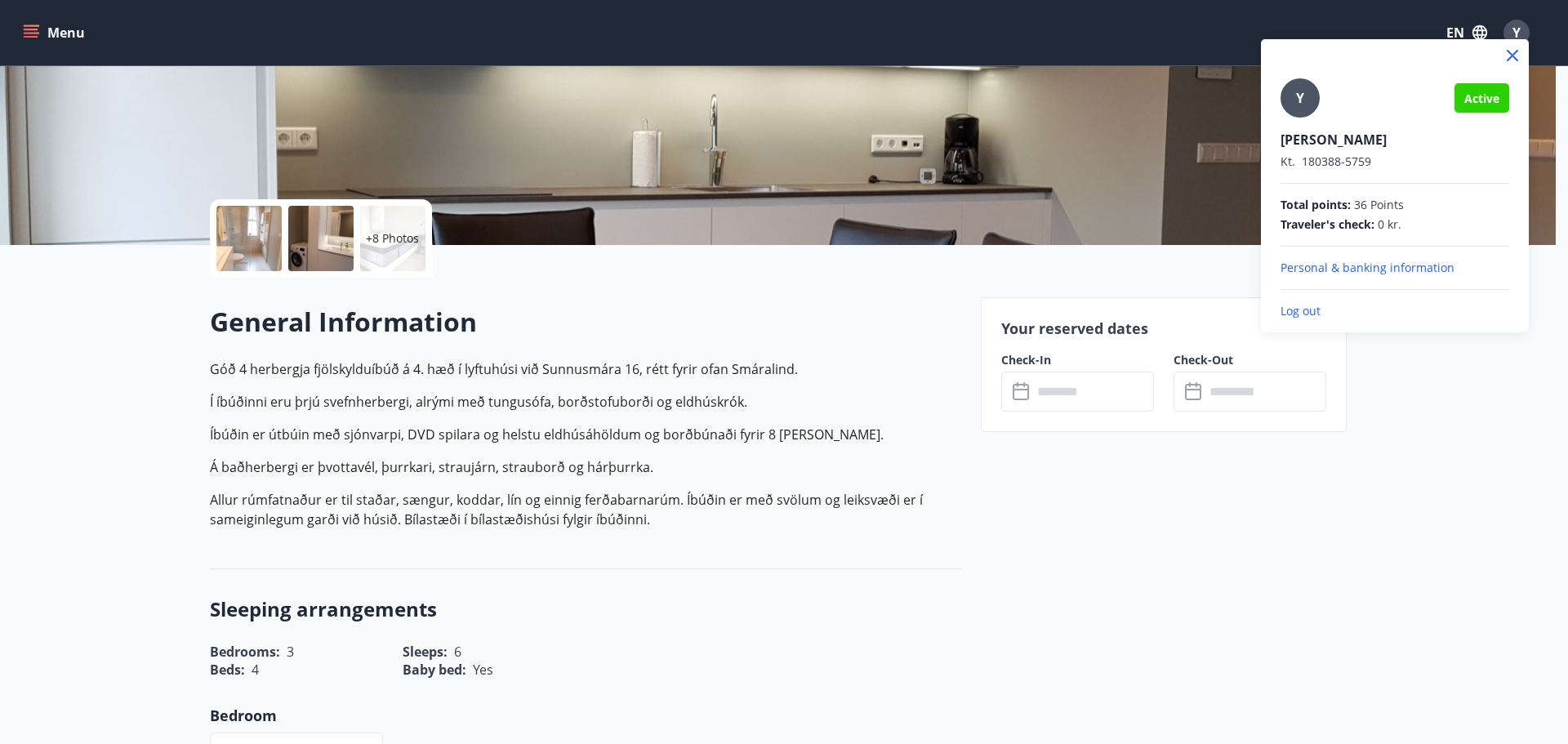
click at [1351, 314] on p "Log out" at bounding box center [1396, 311] width 229 height 16
